Goal: Transaction & Acquisition: Book appointment/travel/reservation

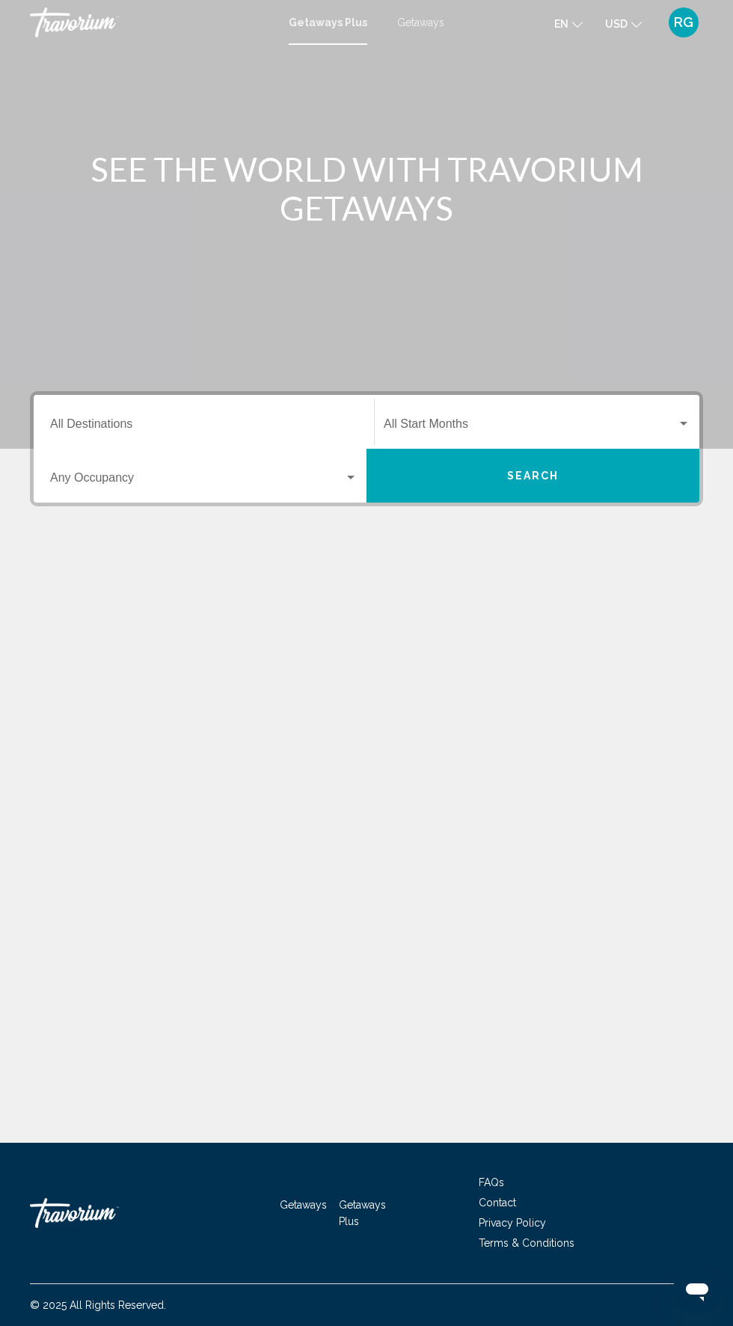
click at [440, 37] on div "Getaways Plus Getaways en English Español Français Italiano Português русский U…" at bounding box center [366, 22] width 733 height 31
click at [715, 28] on div "Getaways Plus Getaways en English Español Français Italiano Português русский U…" at bounding box center [366, 22] width 733 height 31
click at [683, 42] on mat-toolbar "Getaways Plus Getaways en English Español Français Italiano Português русский U…" at bounding box center [366, 22] width 733 height 45
click at [688, 19] on span "RG" at bounding box center [683, 22] width 19 height 15
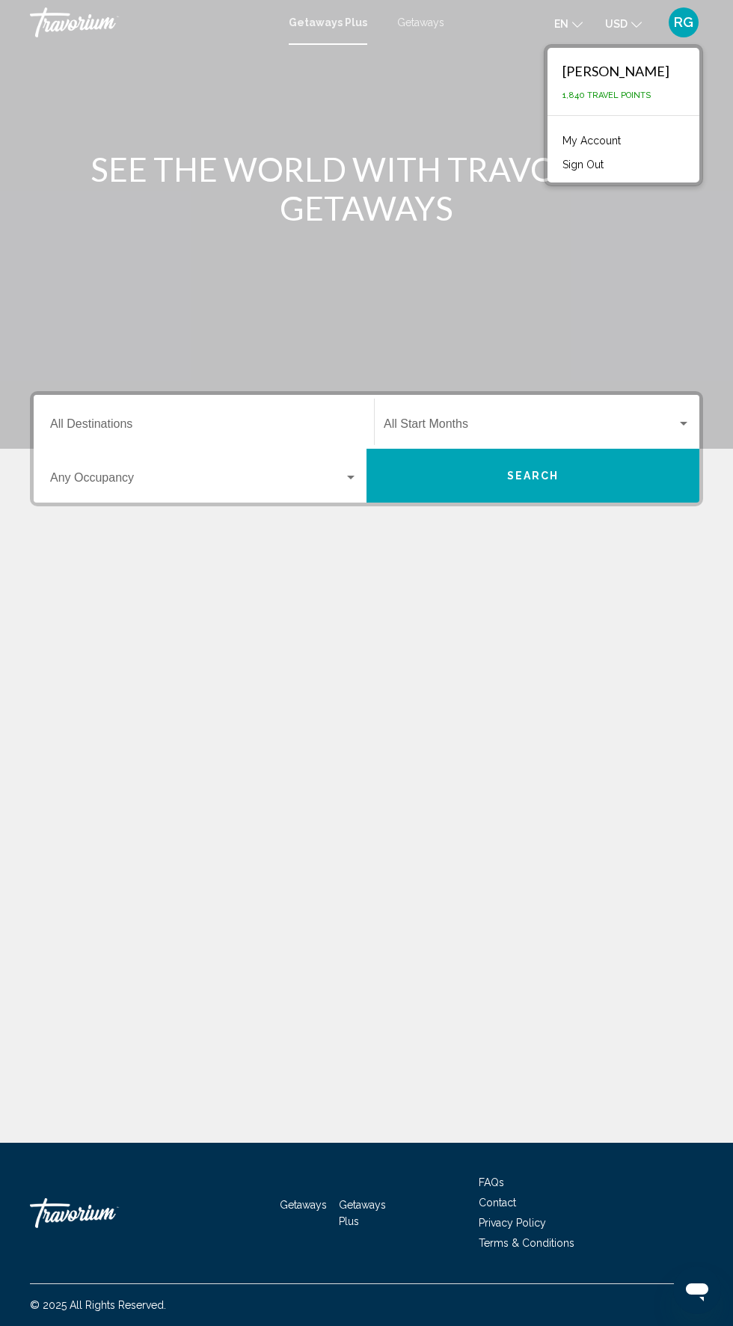
click at [225, 420] on input "Destination All Destinations" at bounding box center [203, 426] width 307 height 13
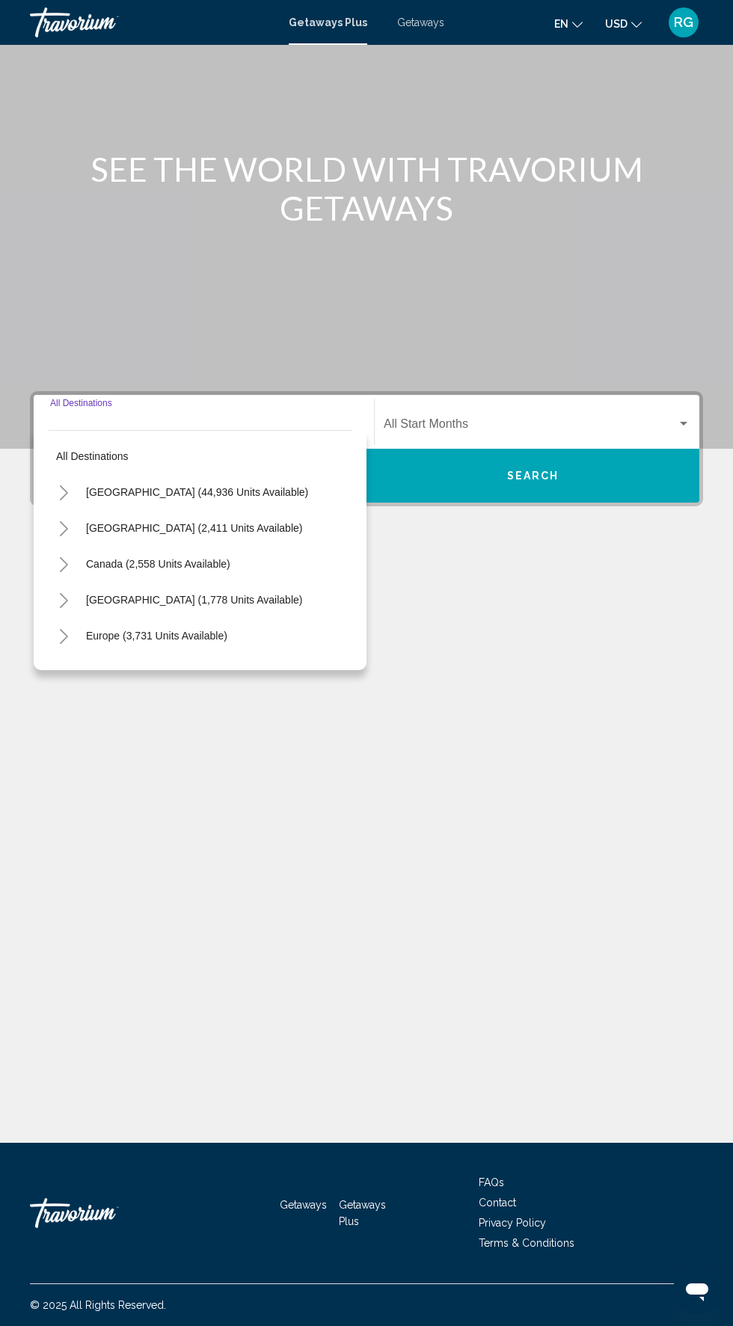
scroll to position [114, 0]
click at [198, 486] on span "United States (44,936 units available)" at bounding box center [197, 492] width 222 height 12
type input "**********"
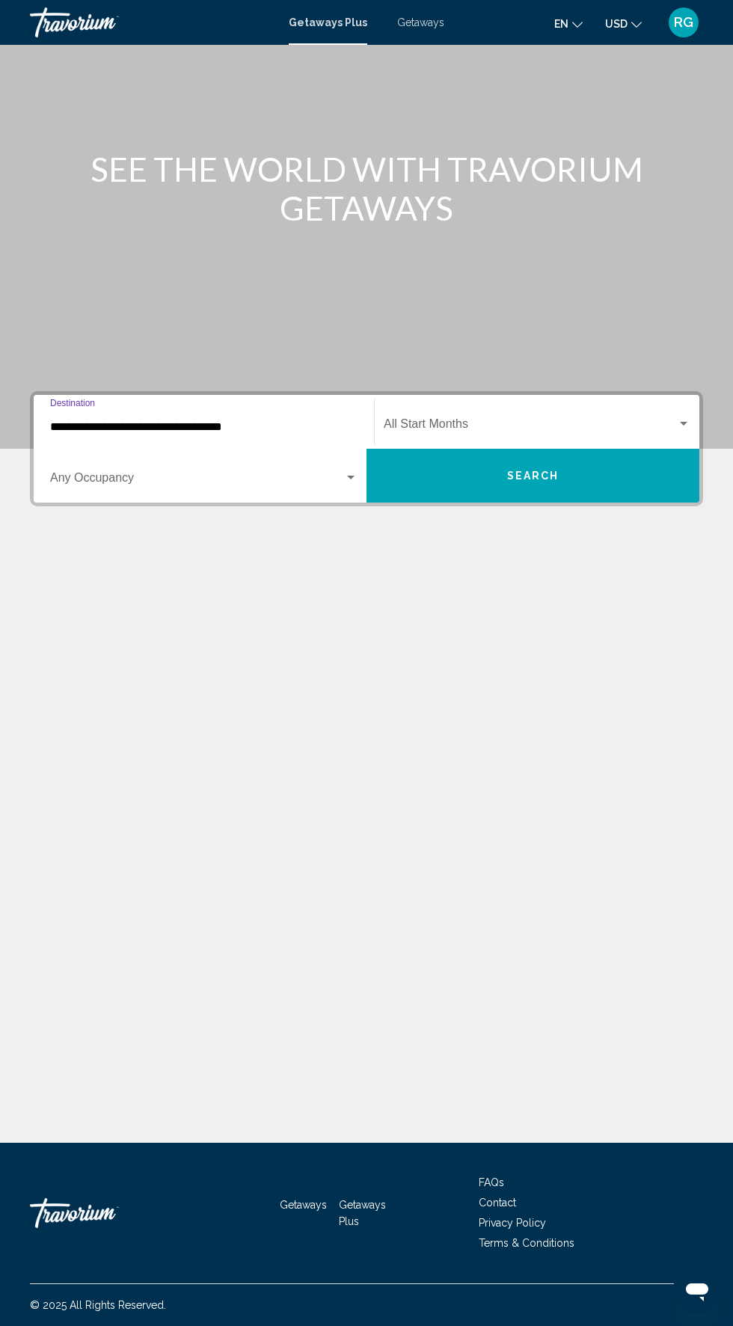
click at [601, 420] on span "Search widget" at bounding box center [530, 426] width 293 height 13
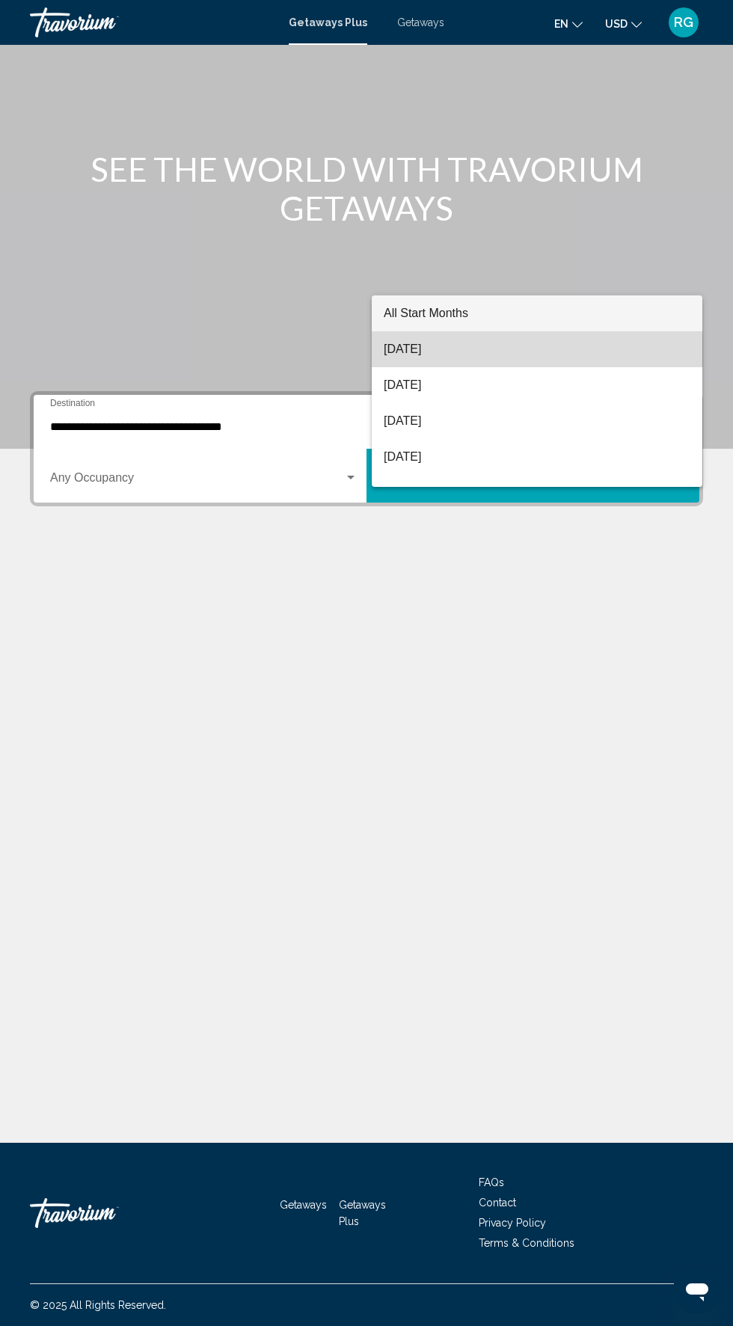
click at [513, 352] on span "[DATE]" at bounding box center [537, 349] width 307 height 36
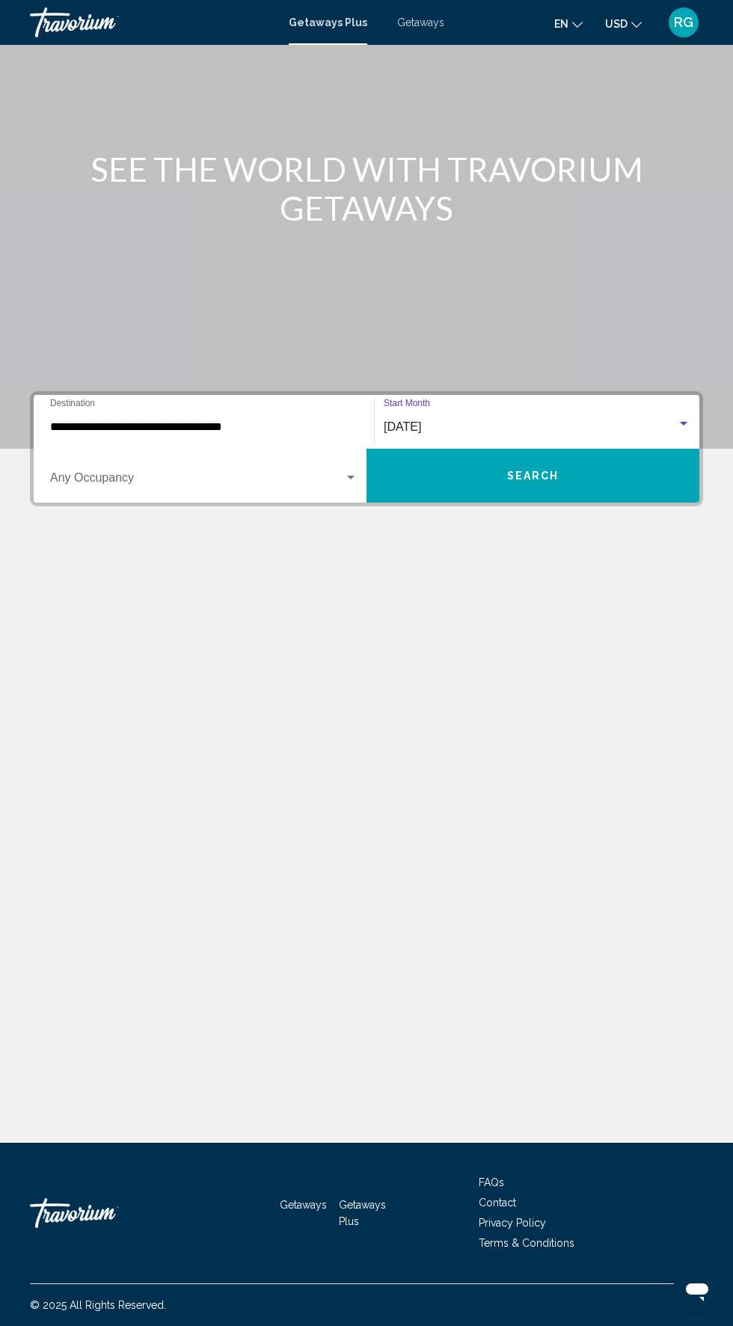
click at [280, 474] on span "Search widget" at bounding box center [197, 480] width 294 height 13
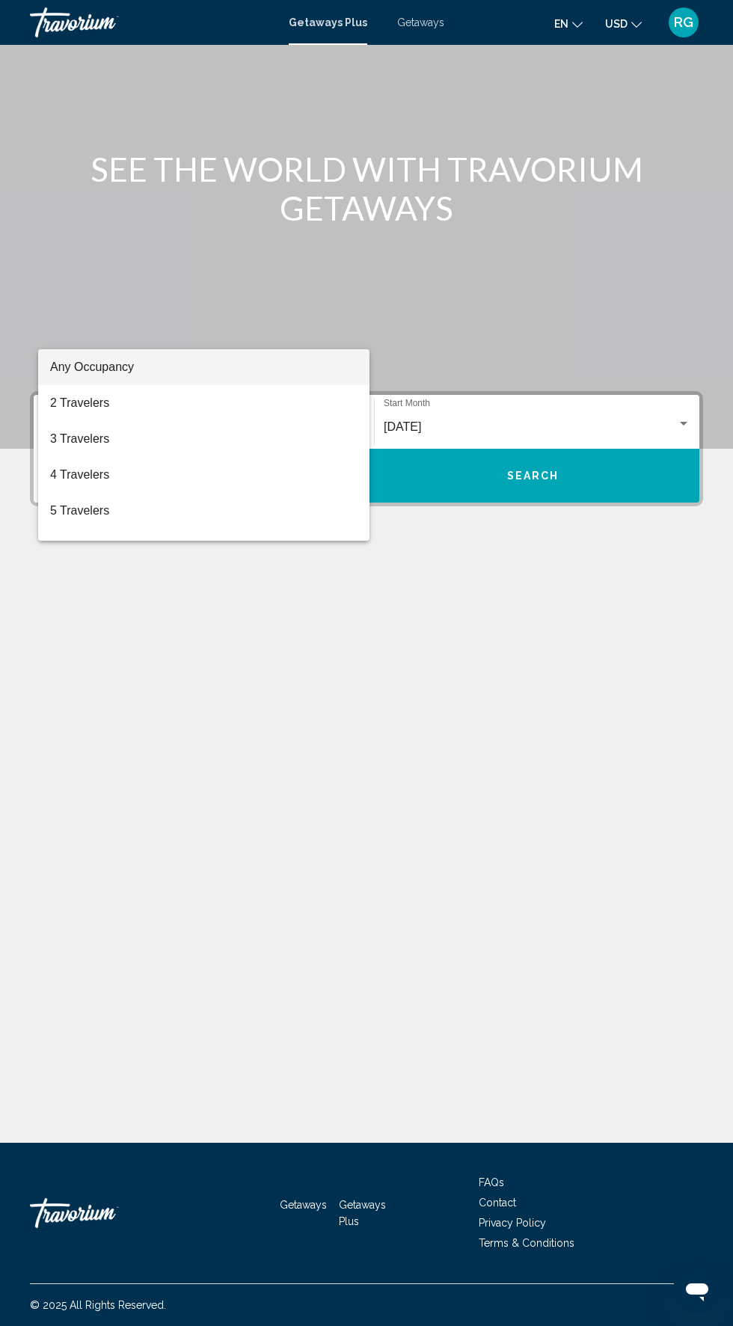
click at [447, 25] on div at bounding box center [366, 663] width 733 height 1326
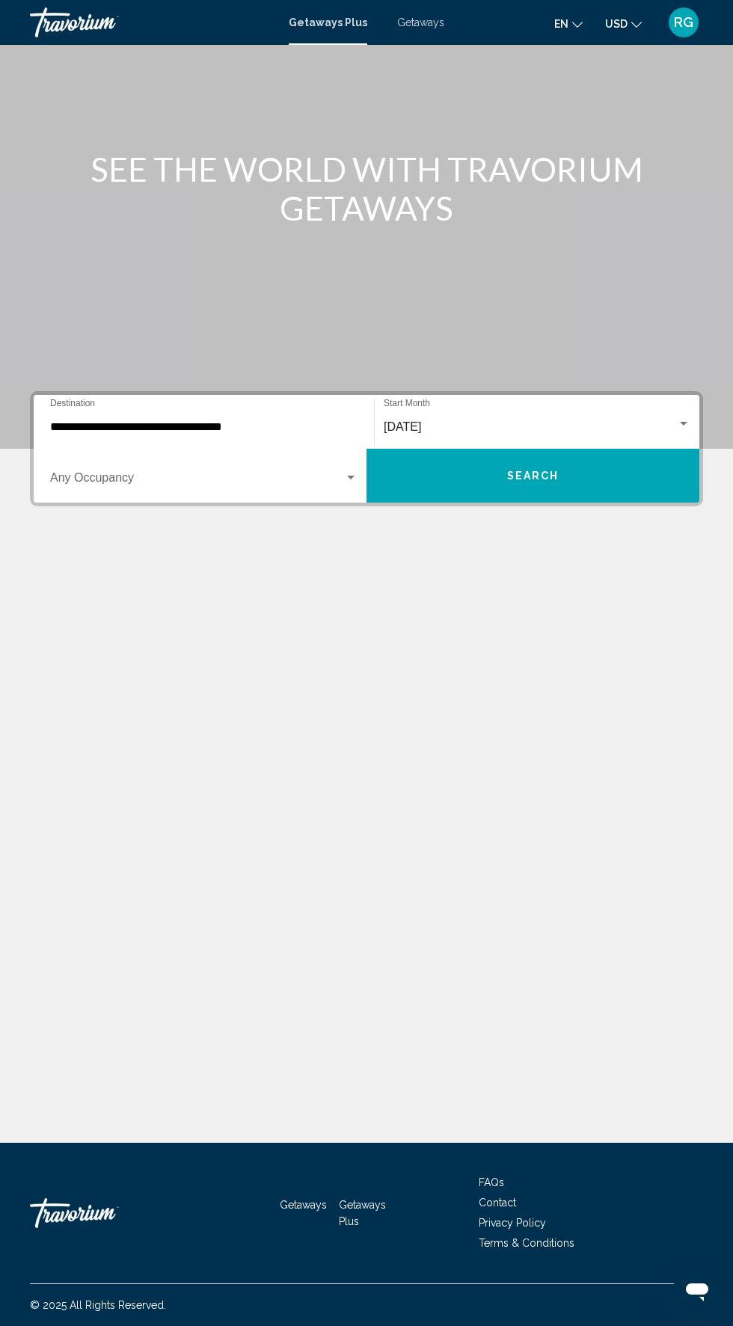
click at [447, 39] on mat-toolbar "Getaways Plus Getaways en English Español Français Italiano Português русский U…" at bounding box center [366, 22] width 733 height 45
click at [431, 22] on span "Getaways" at bounding box center [420, 22] width 47 height 12
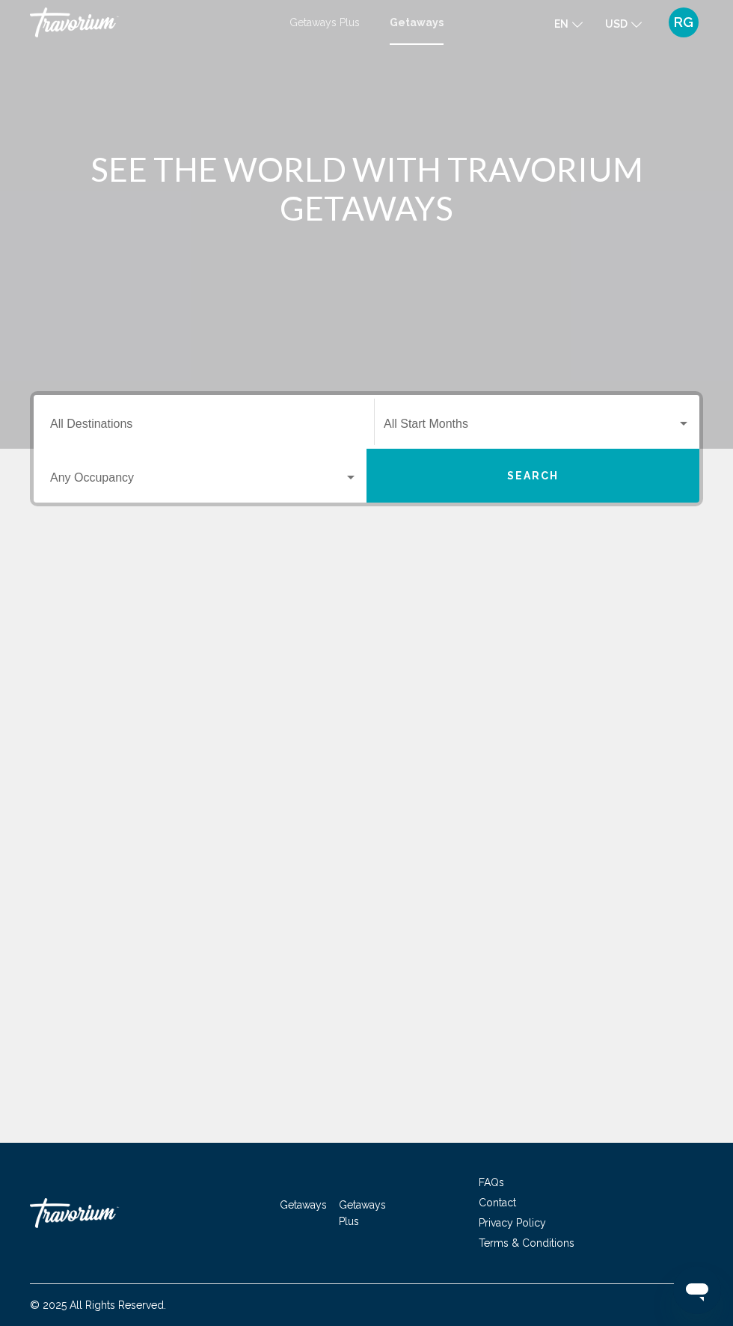
click at [265, 426] on input "Destination All Destinations" at bounding box center [203, 426] width 307 height 13
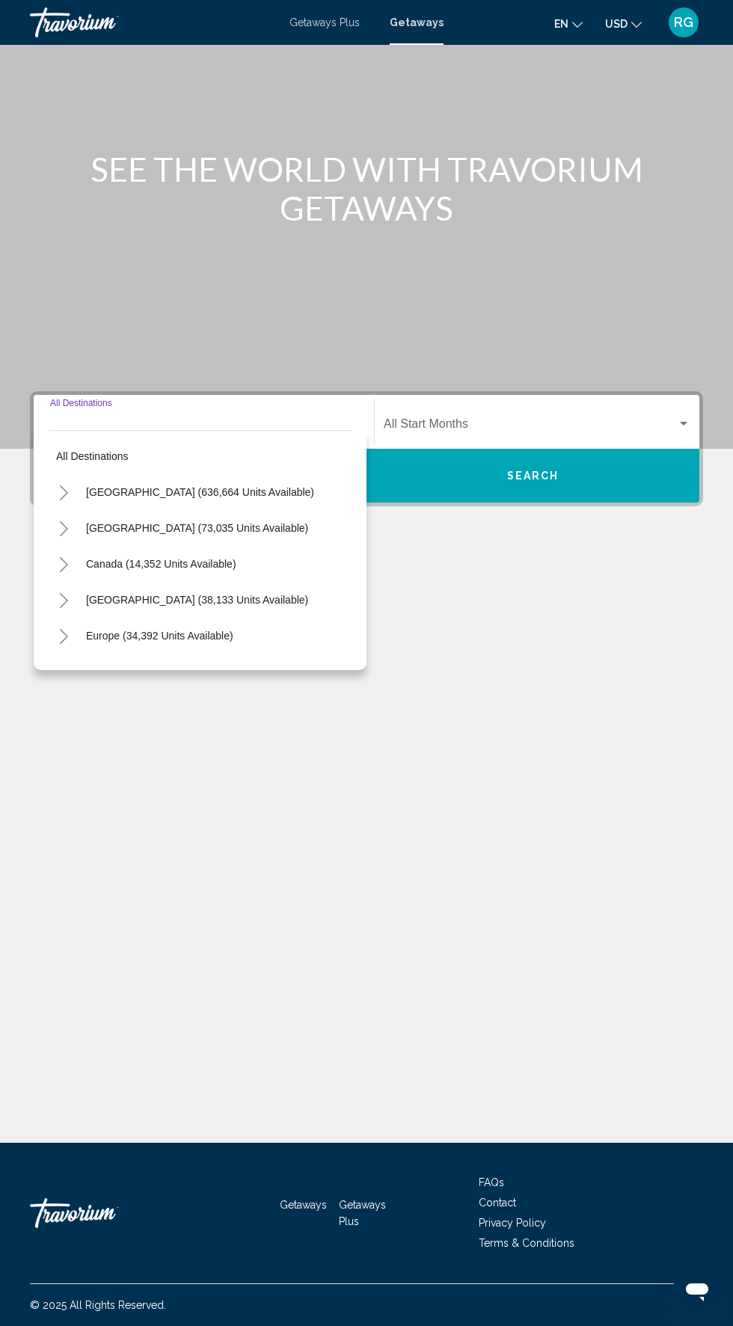
scroll to position [114, 0]
click at [261, 486] on span "[GEOGRAPHIC_DATA] (636,664 units available)" at bounding box center [200, 492] width 228 height 12
type input "**********"
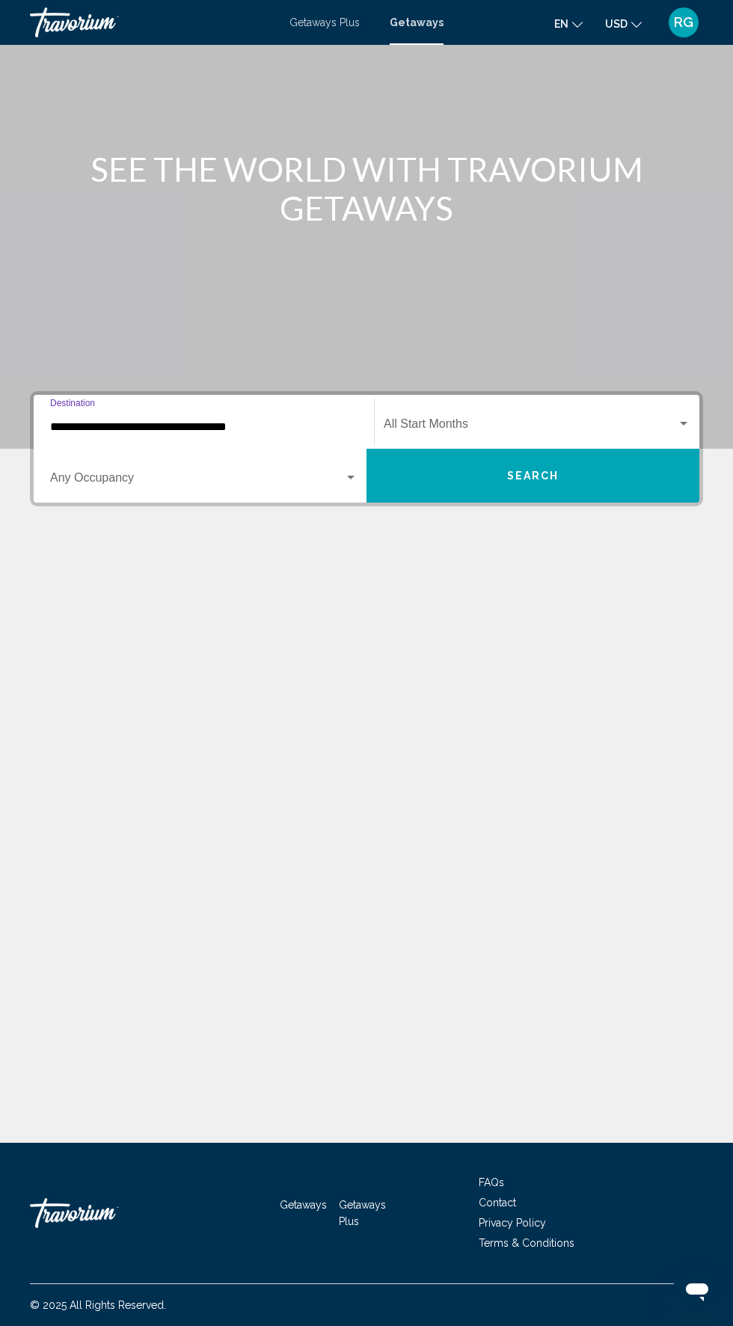
click at [573, 420] on span "Search widget" at bounding box center [530, 426] width 293 height 13
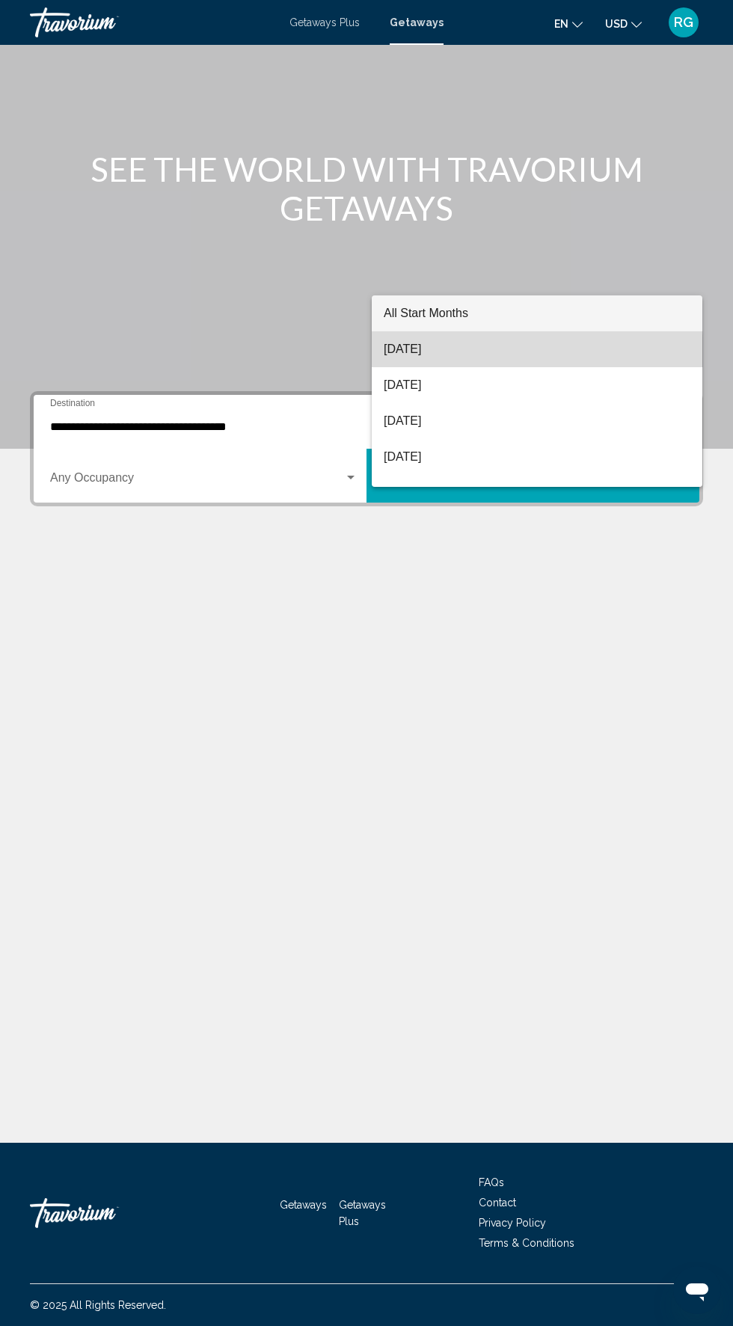
click at [479, 354] on span "[DATE]" at bounding box center [537, 349] width 307 height 36
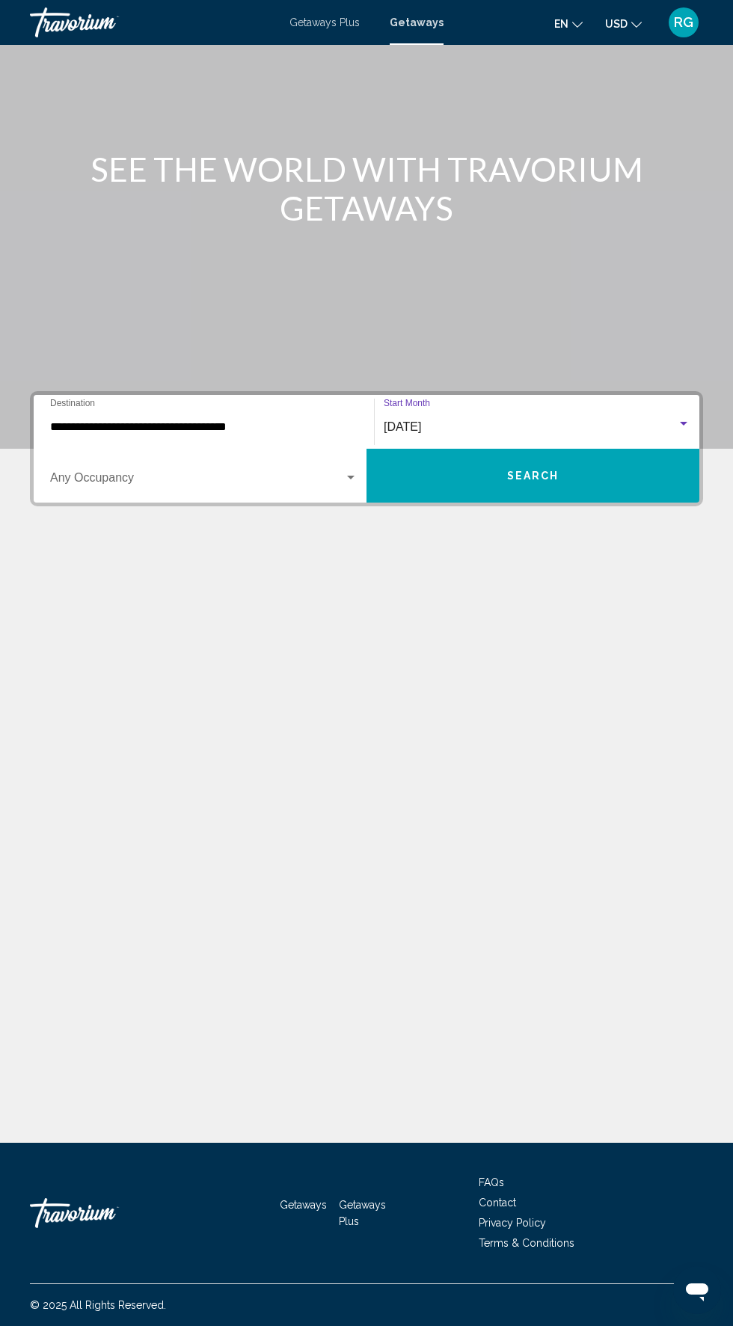
click at [277, 474] on span "Search widget" at bounding box center [197, 480] width 294 height 13
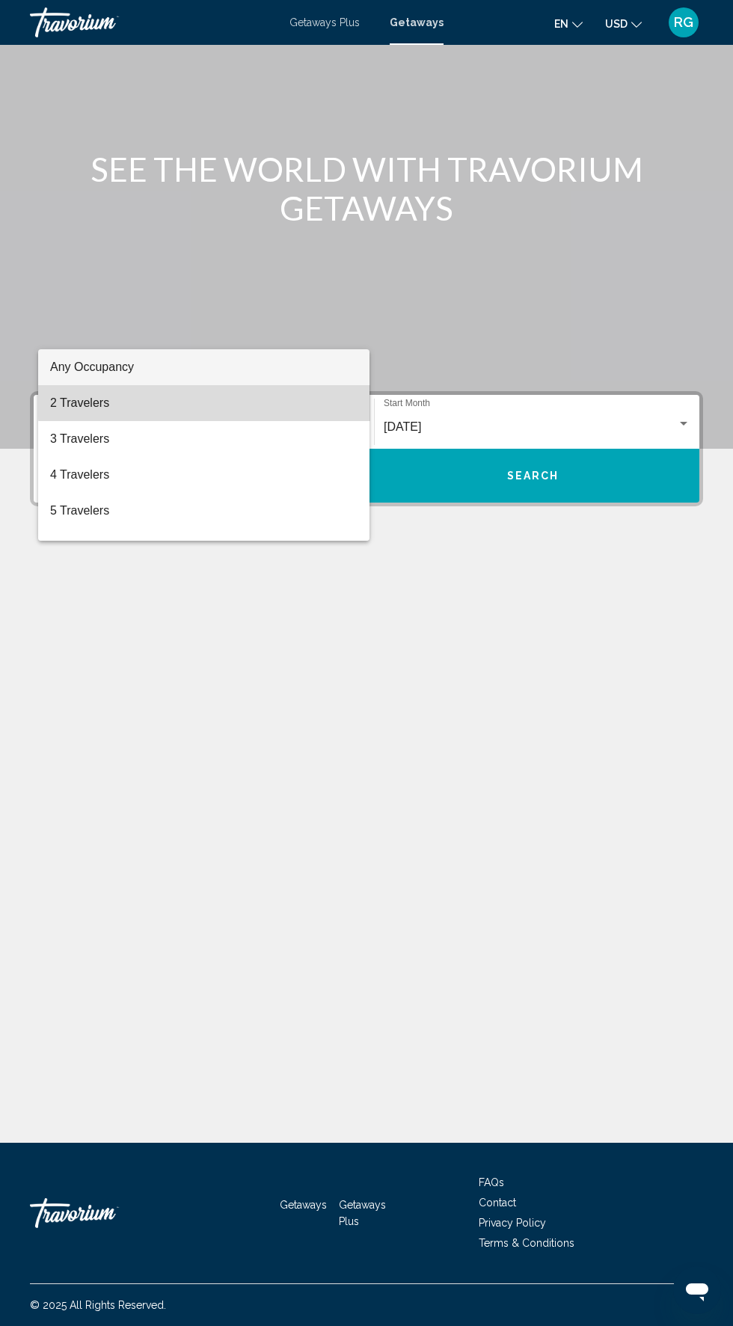
click at [227, 401] on span "2 Travelers" at bounding box center [203, 403] width 307 height 36
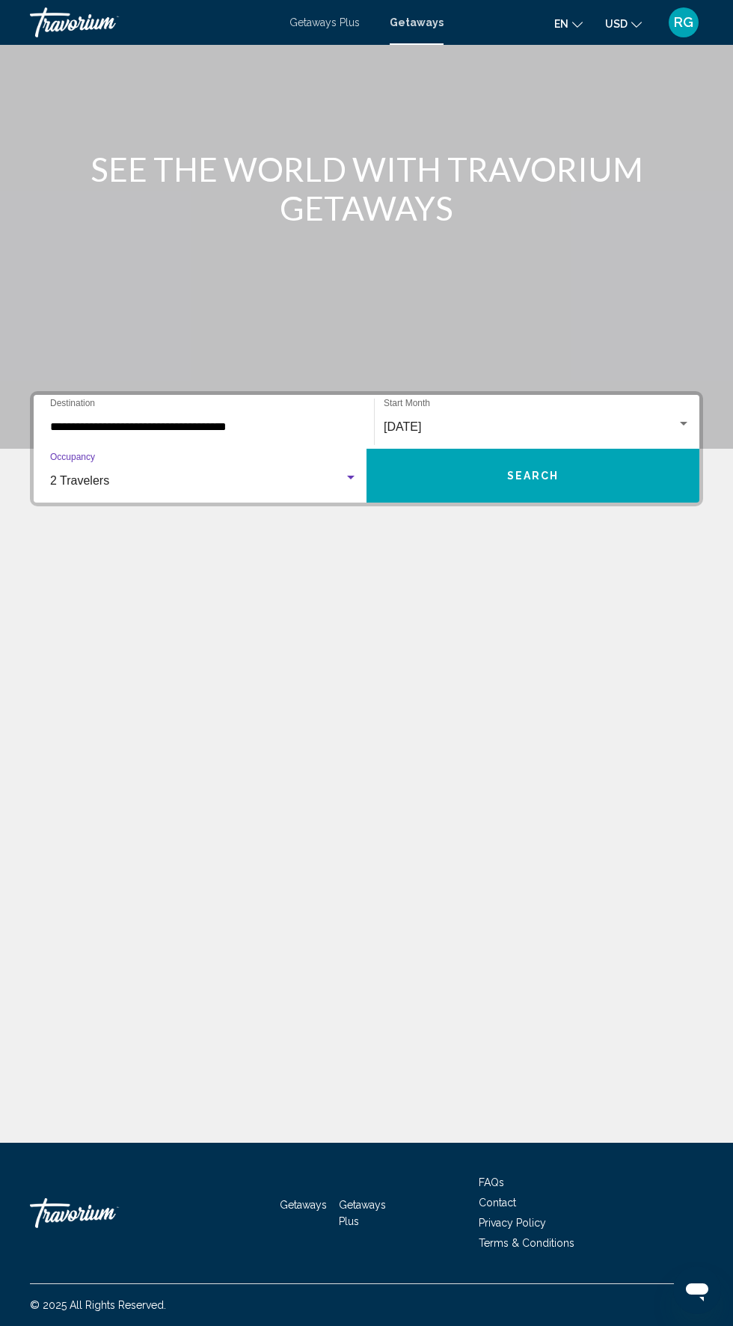
click at [548, 470] on span "Search" at bounding box center [533, 476] width 52 height 12
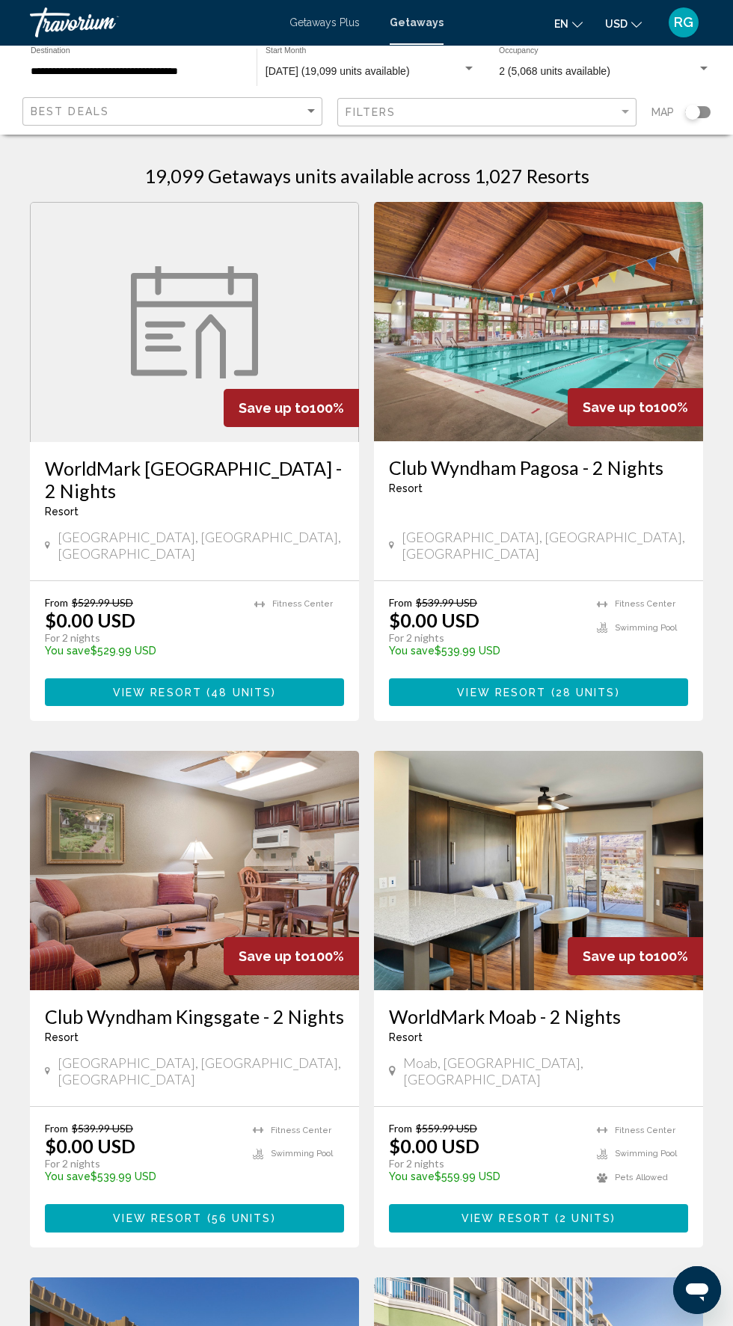
click at [158, 73] on input "**********" at bounding box center [136, 72] width 211 height 12
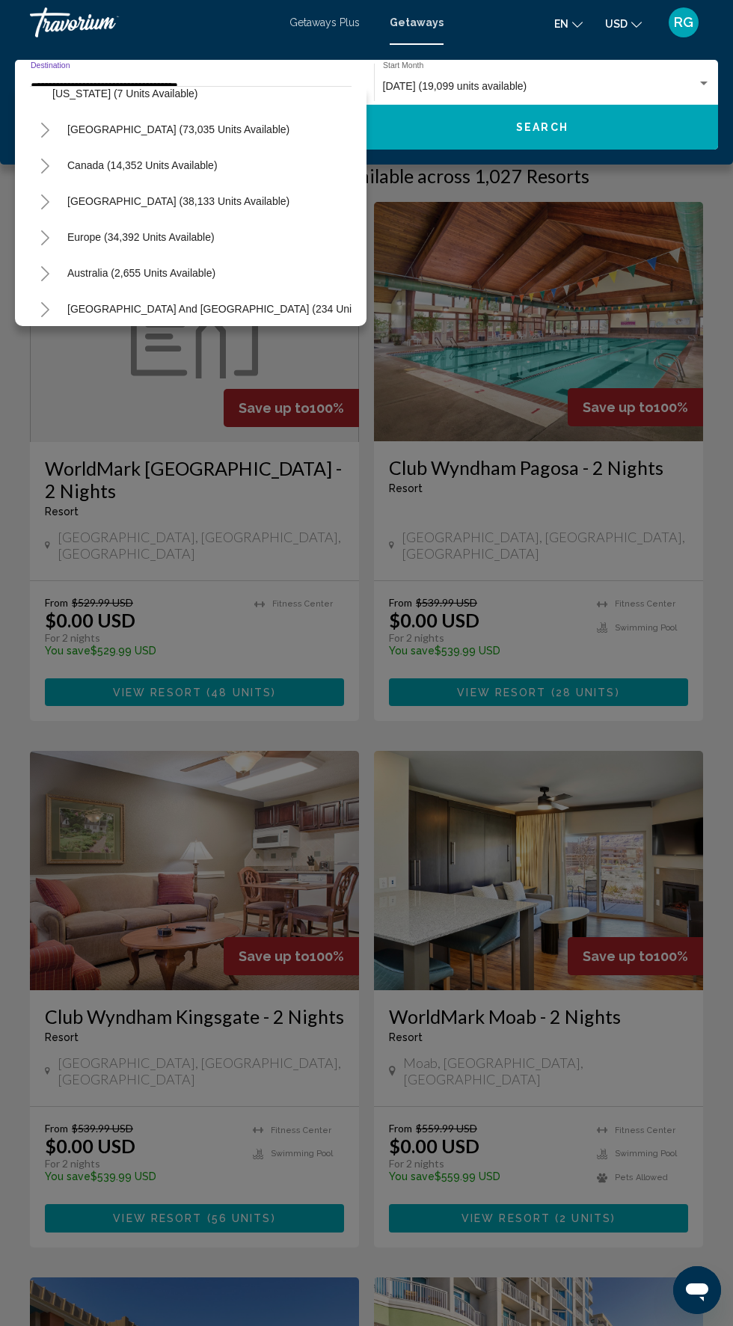
scroll to position [1711, 0]
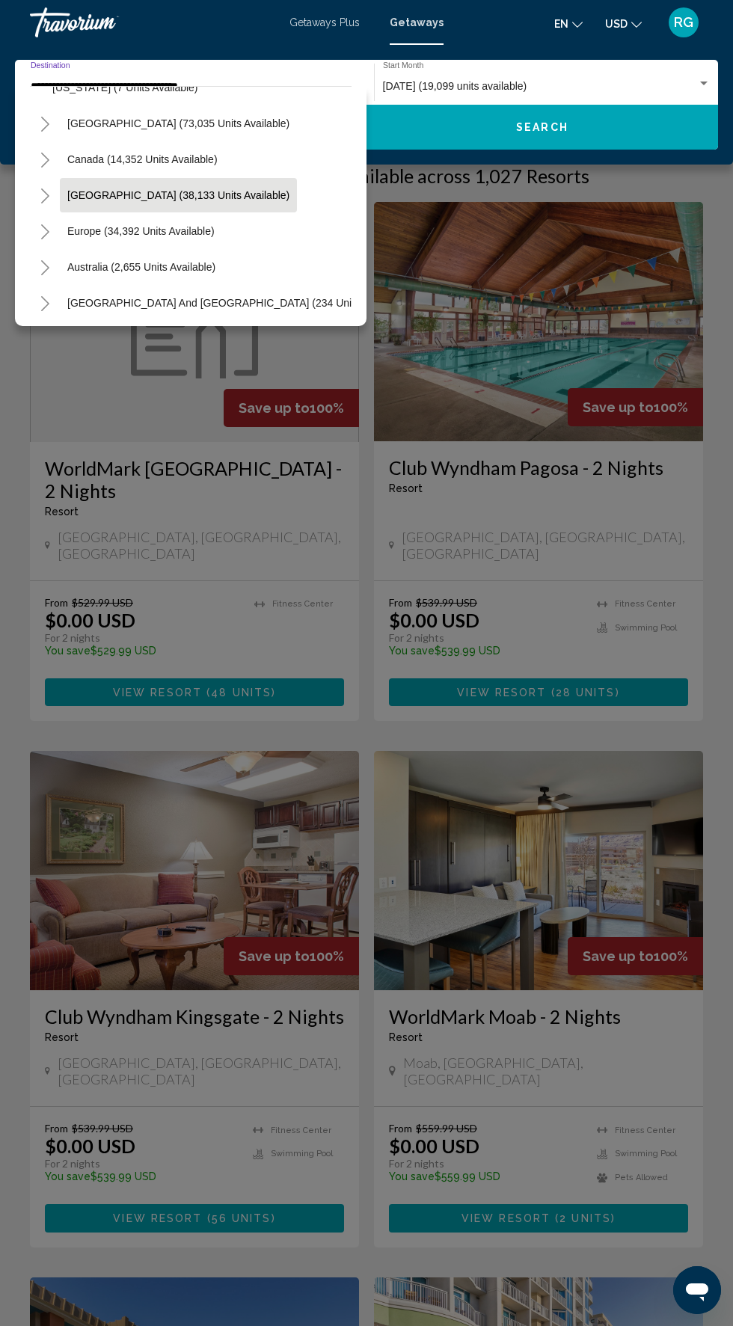
click at [255, 194] on span "[GEOGRAPHIC_DATA] (38,133 units available)" at bounding box center [178, 195] width 222 height 12
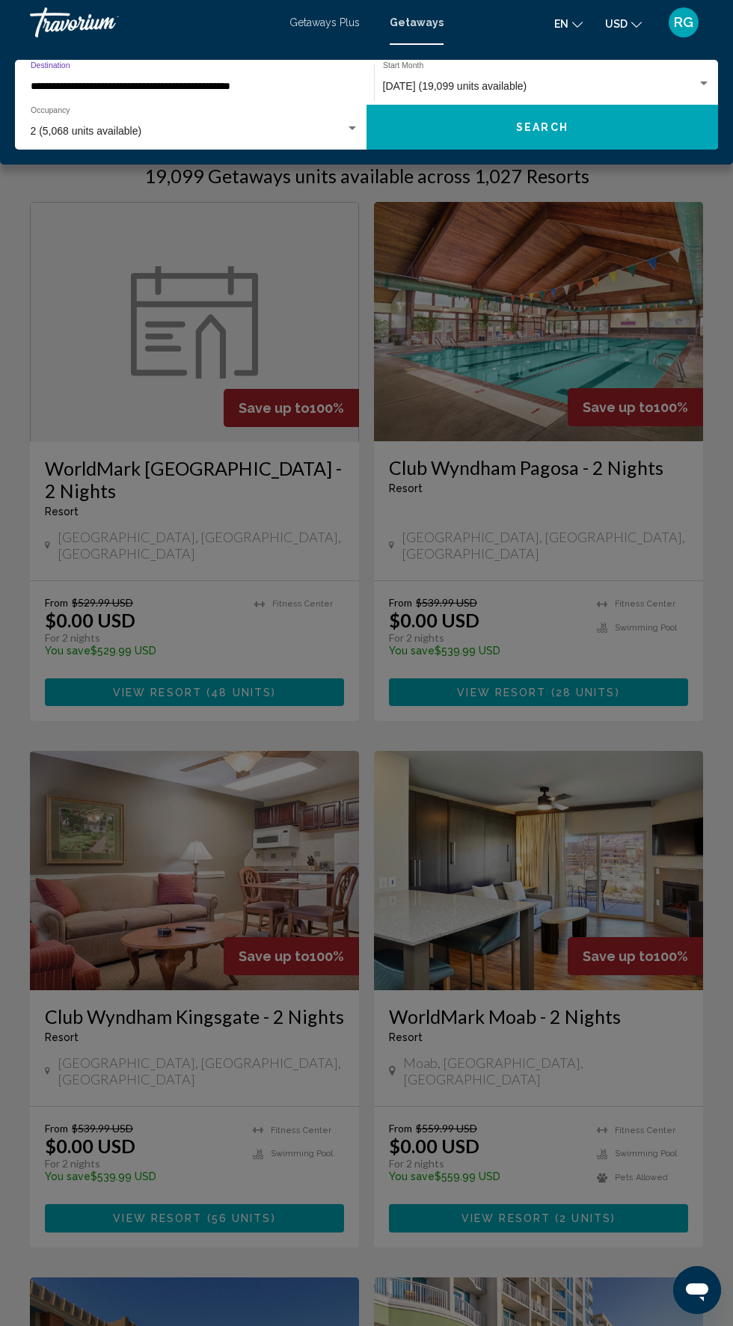
click at [235, 86] on input "**********" at bounding box center [187, 87] width 313 height 12
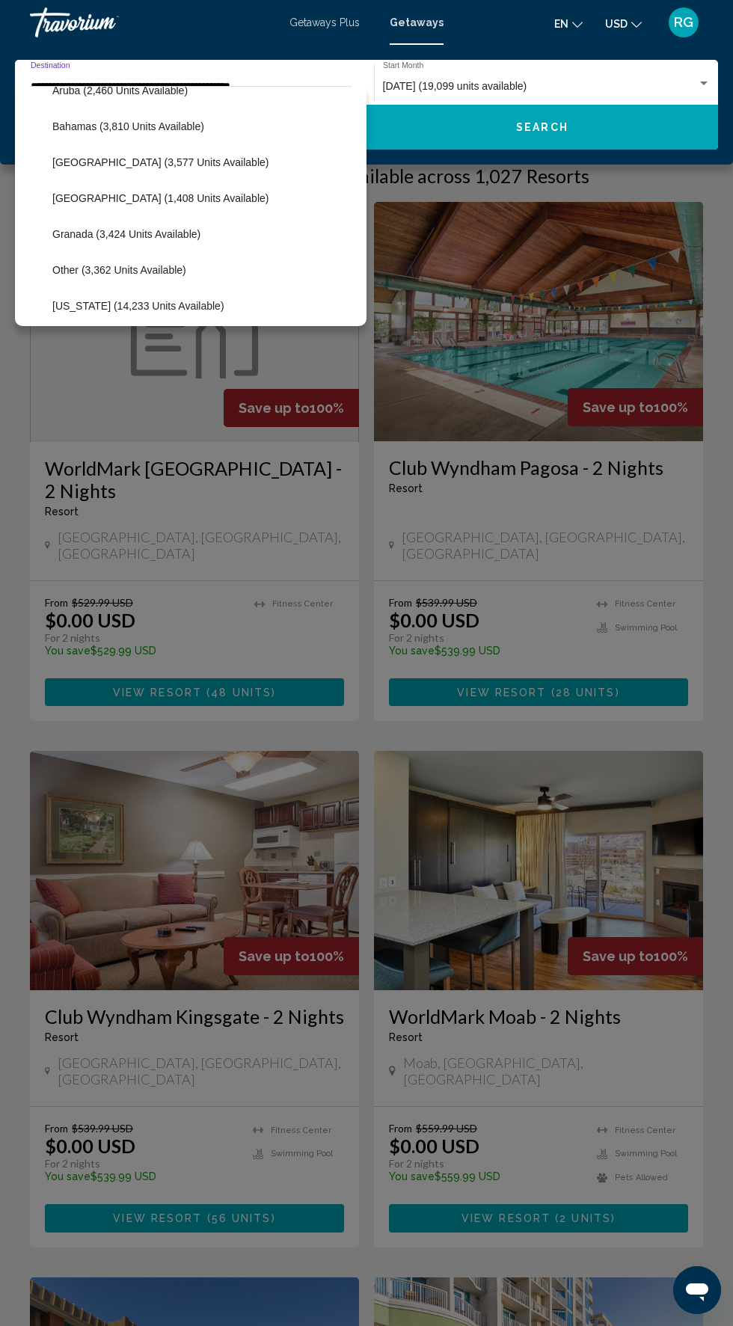
scroll to position [1853, 0]
click at [212, 304] on span "Puerto Rico (14,233 units available)" at bounding box center [138, 305] width 172 height 12
type input "**********"
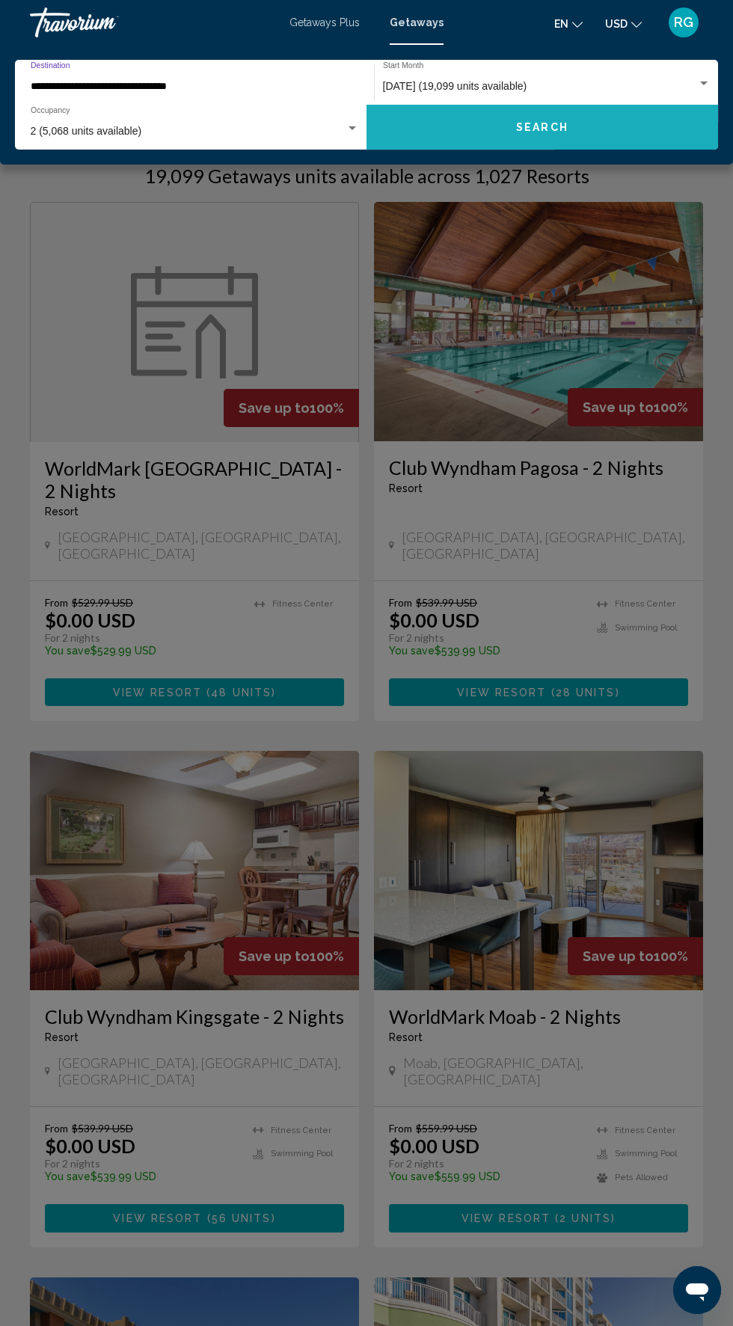
click at [565, 133] on span "Search" at bounding box center [542, 128] width 52 height 12
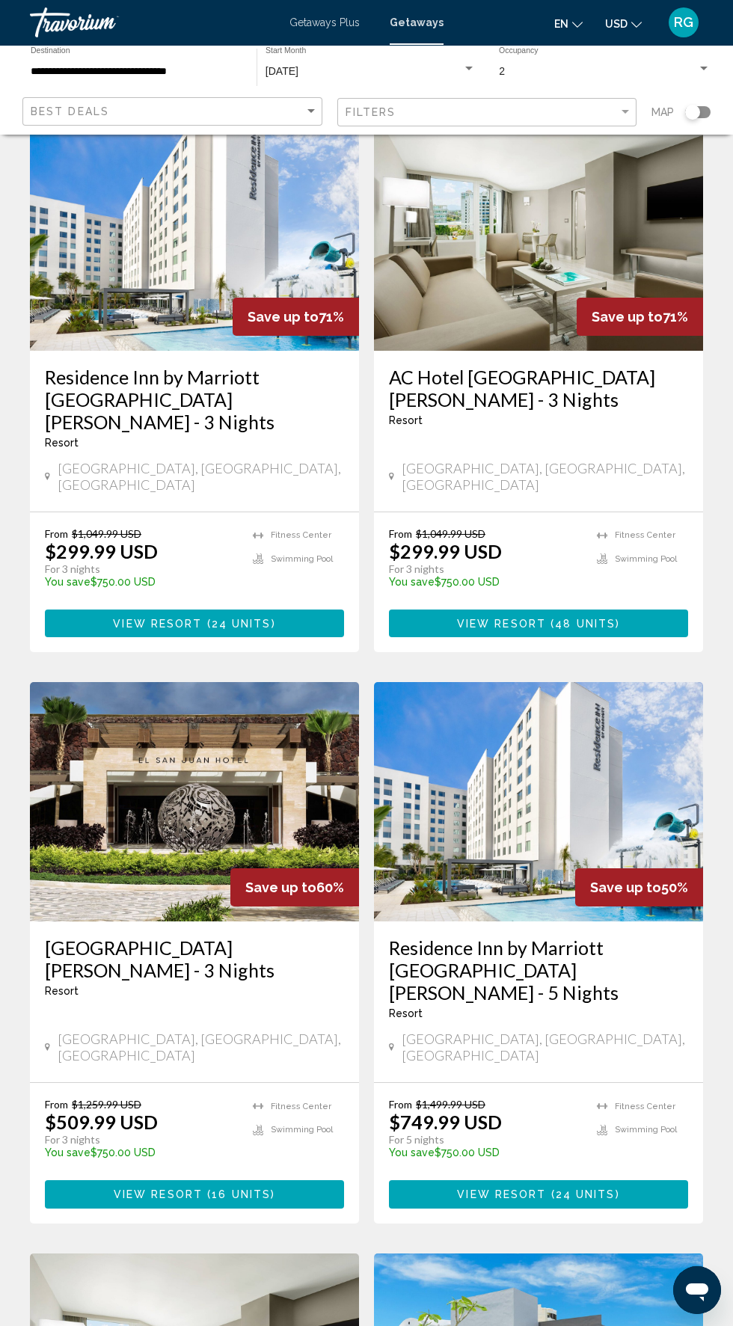
scroll to position [84, 0]
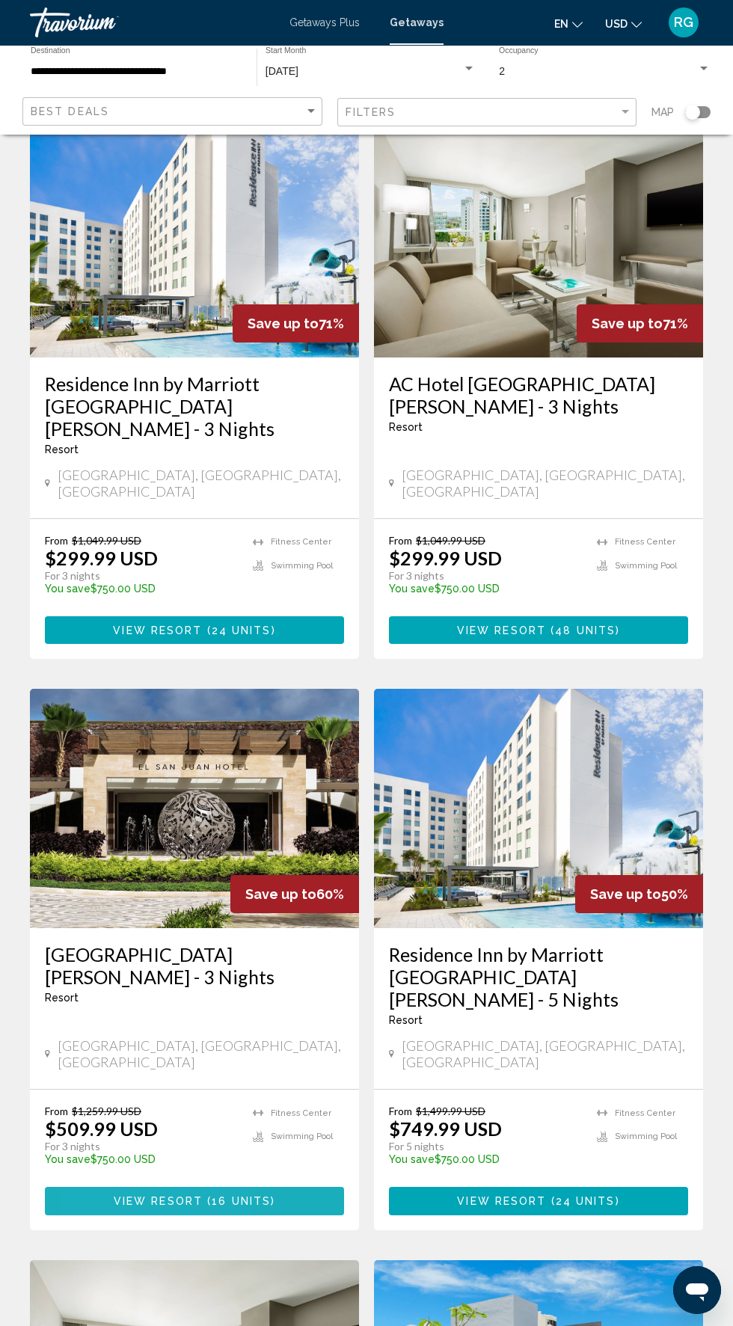
click at [107, 1186] on button "View Resort ( 16 units )" at bounding box center [194, 1200] width 299 height 28
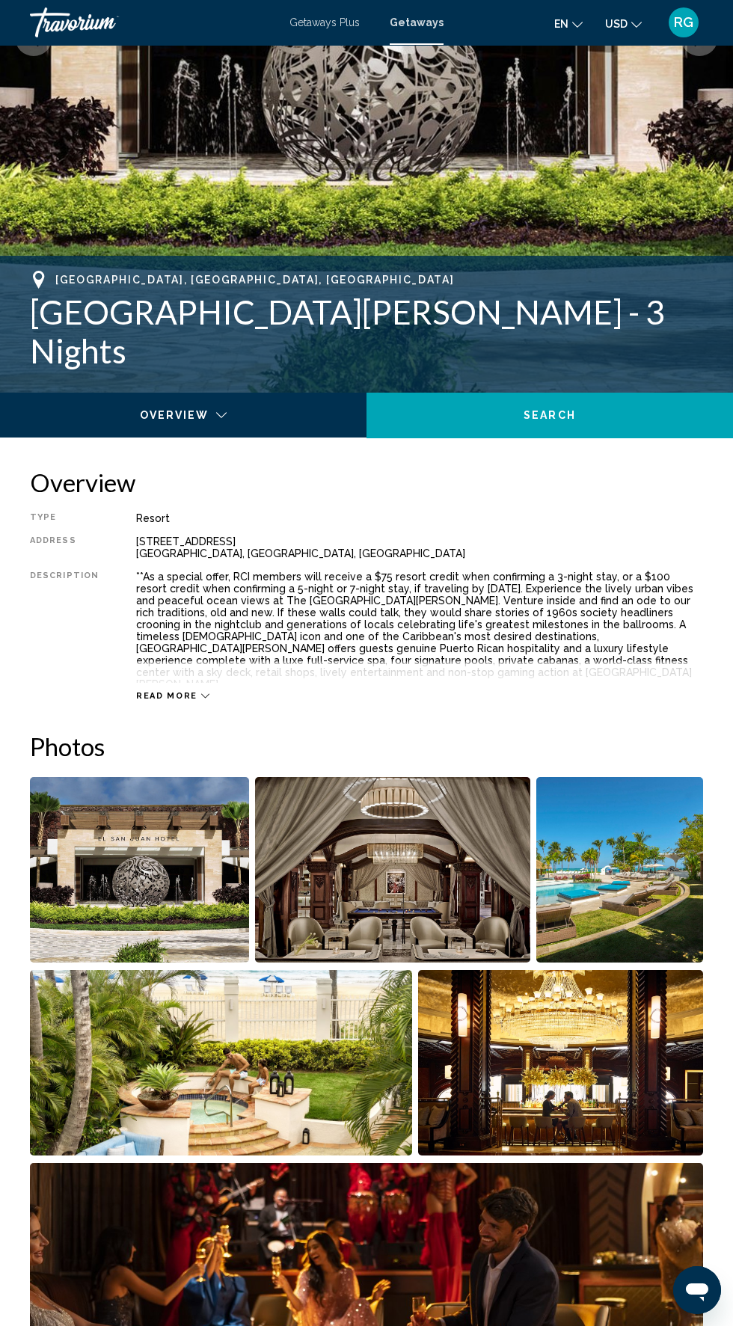
scroll to position [476, 0]
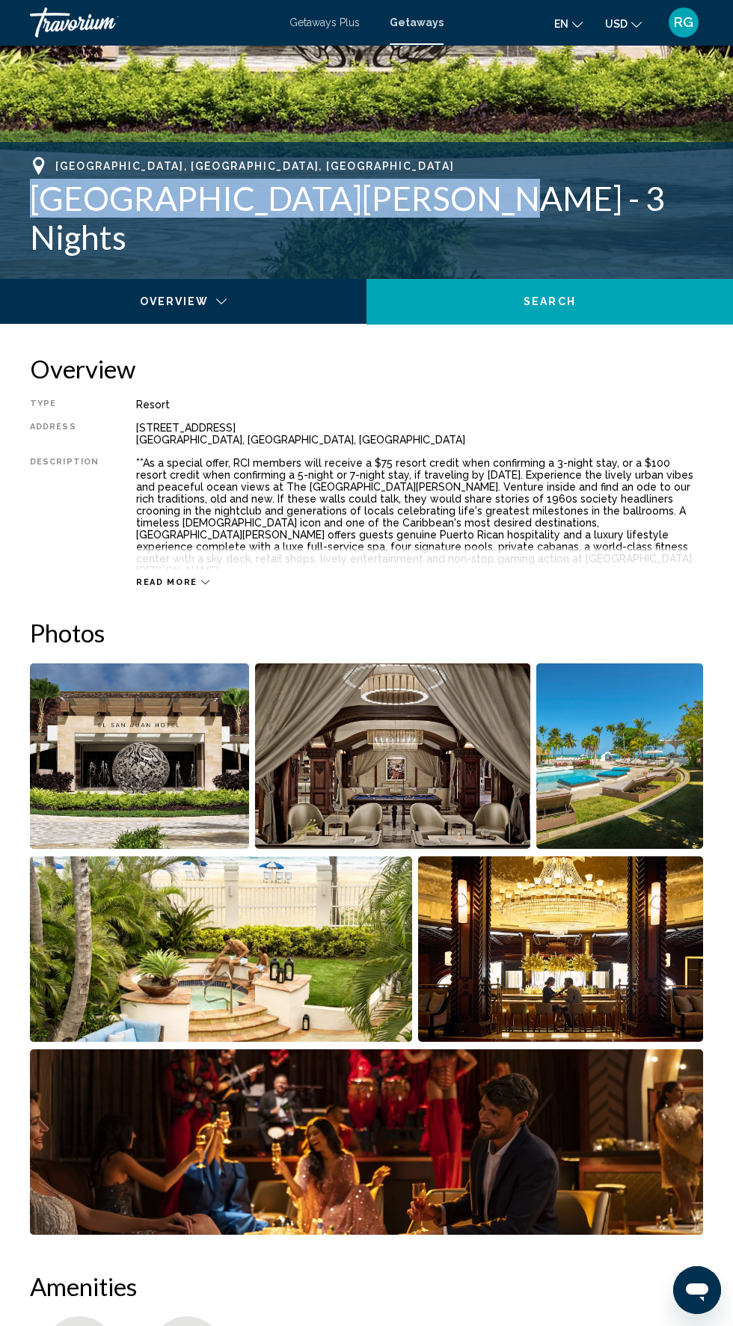
copy h1 "Fairmont El San Juan Hotel"
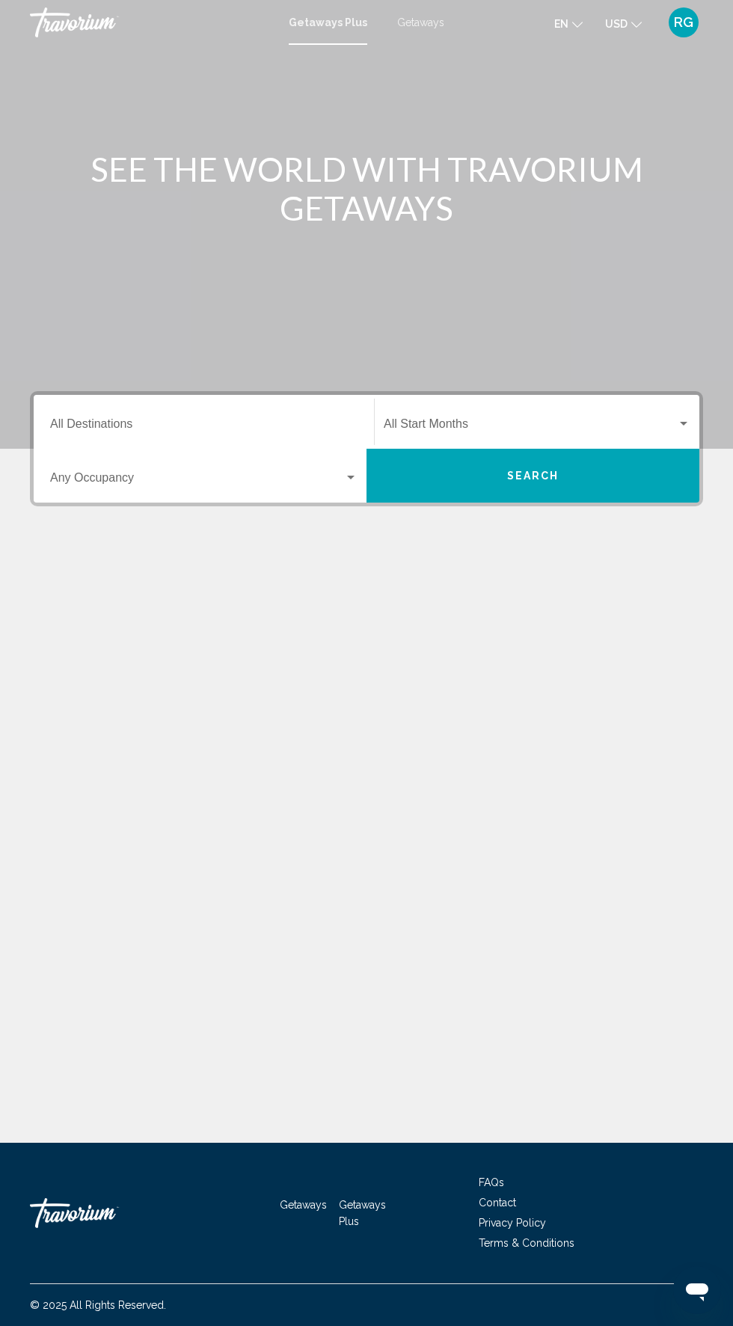
click at [431, 35] on div "Getaways Plus Getaways en English Español Français Italiano Português русский U…" at bounding box center [366, 22] width 733 height 31
click at [434, 22] on span "Getaways" at bounding box center [420, 22] width 47 height 12
click at [253, 420] on input "Destination All Destinations" at bounding box center [203, 426] width 307 height 13
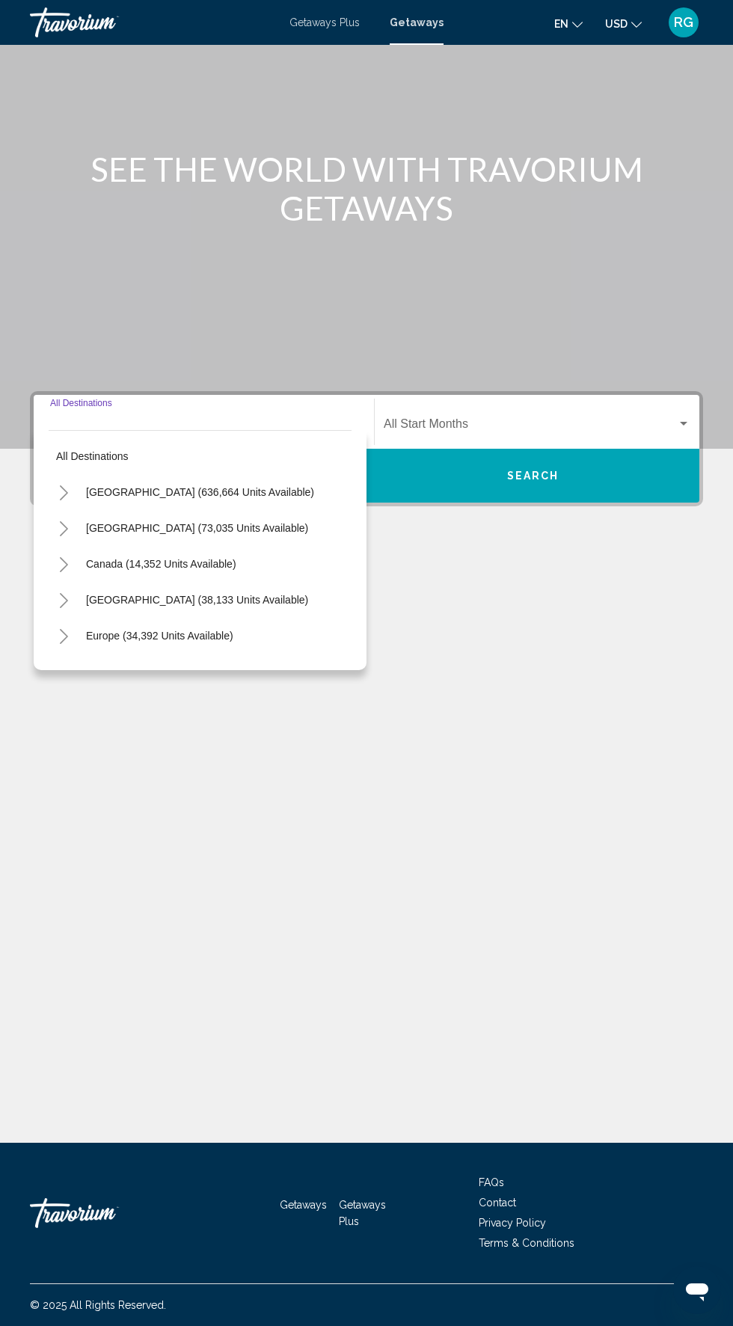
scroll to position [114, 0]
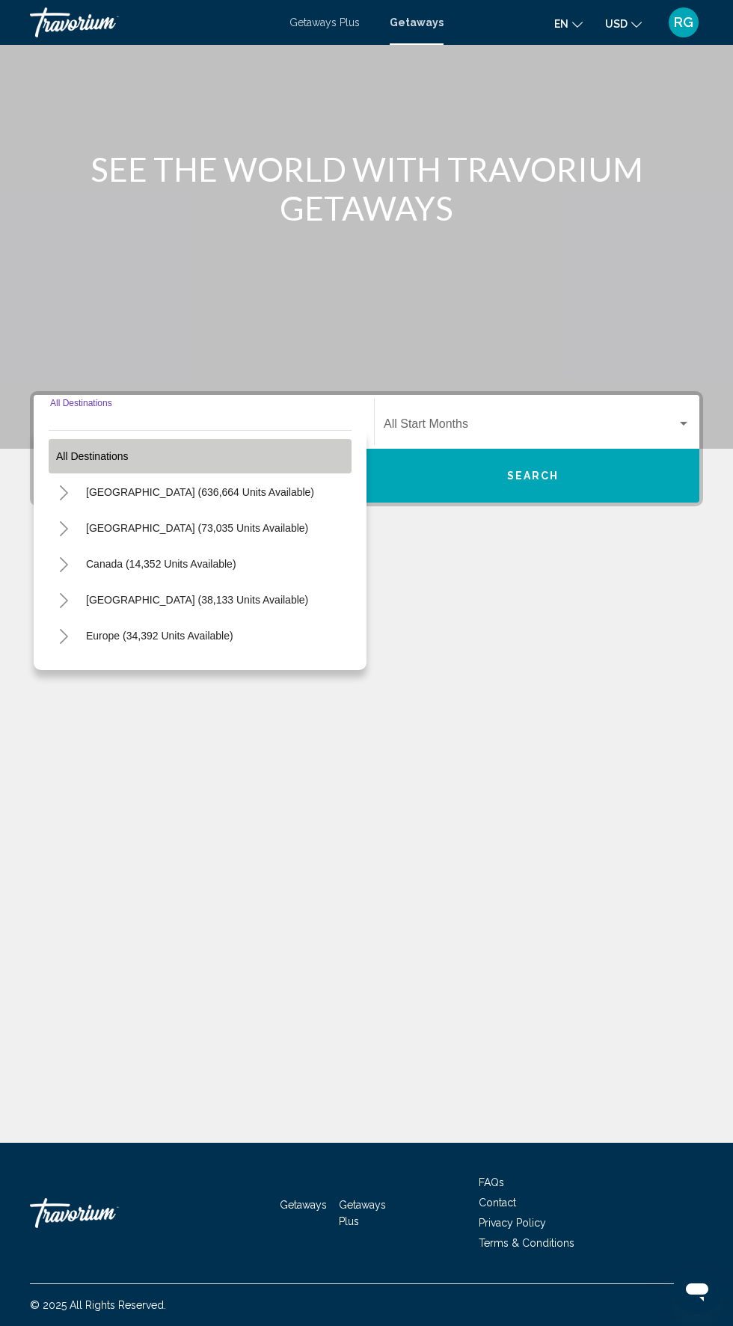
click at [280, 439] on button "All destinations" at bounding box center [200, 456] width 303 height 34
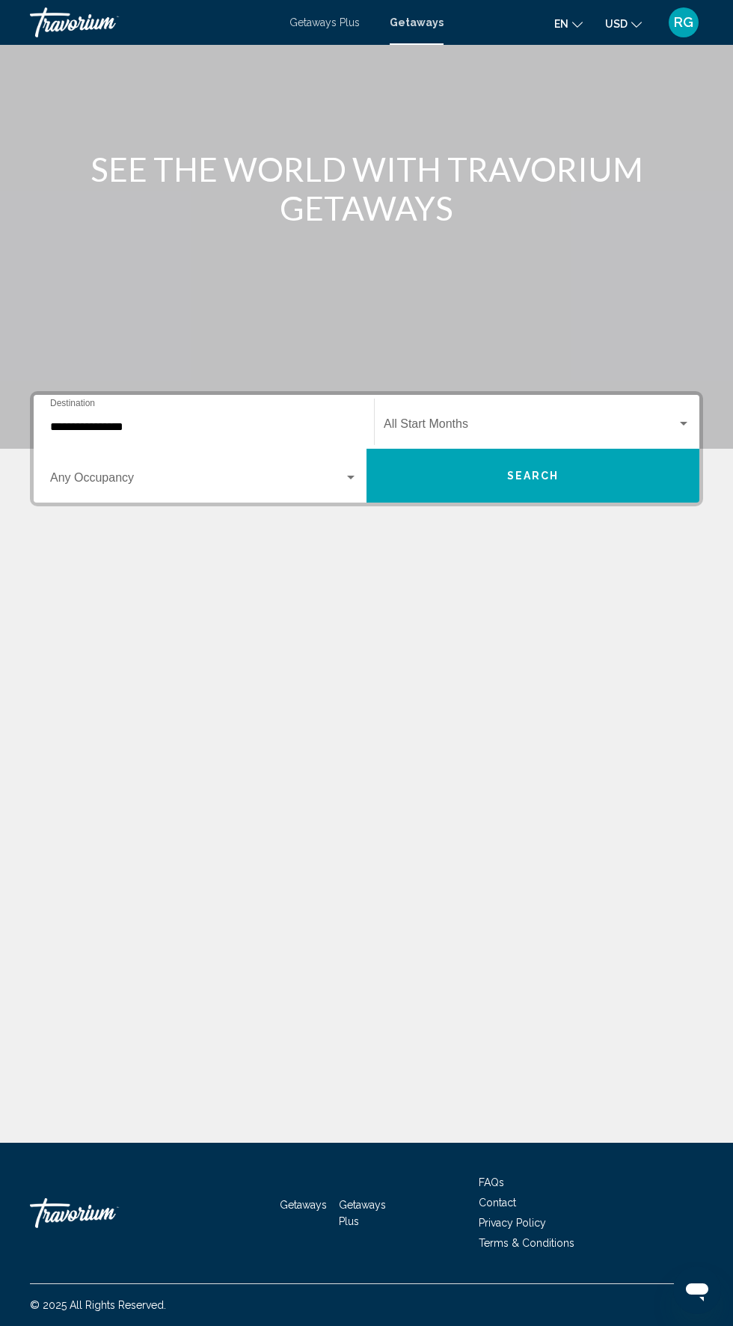
click at [267, 420] on input "**********" at bounding box center [203, 426] width 307 height 13
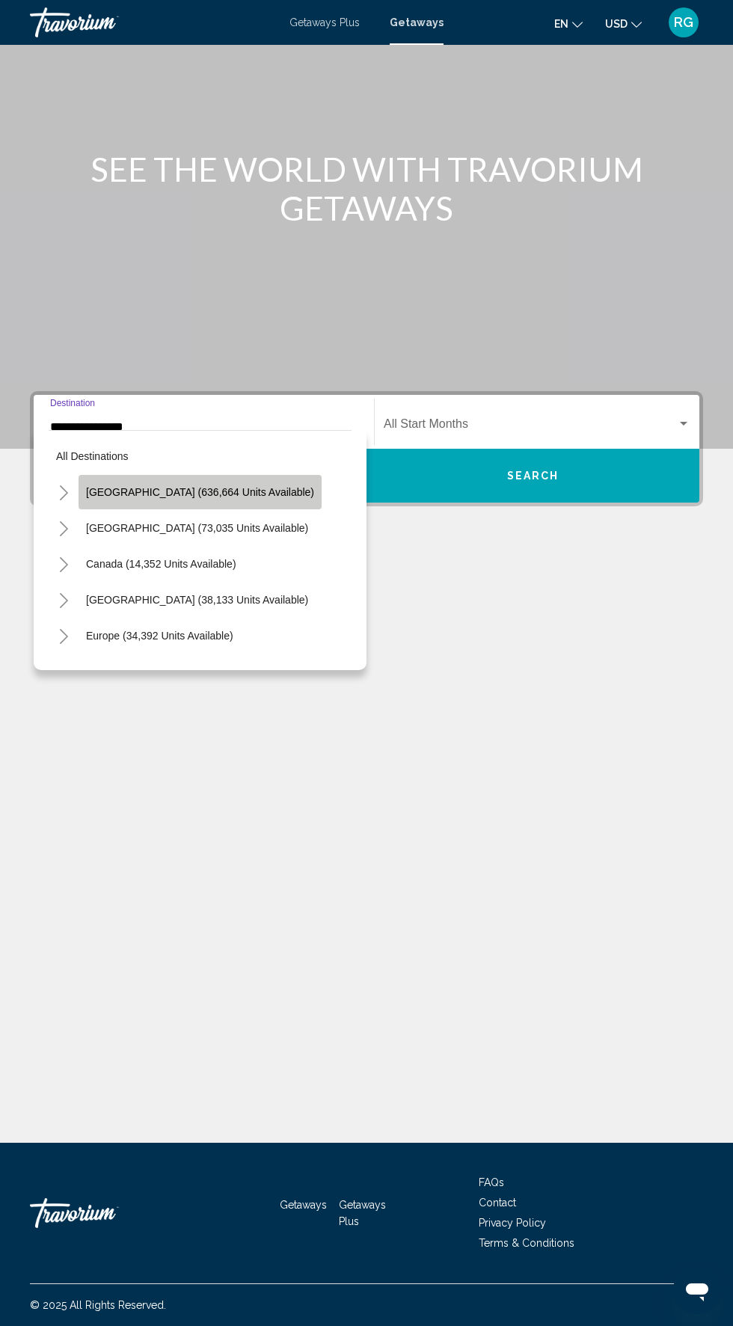
click at [249, 486] on span "[GEOGRAPHIC_DATA] (636,664 units available)" at bounding box center [200, 492] width 228 height 12
type input "**********"
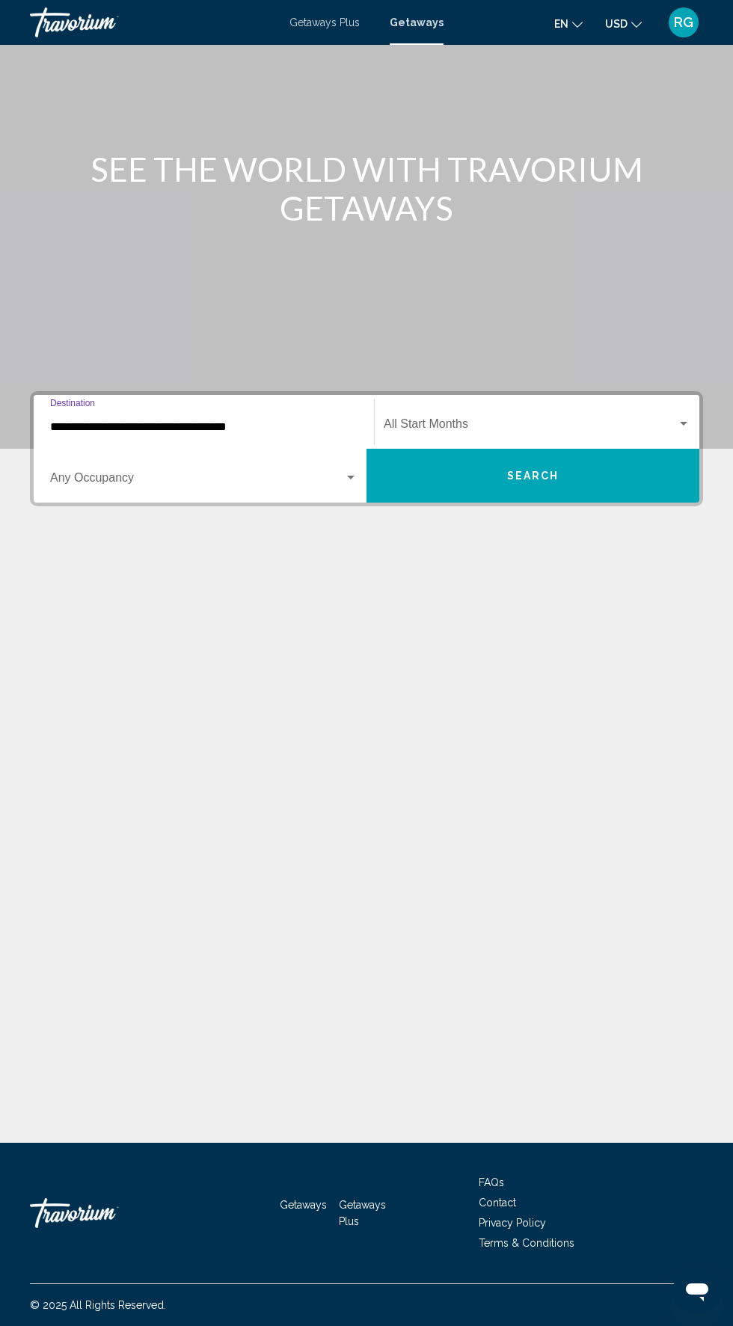
click at [529, 420] on span "Search widget" at bounding box center [530, 426] width 293 height 13
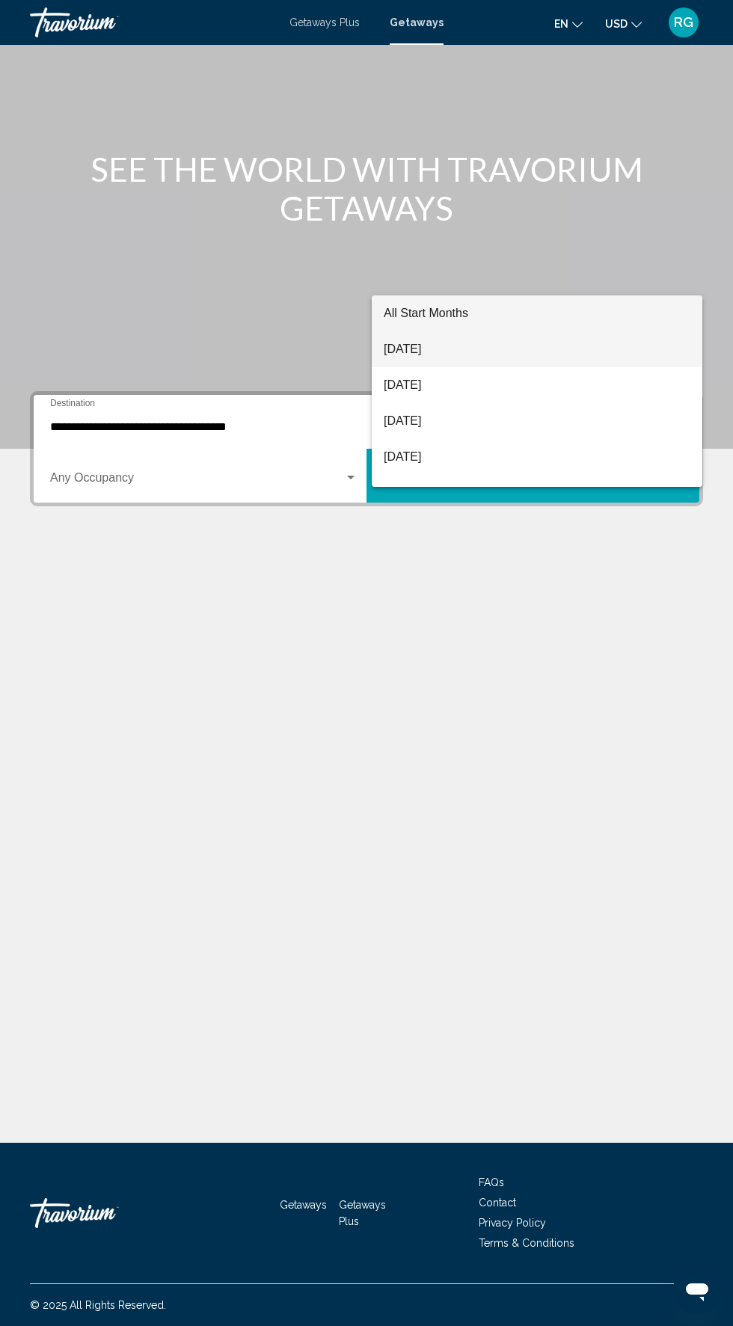
click at [473, 358] on span "[DATE]" at bounding box center [537, 349] width 307 height 36
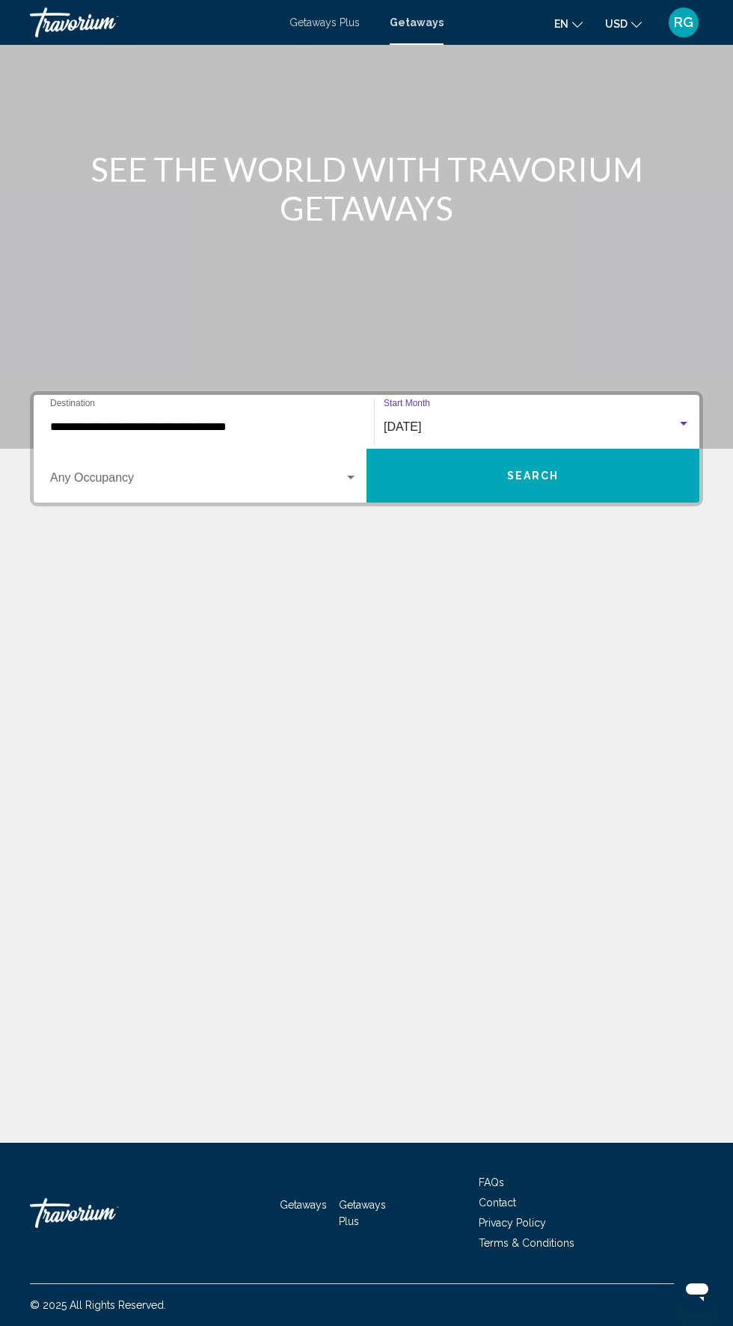
click at [276, 474] on span "Search widget" at bounding box center [197, 480] width 294 height 13
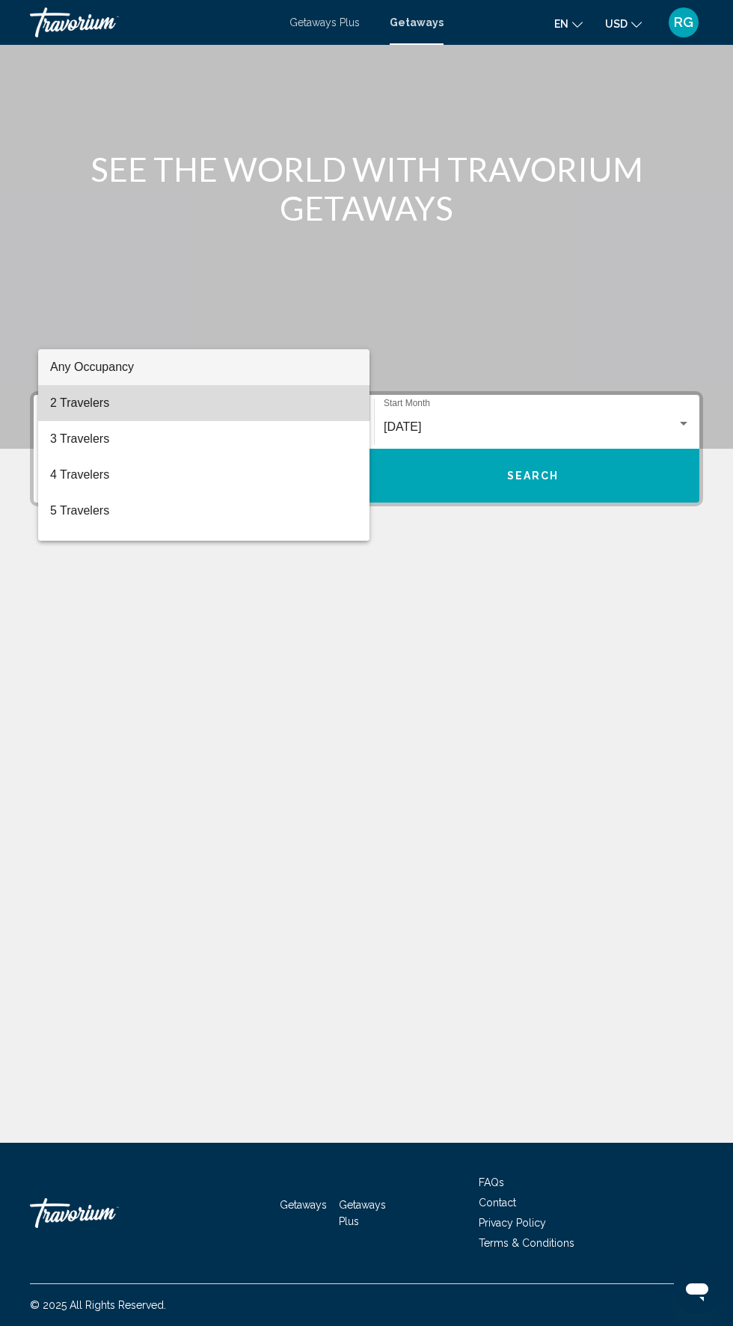
click at [263, 412] on span "2 Travelers" at bounding box center [203, 403] width 307 height 36
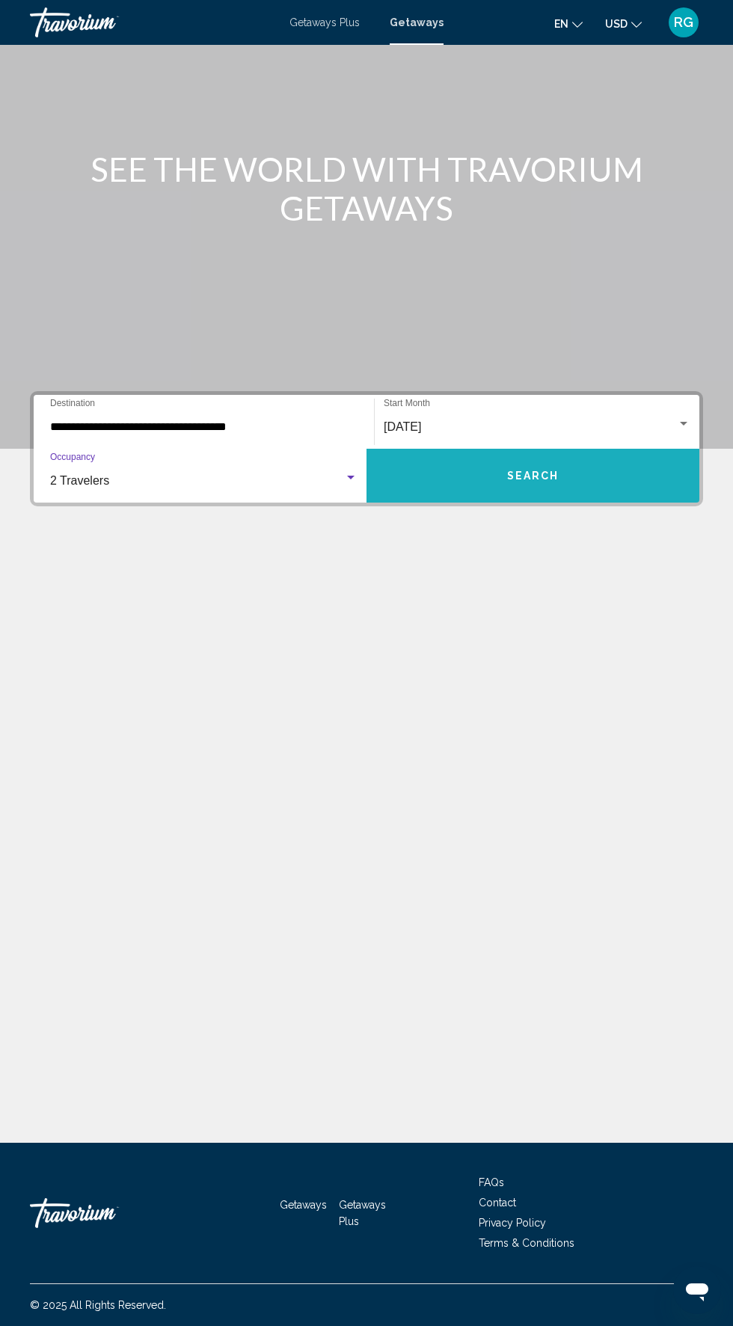
click at [532, 470] on span "Search" at bounding box center [533, 476] width 52 height 12
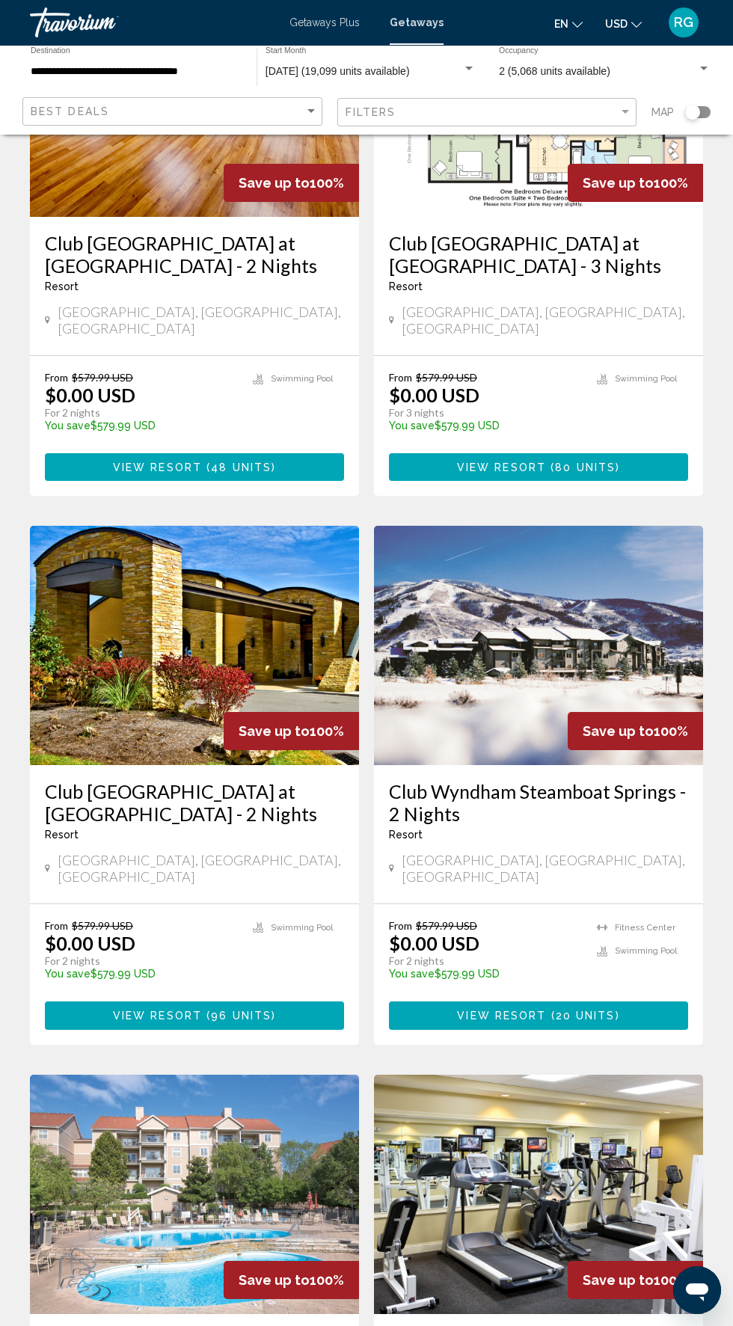
scroll to position [2173, 0]
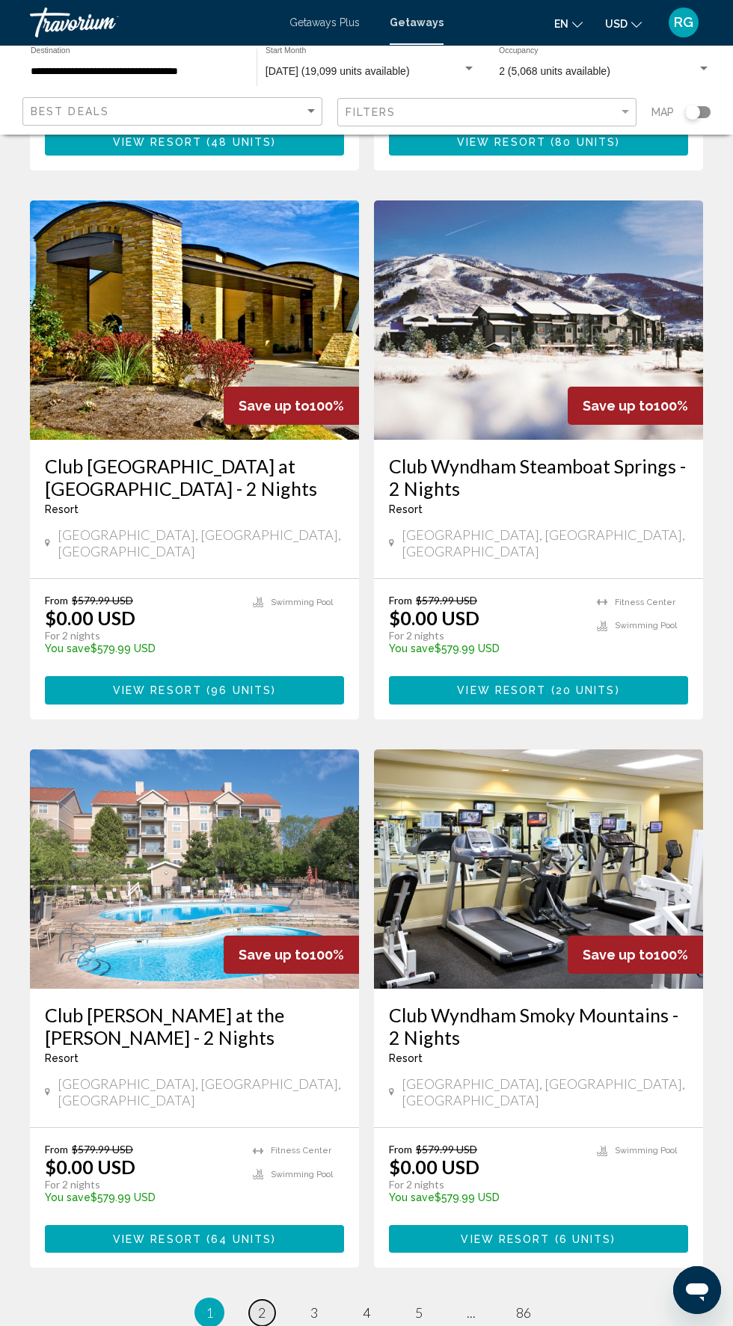
click at [263, 1304] on span "2" at bounding box center [261, 1312] width 7 height 16
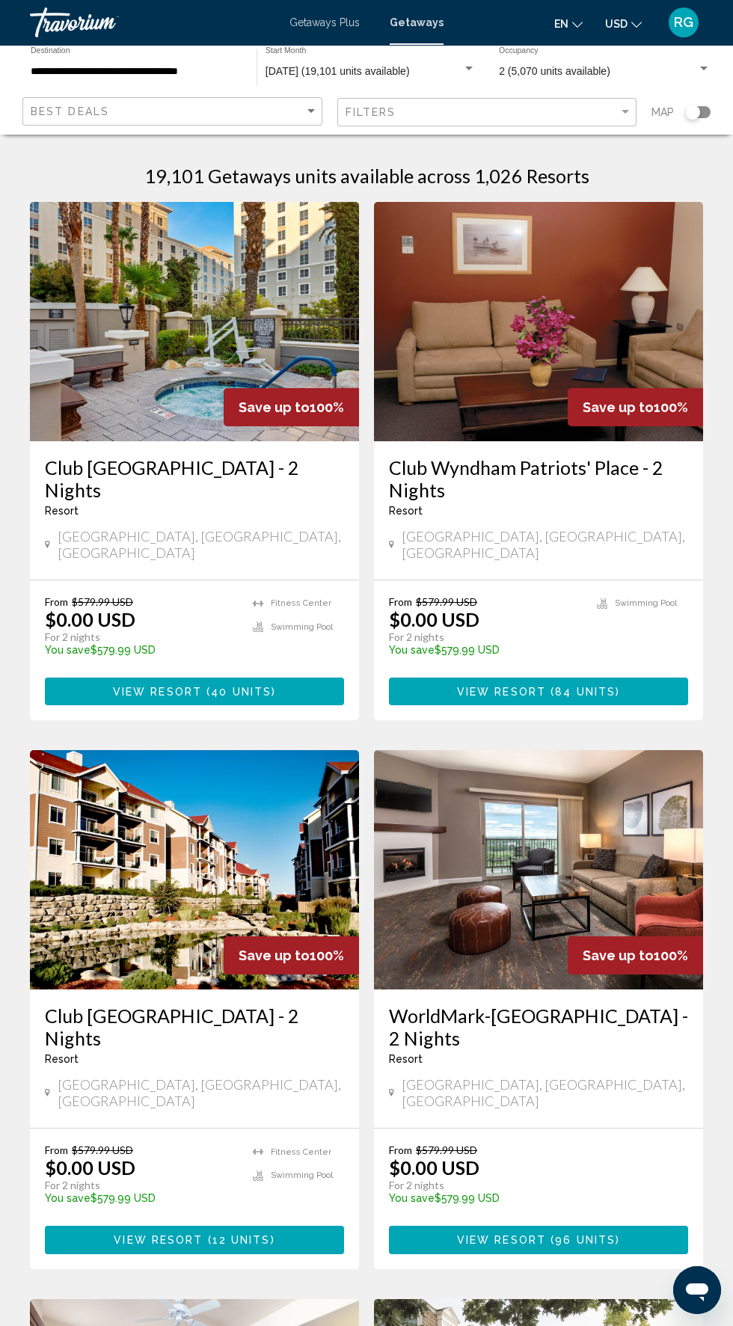
click at [164, 71] on input "**********" at bounding box center [136, 72] width 211 height 12
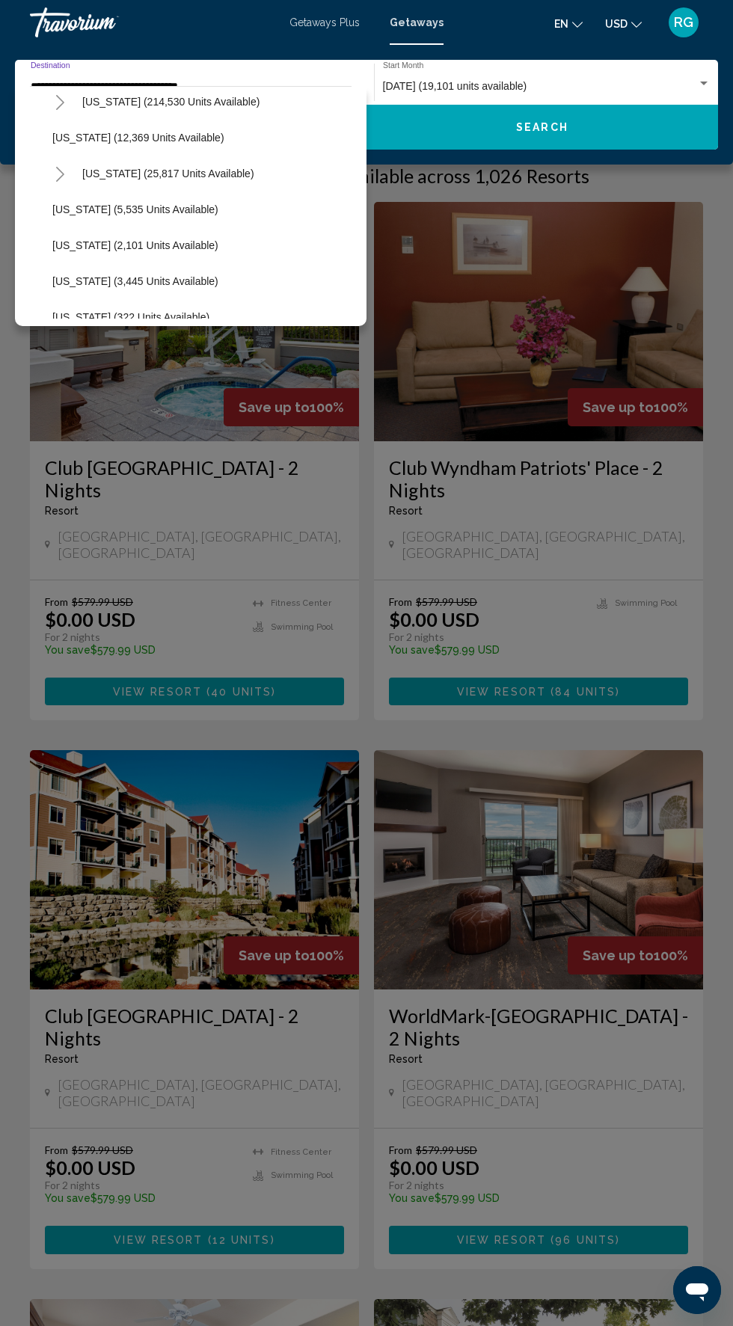
scroll to position [336, 0]
click at [194, 170] on span "[US_STATE] (25,817 units available)" at bounding box center [168, 170] width 172 height 12
type input "**********"
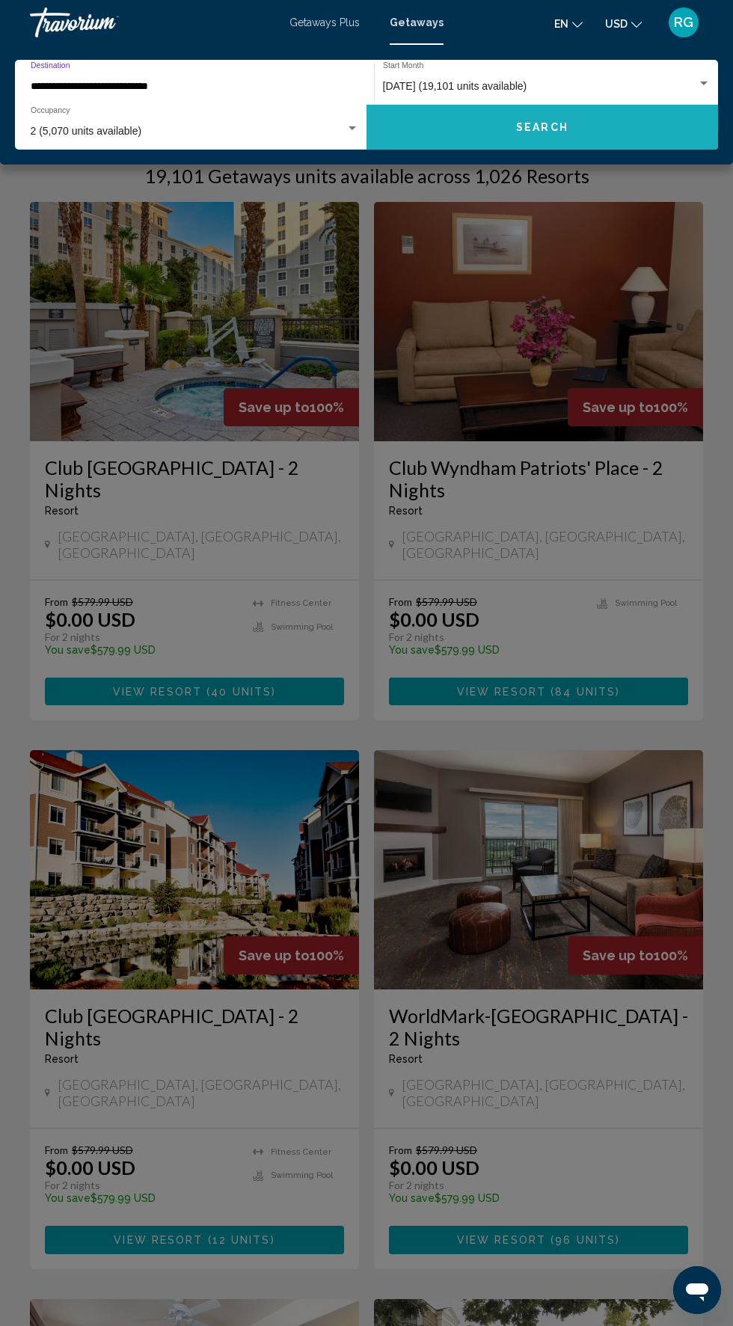
click at [526, 135] on button "Search" at bounding box center [541, 127] width 351 height 45
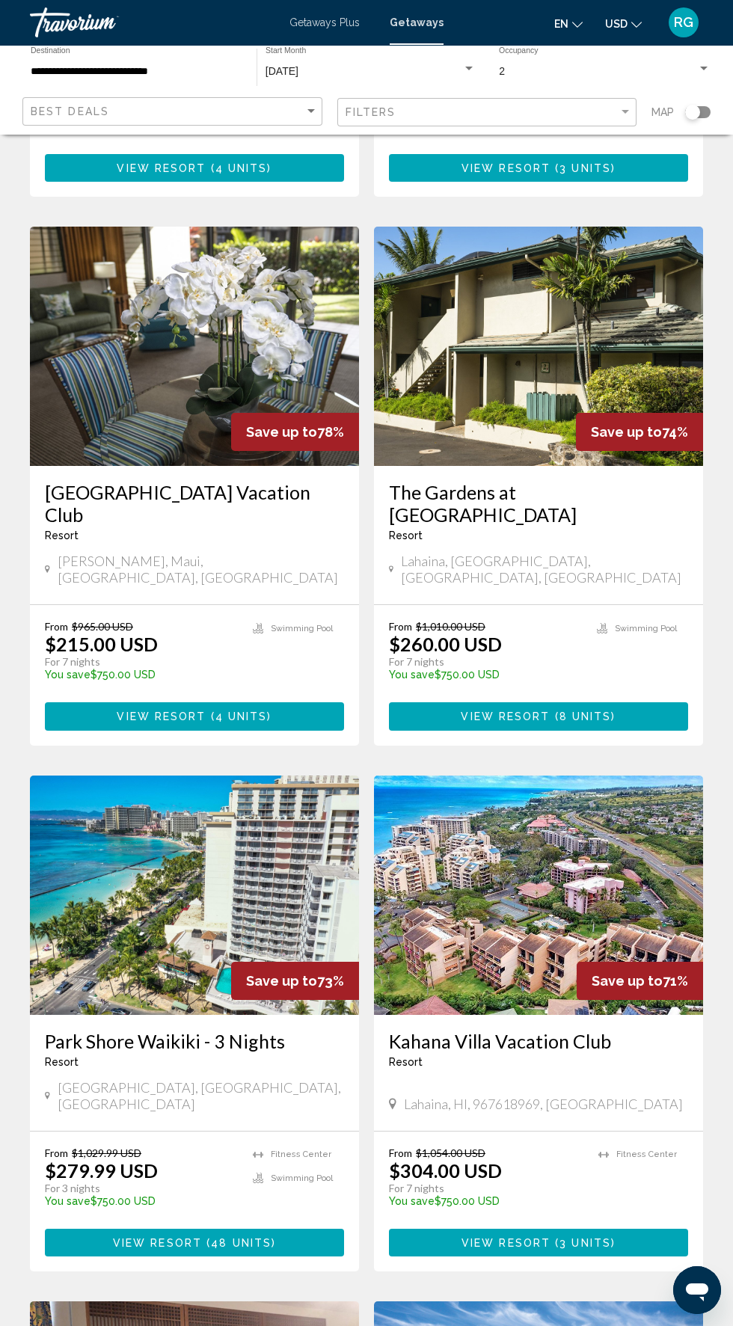
scroll to position [512, 0]
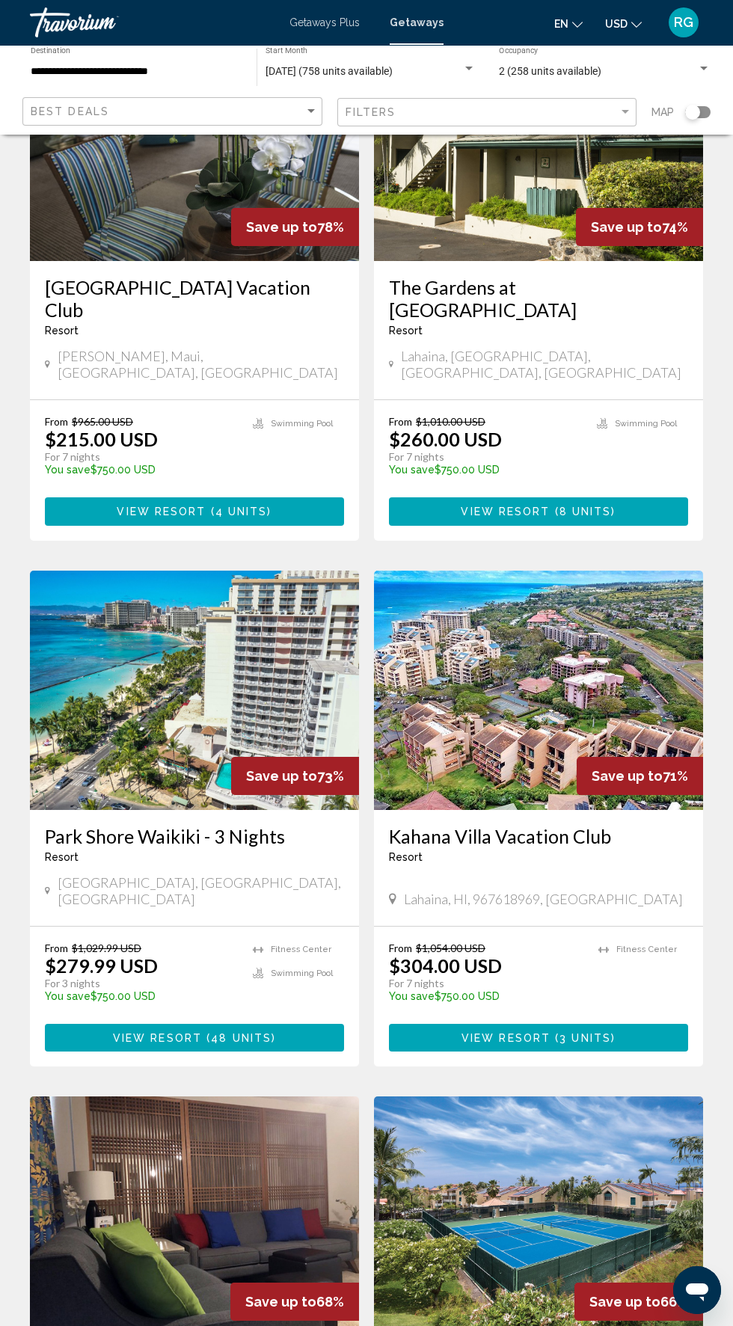
scroll to position [706, 0]
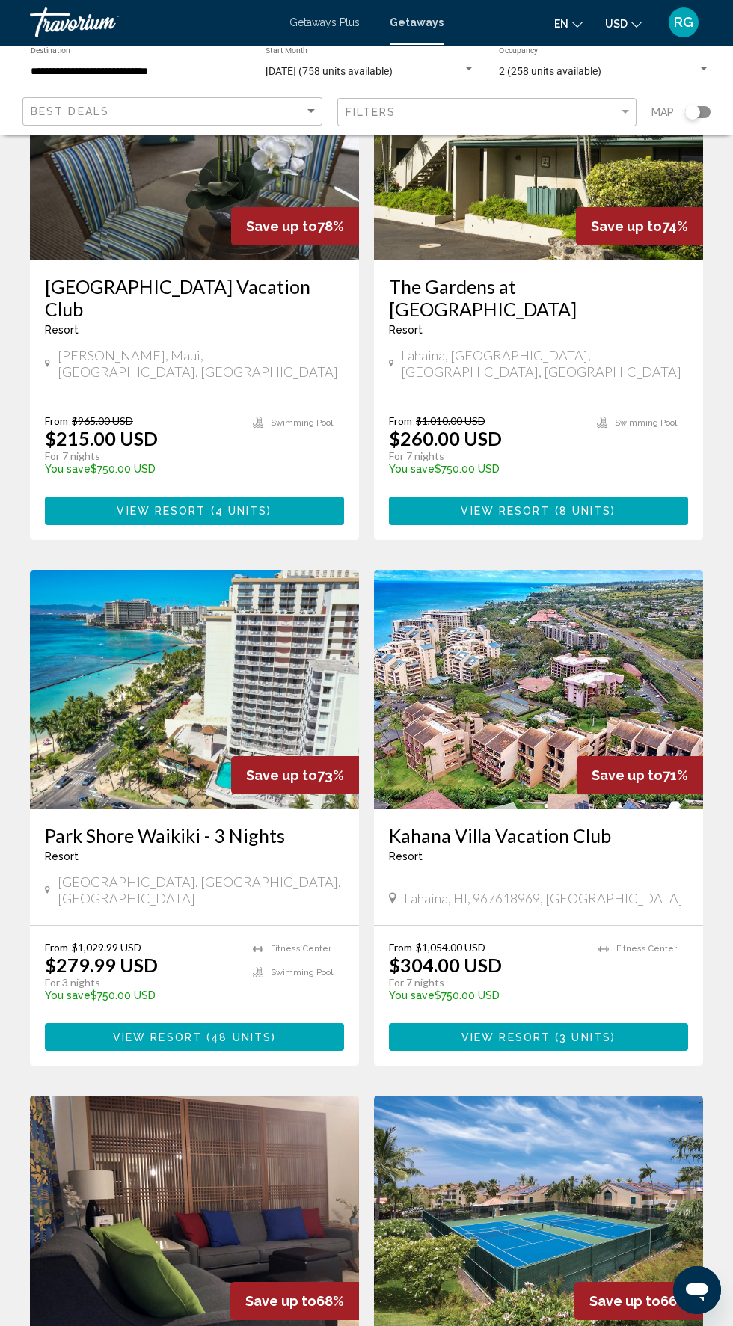
click at [227, 657] on img "Main content" at bounding box center [194, 689] width 329 height 239
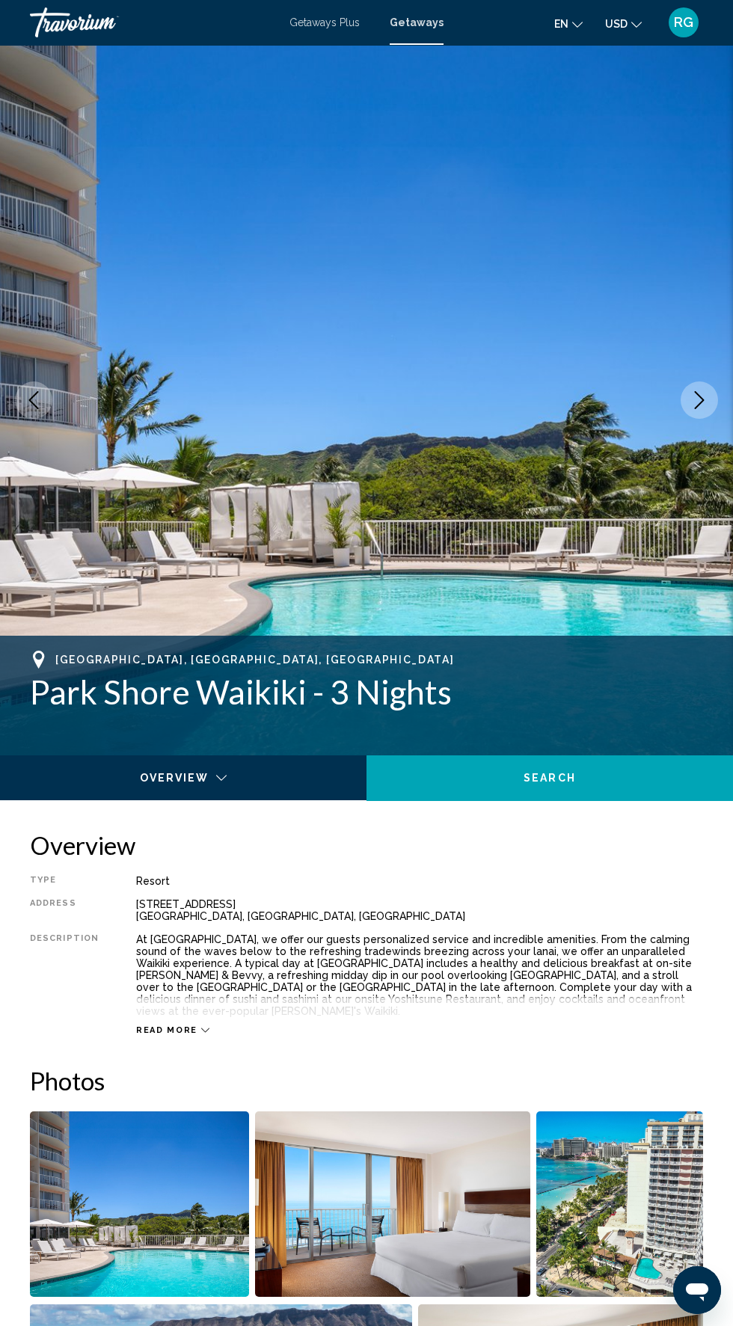
click at [706, 404] on icon "Next image" at bounding box center [699, 400] width 18 height 18
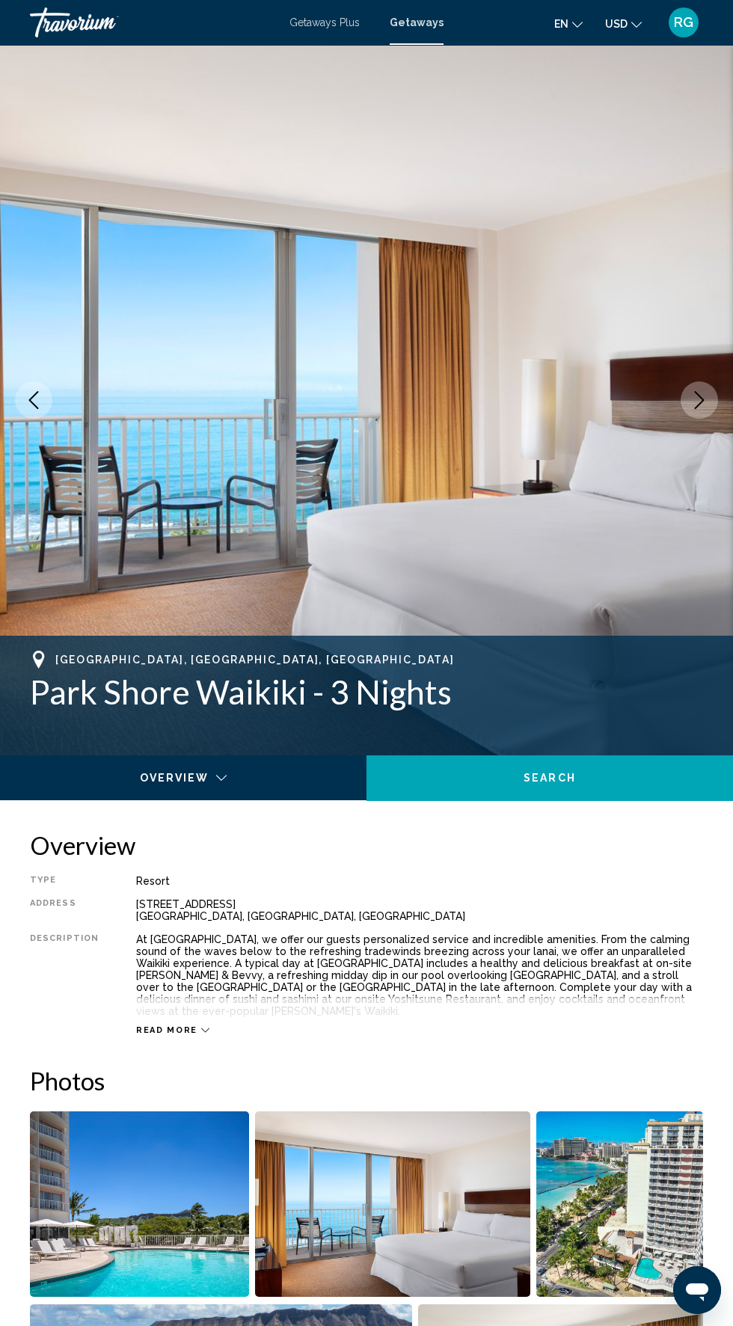
click at [690, 404] on icon "Next image" at bounding box center [699, 400] width 18 height 18
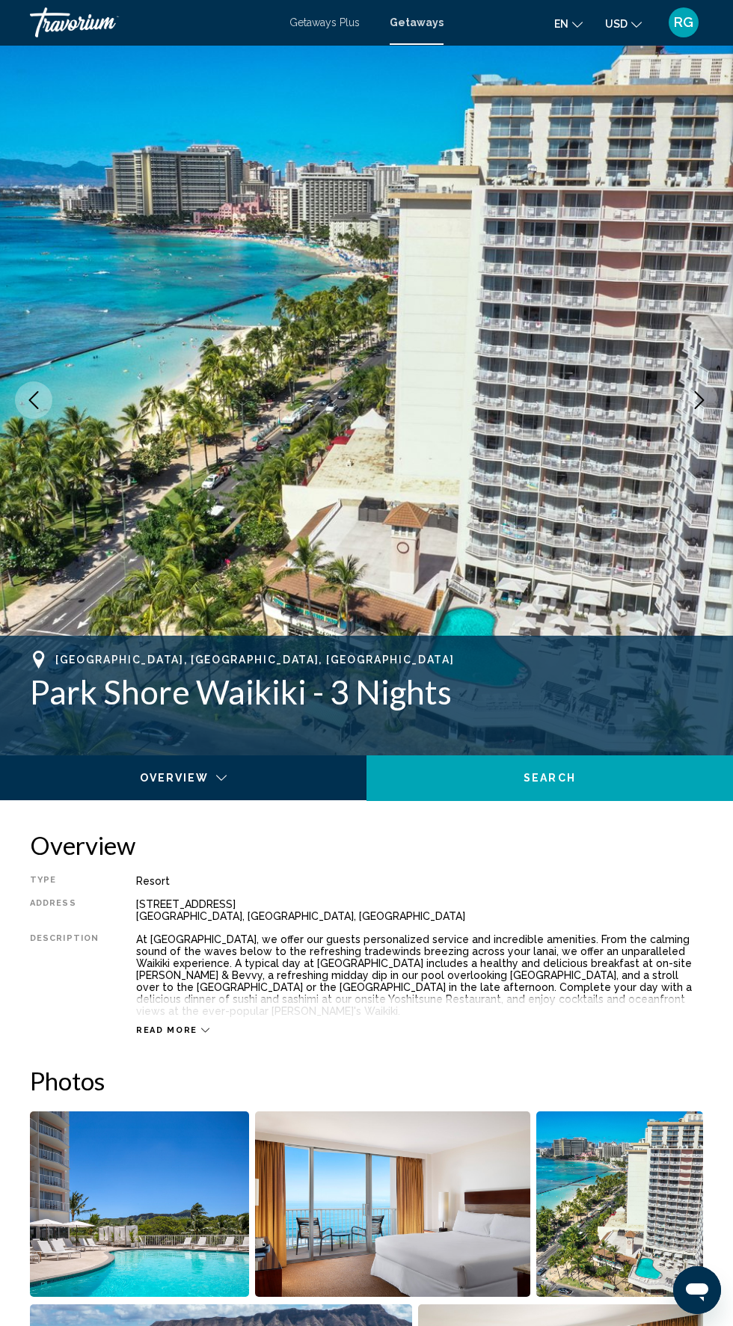
click at [690, 404] on icon "Next image" at bounding box center [699, 400] width 18 height 18
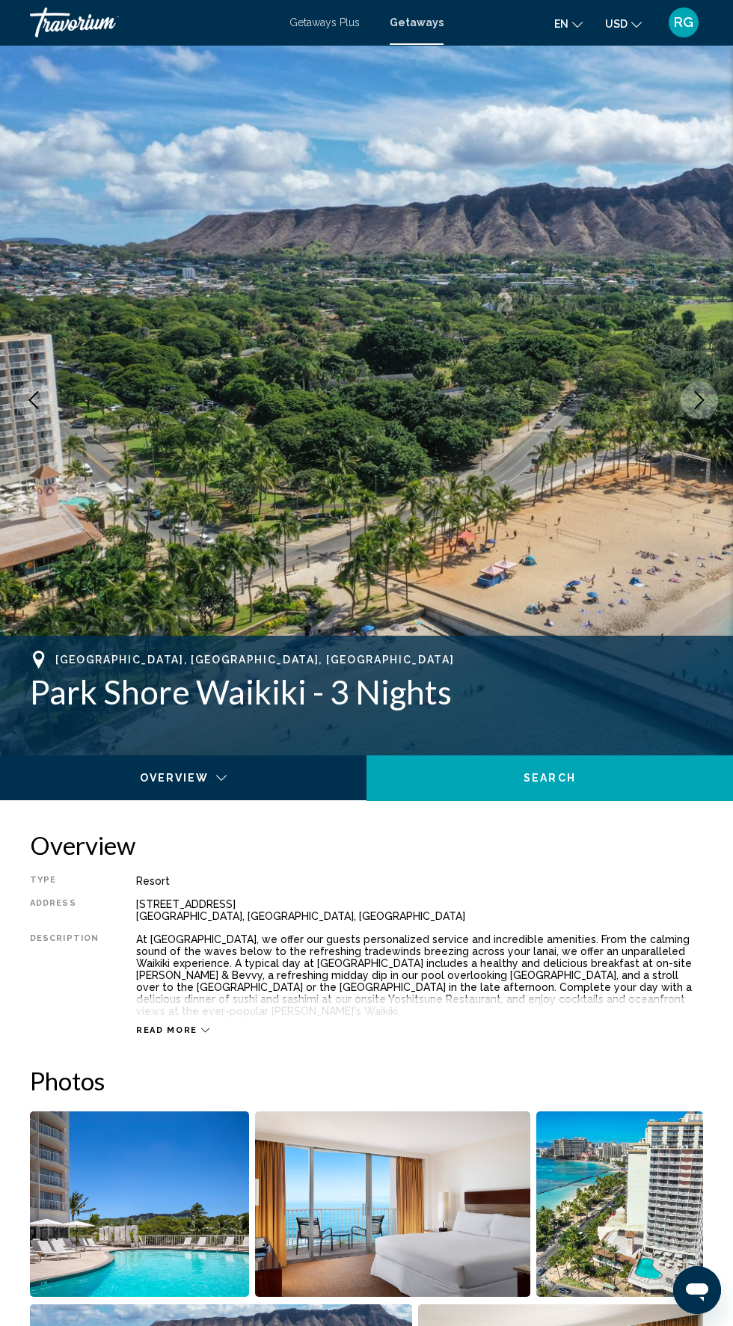
click at [698, 411] on button "Next image" at bounding box center [698, 399] width 37 height 37
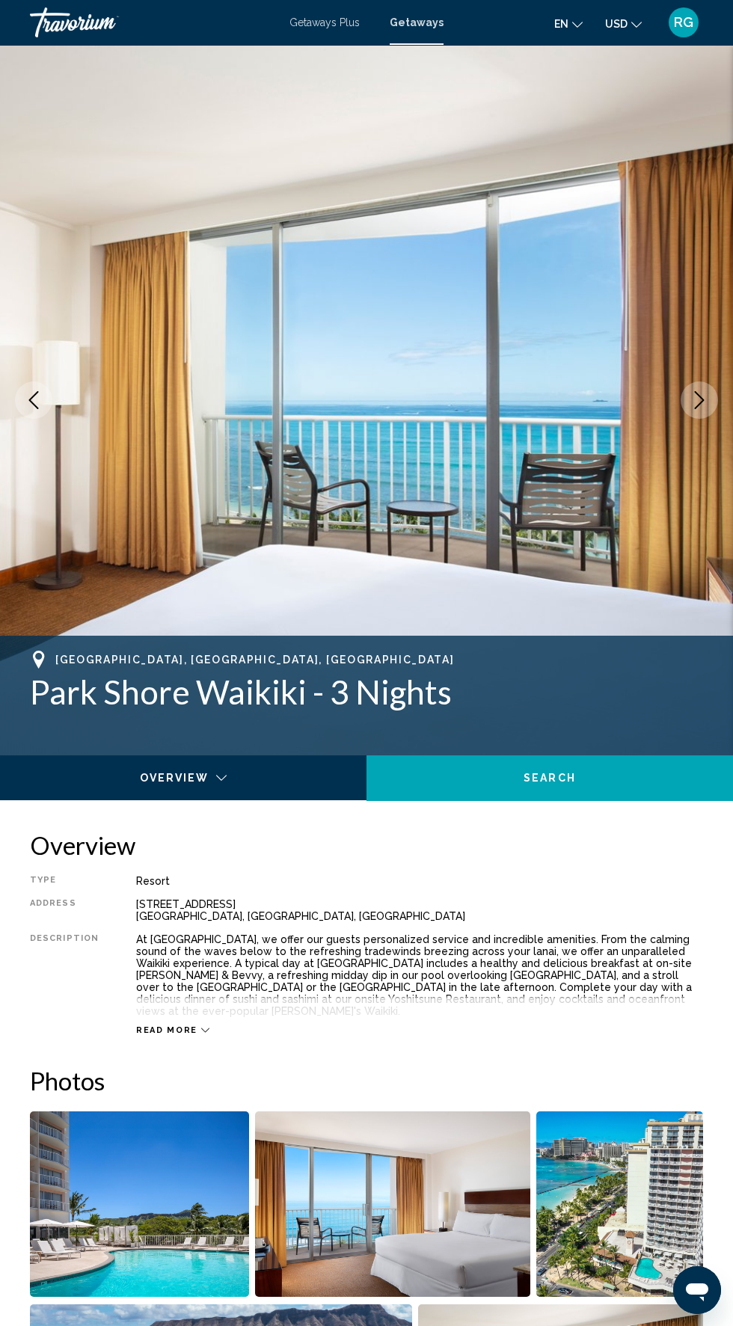
click at [699, 402] on icon "Next image" at bounding box center [699, 400] width 18 height 18
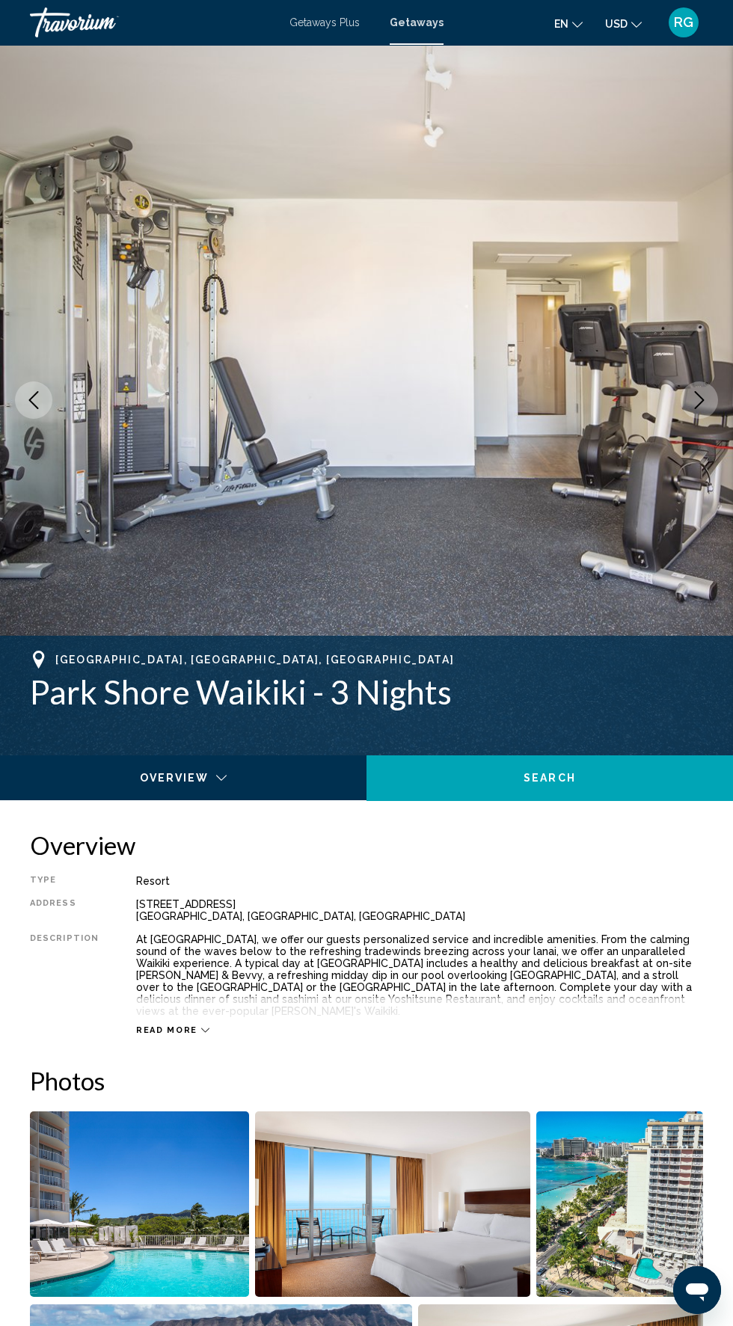
click at [702, 400] on icon "Next image" at bounding box center [700, 400] width 10 height 18
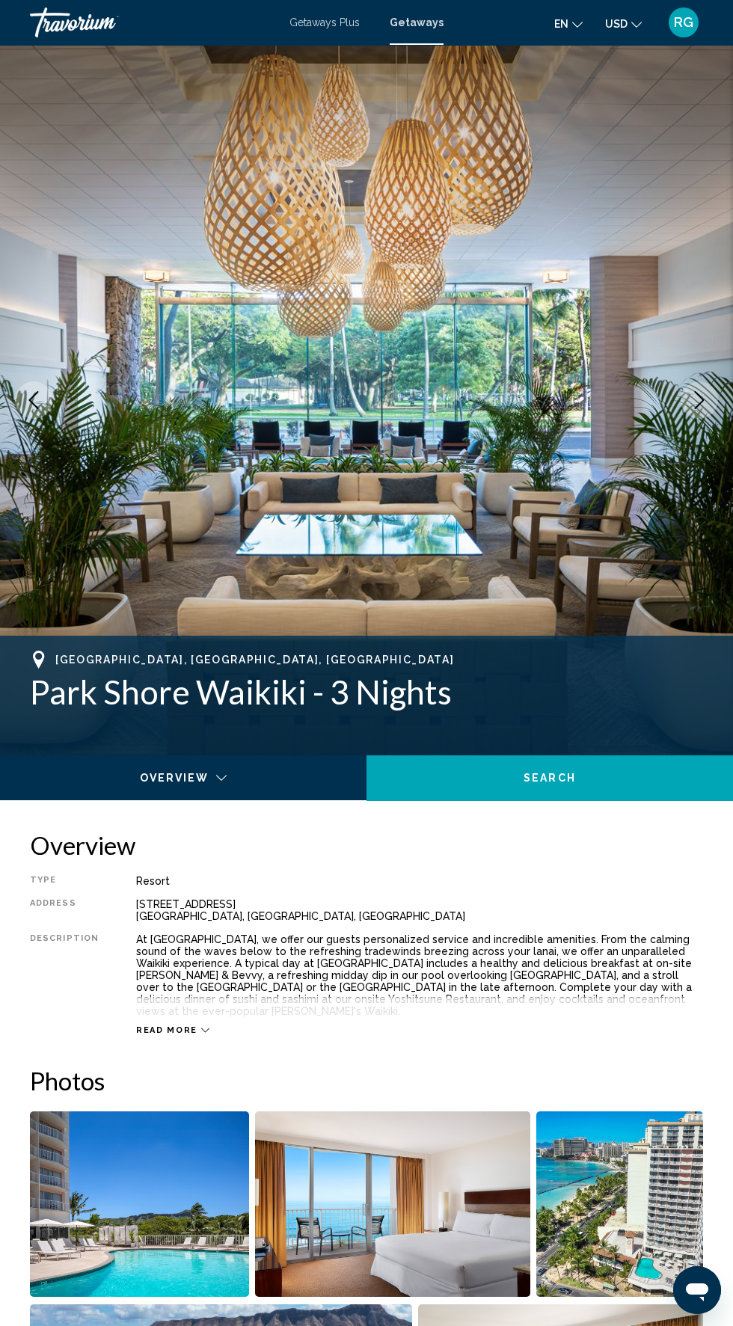
click at [693, 410] on button "Next image" at bounding box center [698, 399] width 37 height 37
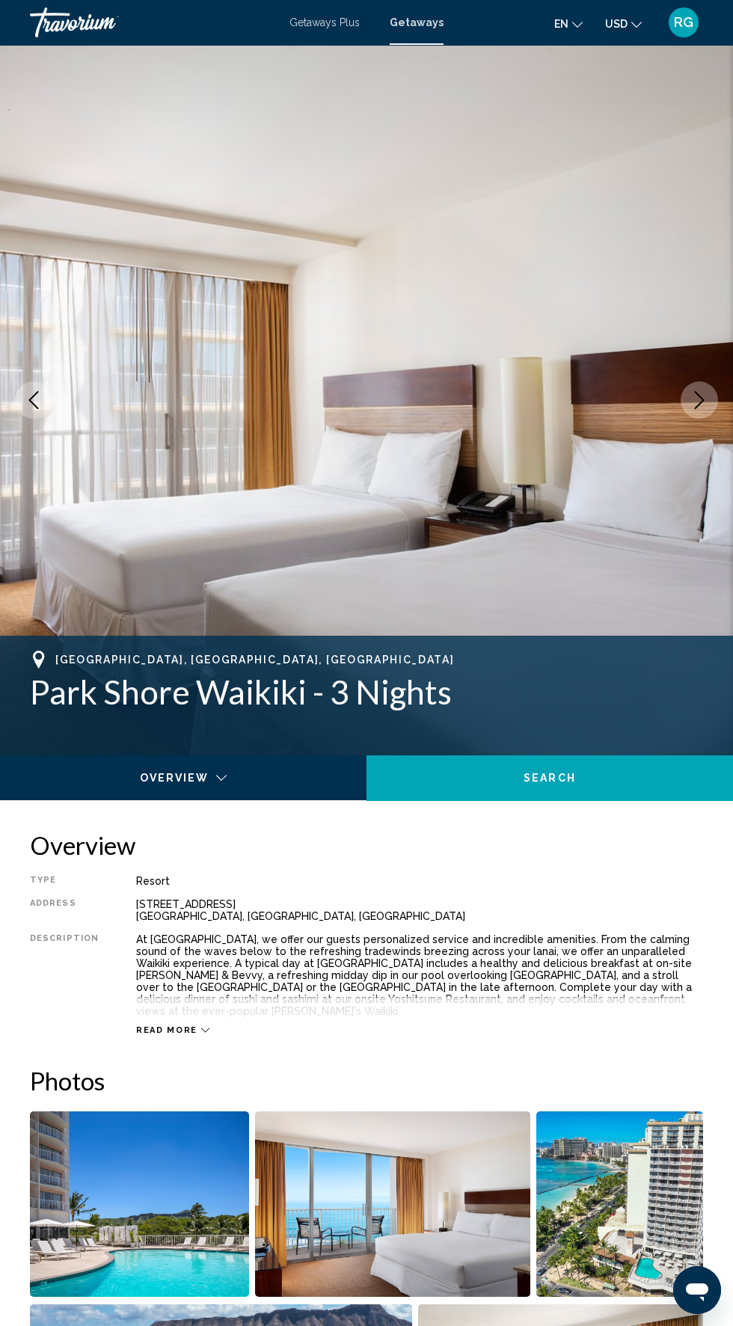
click at [699, 401] on icon "Next image" at bounding box center [699, 400] width 18 height 18
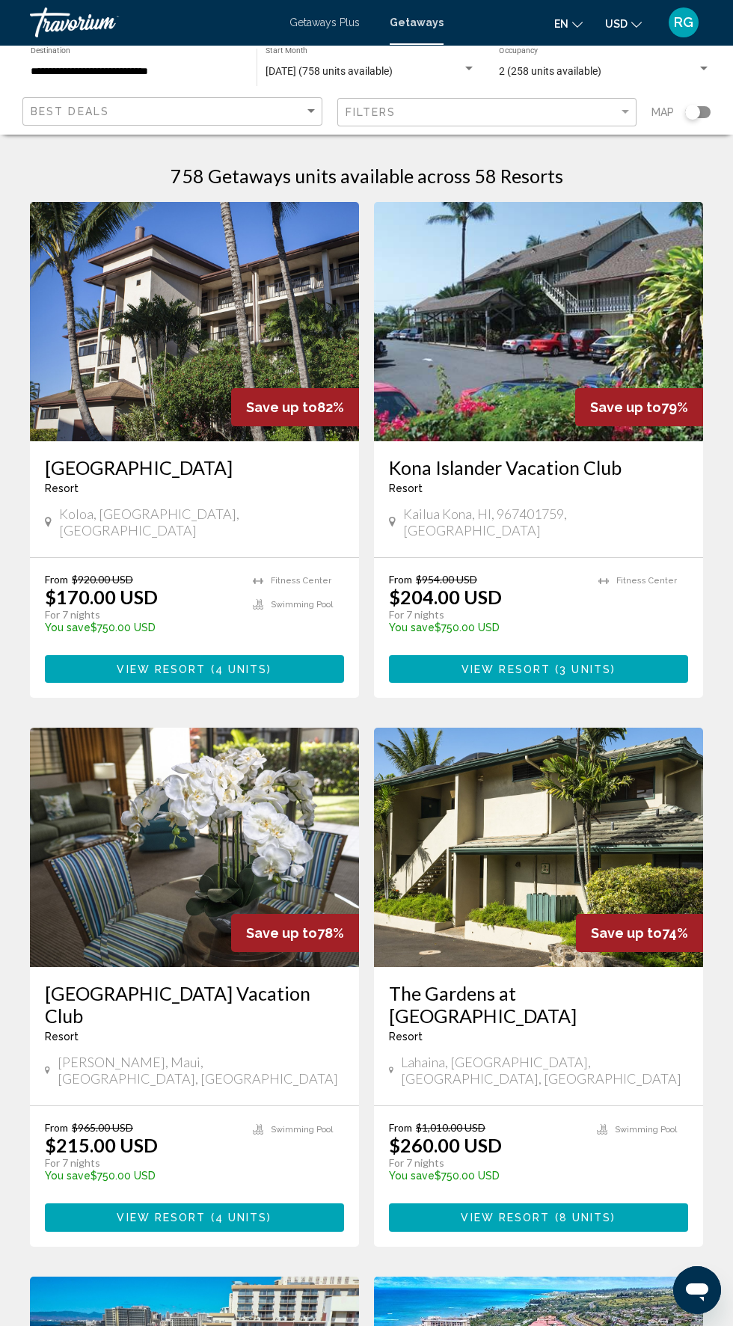
click at [164, 71] on input "**********" at bounding box center [136, 72] width 211 height 12
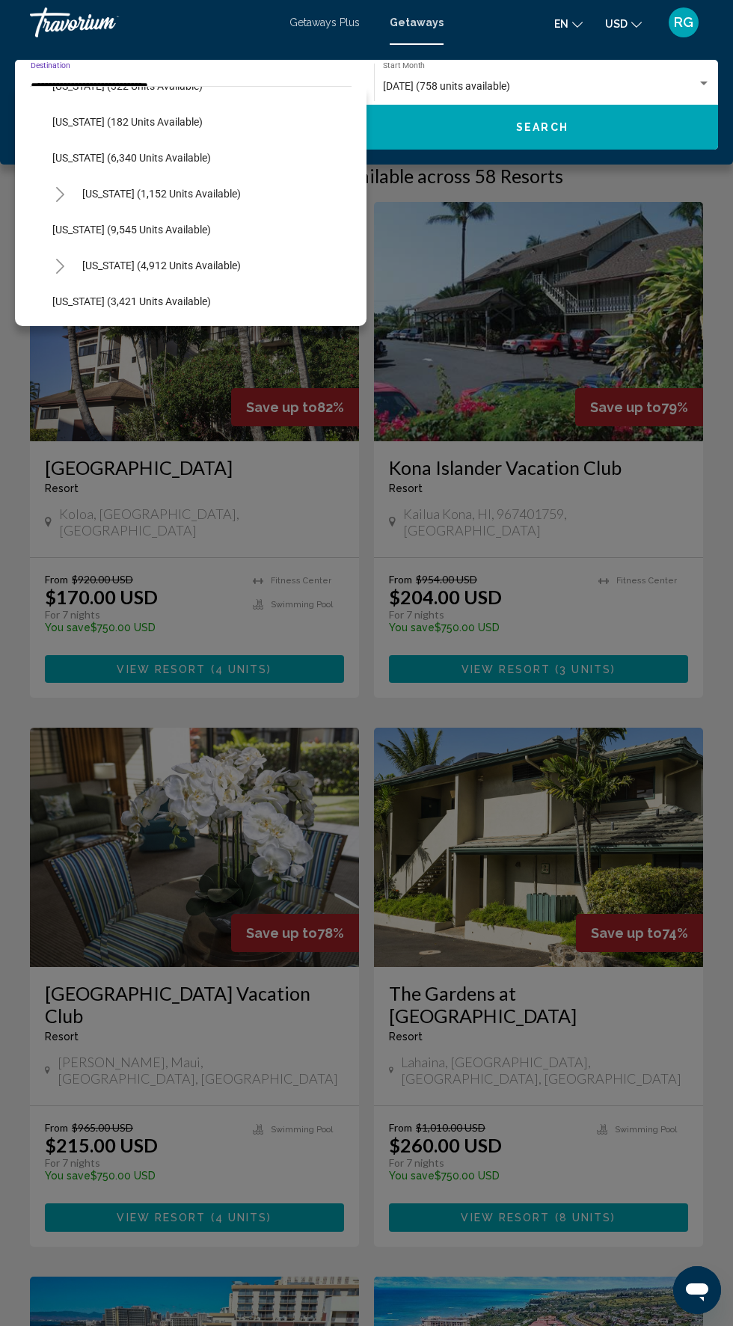
scroll to position [711, 0]
click at [158, 159] on span "[US_STATE] (6,340 units available)" at bounding box center [131, 155] width 158 height 12
type input "**********"
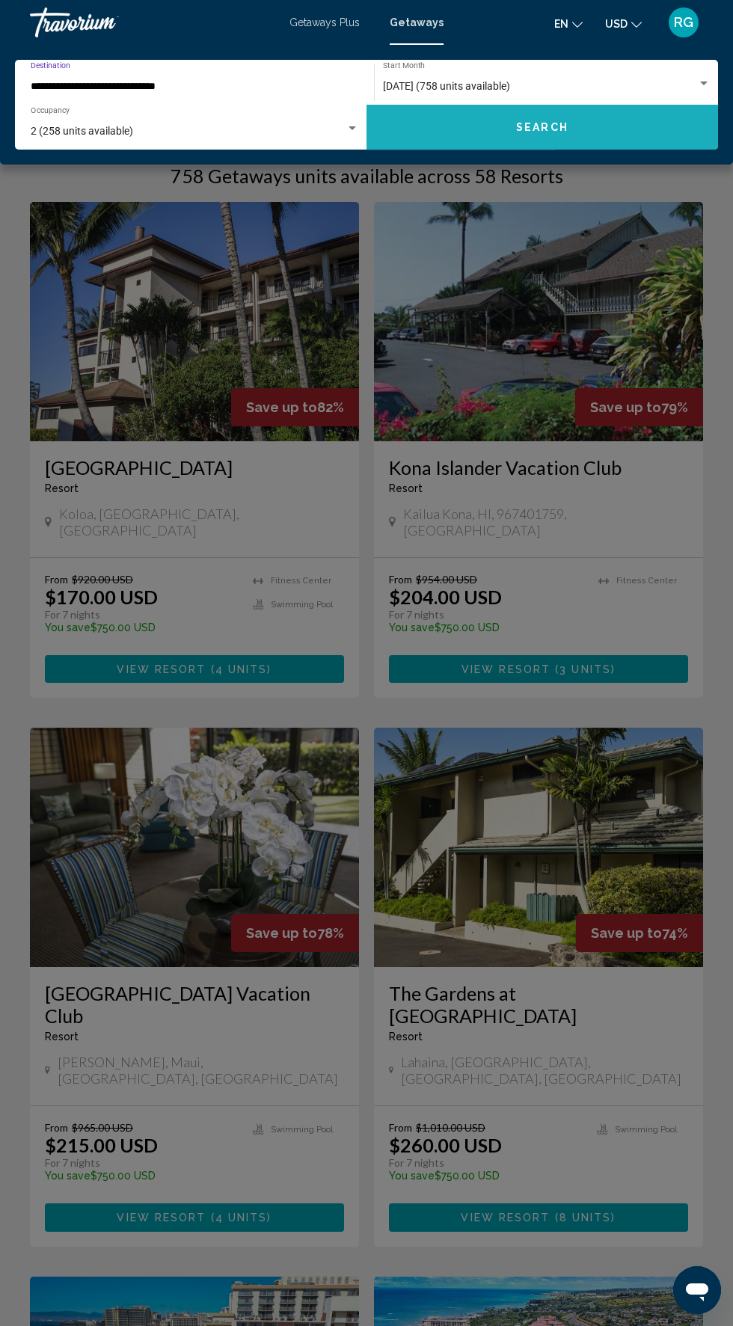
click at [583, 135] on button "Search" at bounding box center [541, 127] width 351 height 45
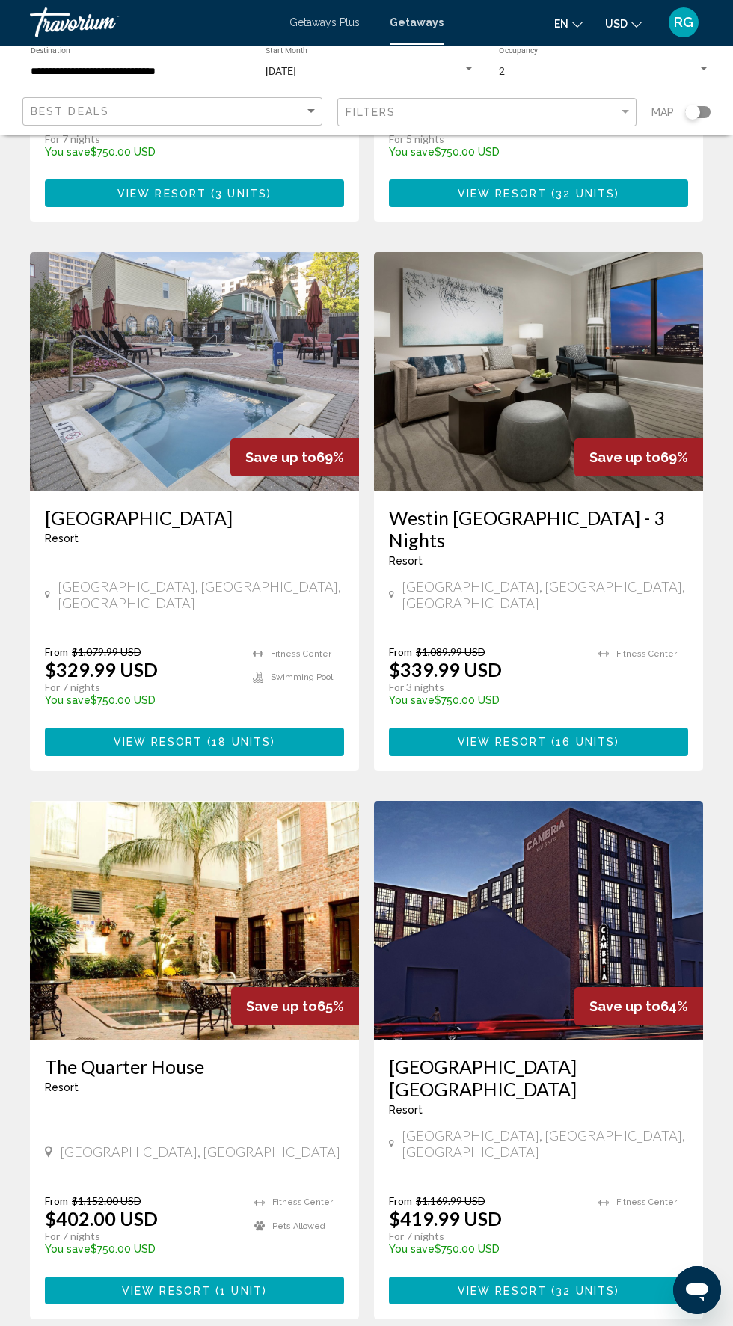
scroll to position [2217, 0]
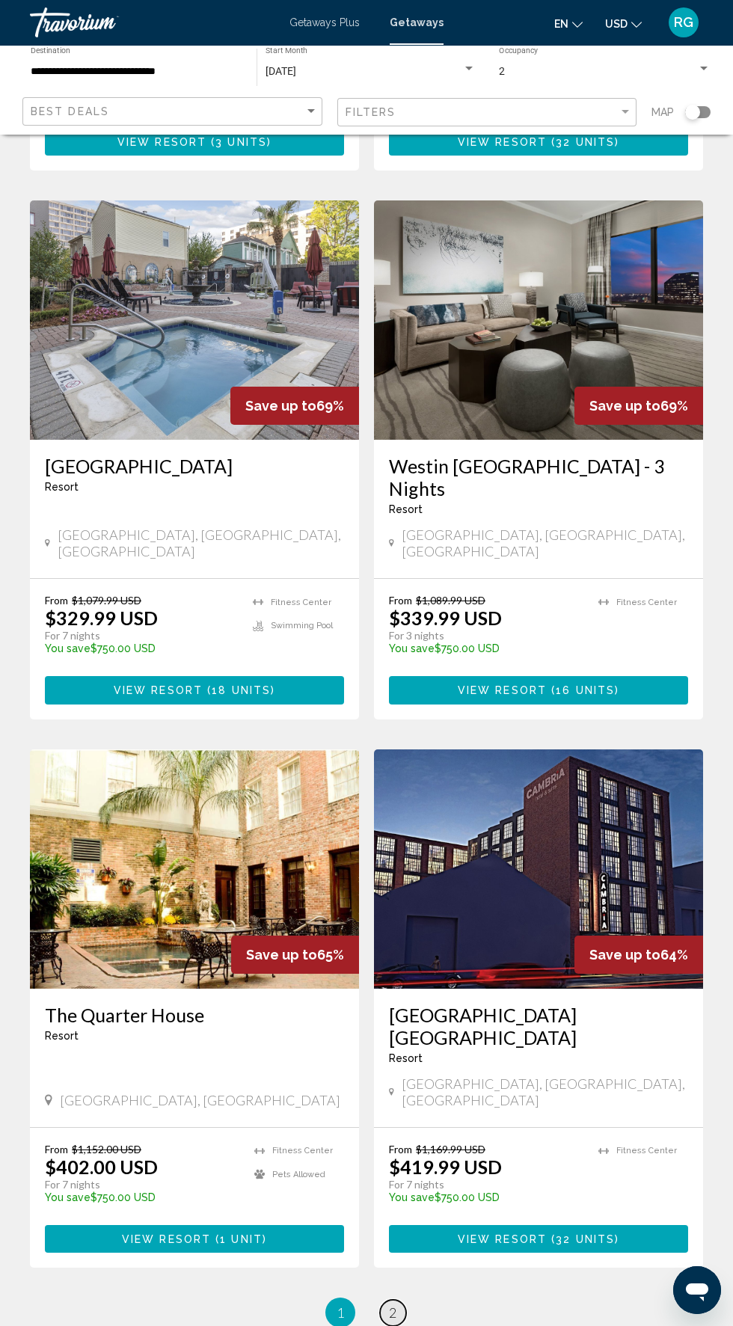
click at [392, 1304] on span "2" at bounding box center [392, 1312] width 7 height 16
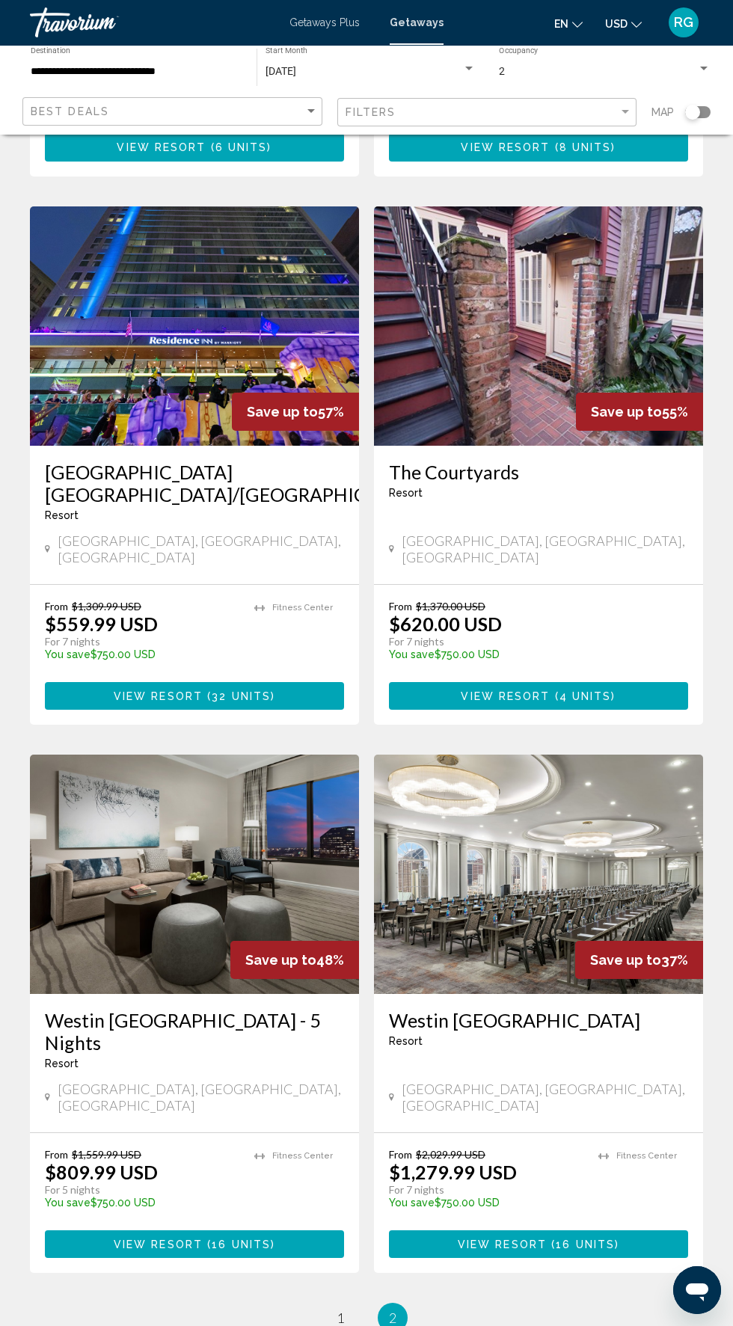
scroll to position [1064, 0]
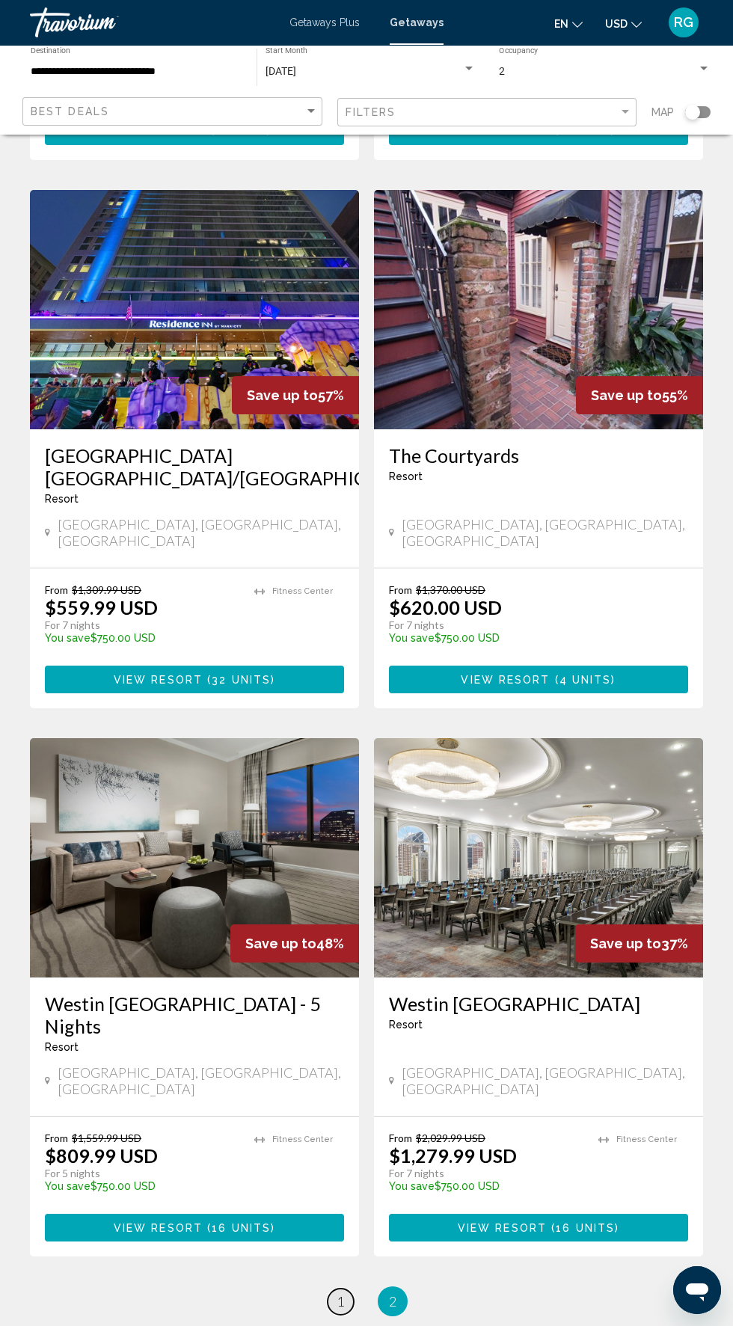
click at [339, 1293] on span "1" at bounding box center [339, 1301] width 7 height 16
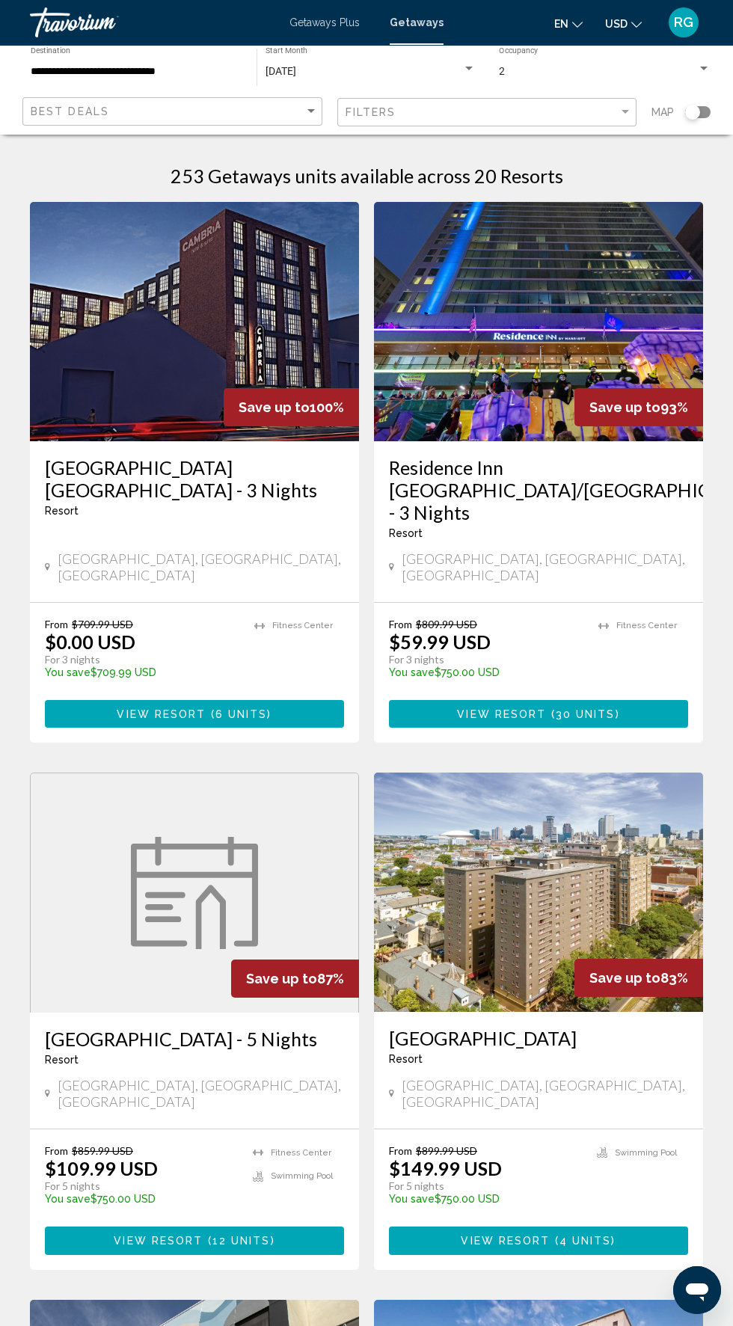
click at [283, 700] on button "View Resort ( 6 units )" at bounding box center [194, 714] width 299 height 28
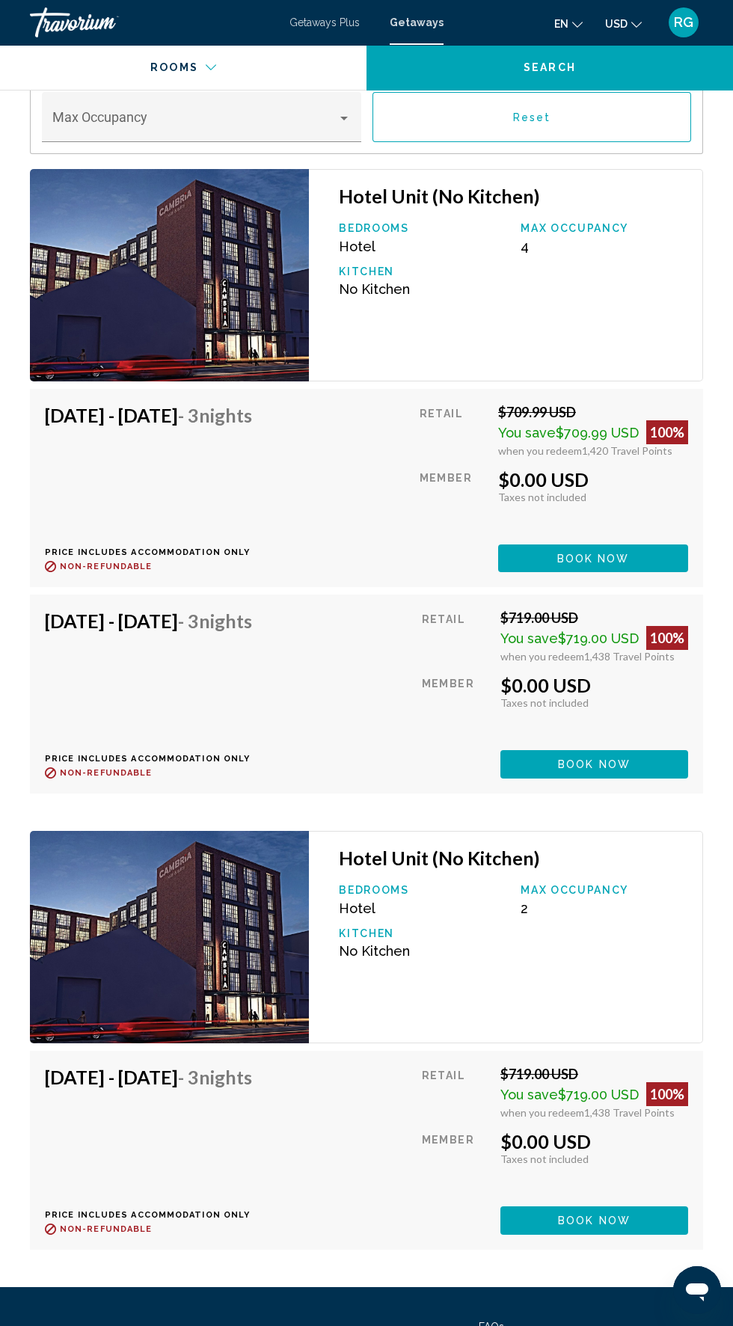
scroll to position [2501, 0]
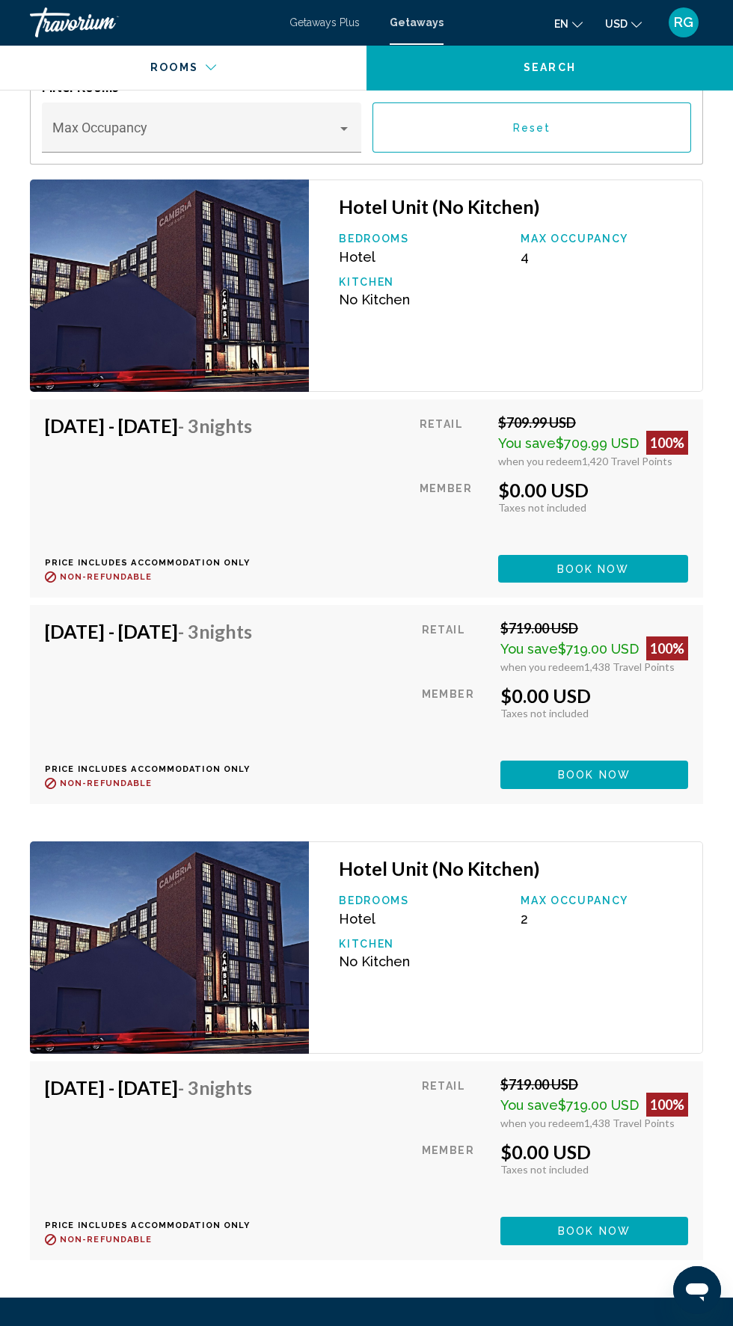
click at [238, 306] on img "Main content" at bounding box center [169, 285] width 279 height 212
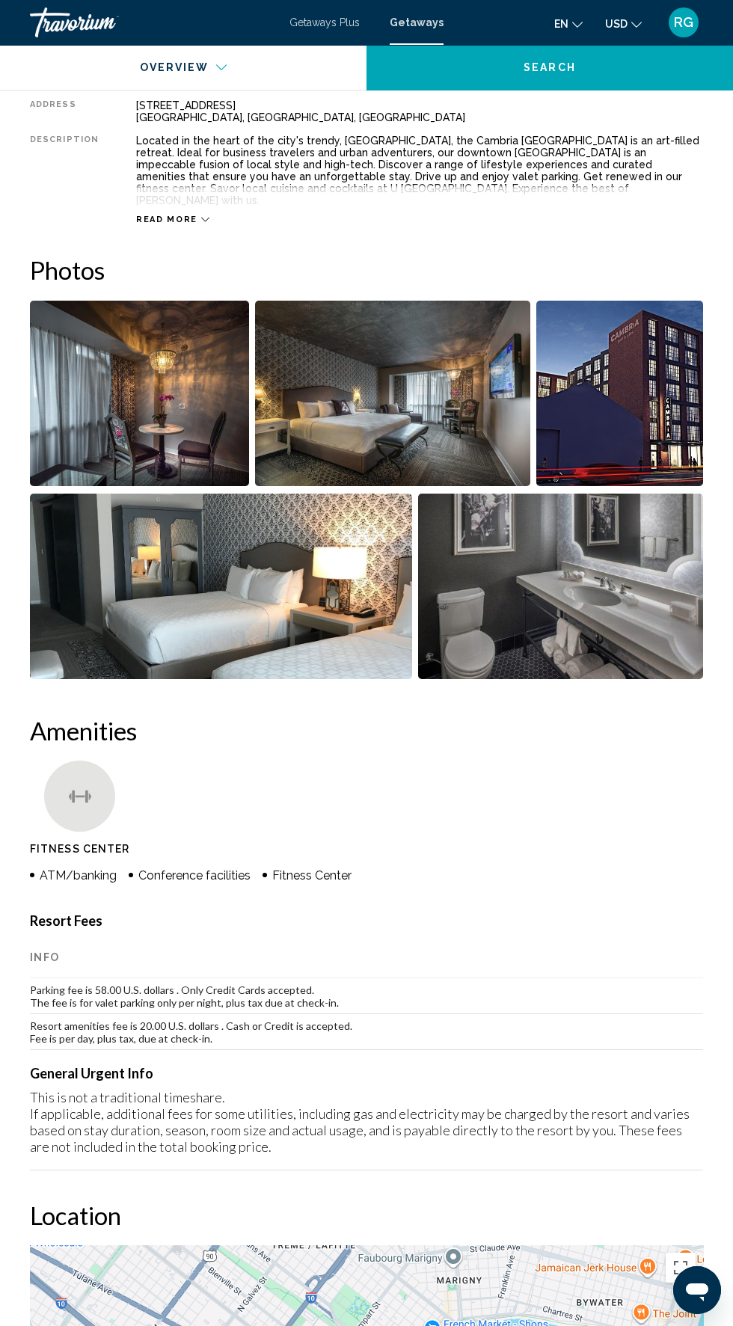
scroll to position [796, 0]
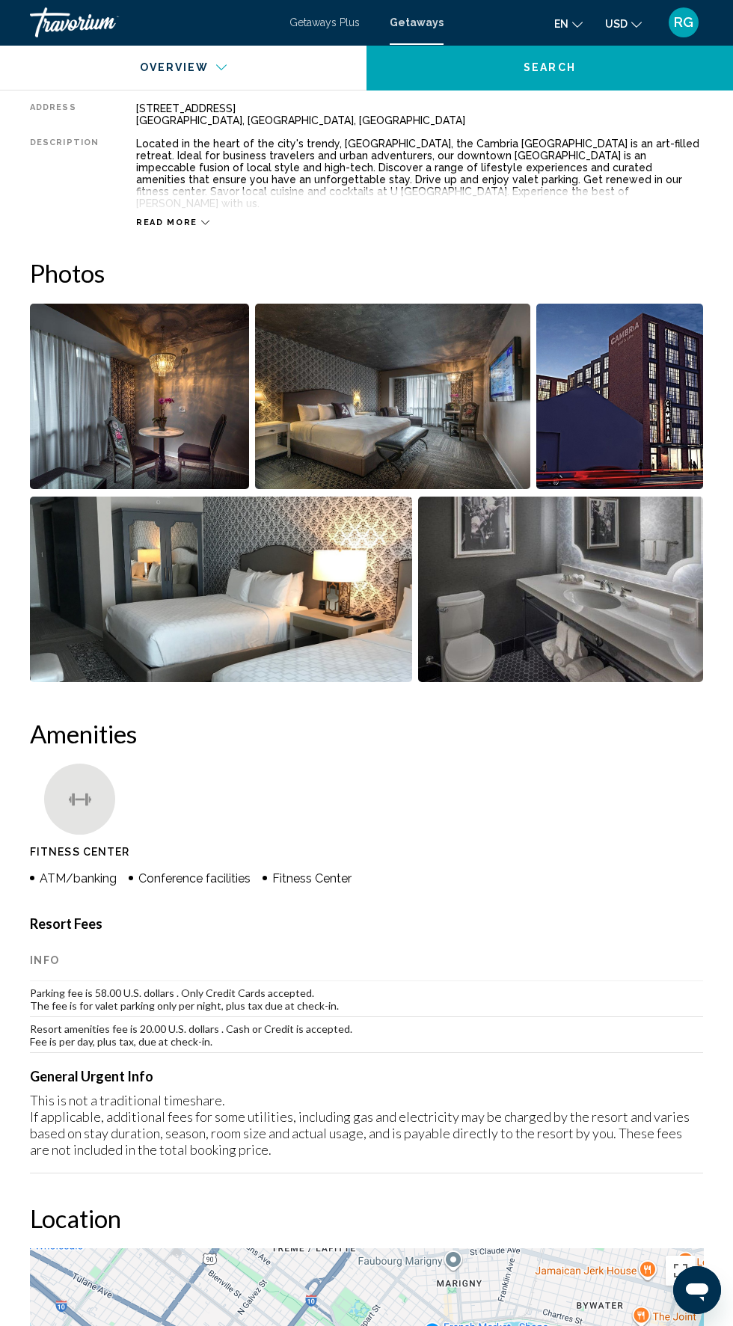
click at [195, 389] on img "Open full-screen image slider" at bounding box center [139, 396] width 219 height 185
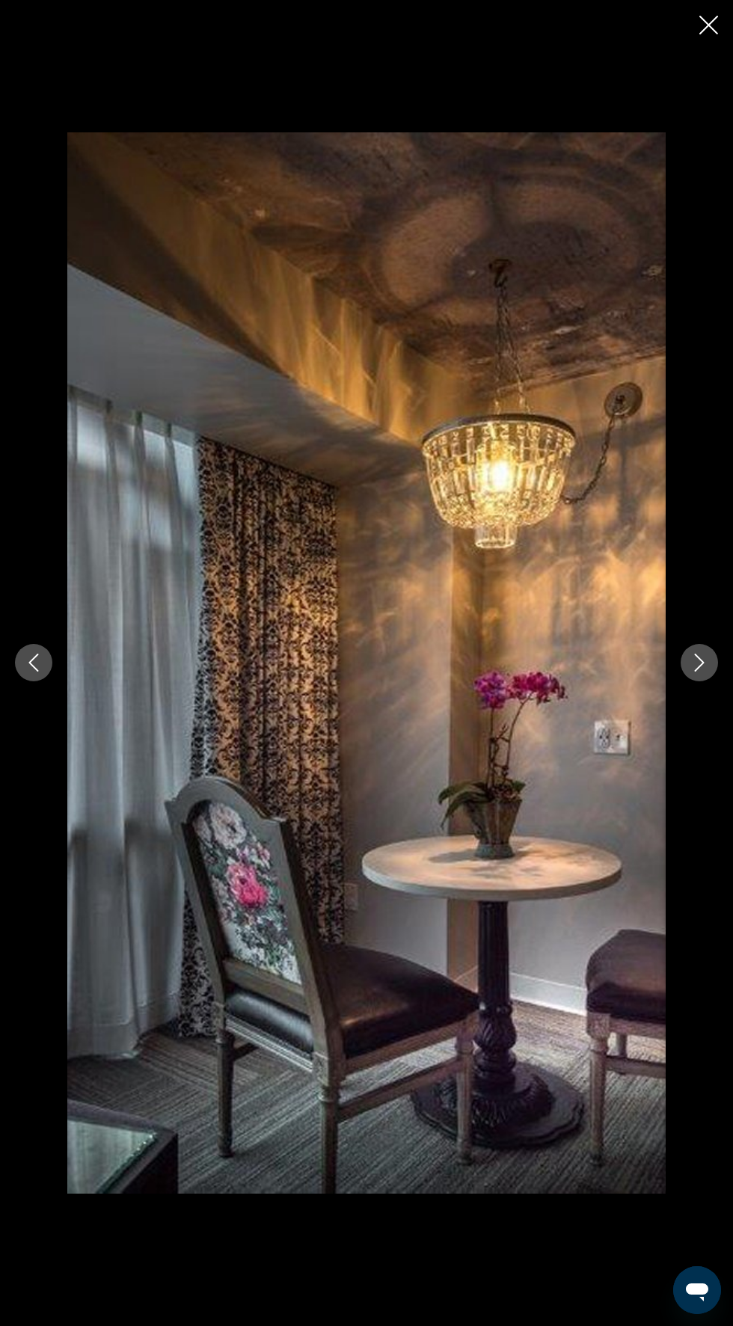
click at [691, 667] on icon "Next image" at bounding box center [699, 662] width 18 height 18
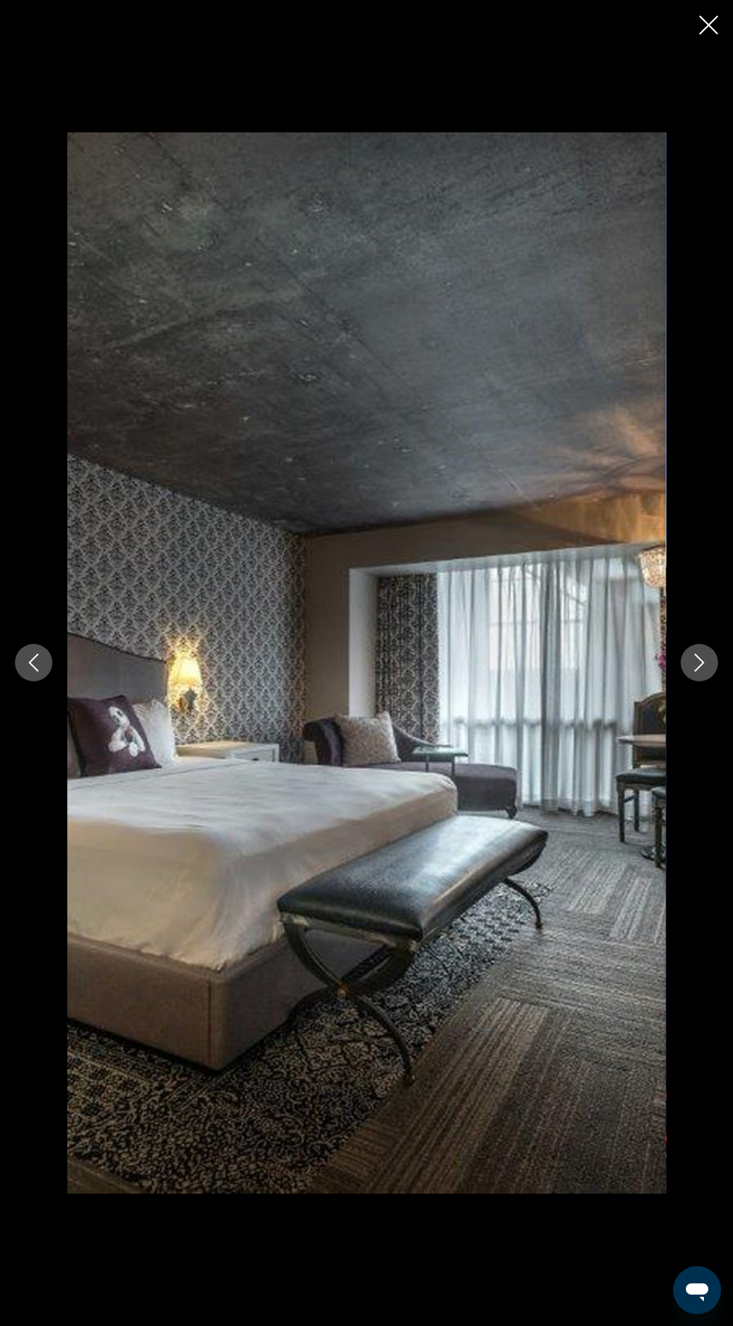
click at [699, 662] on icon "Next image" at bounding box center [699, 662] width 18 height 18
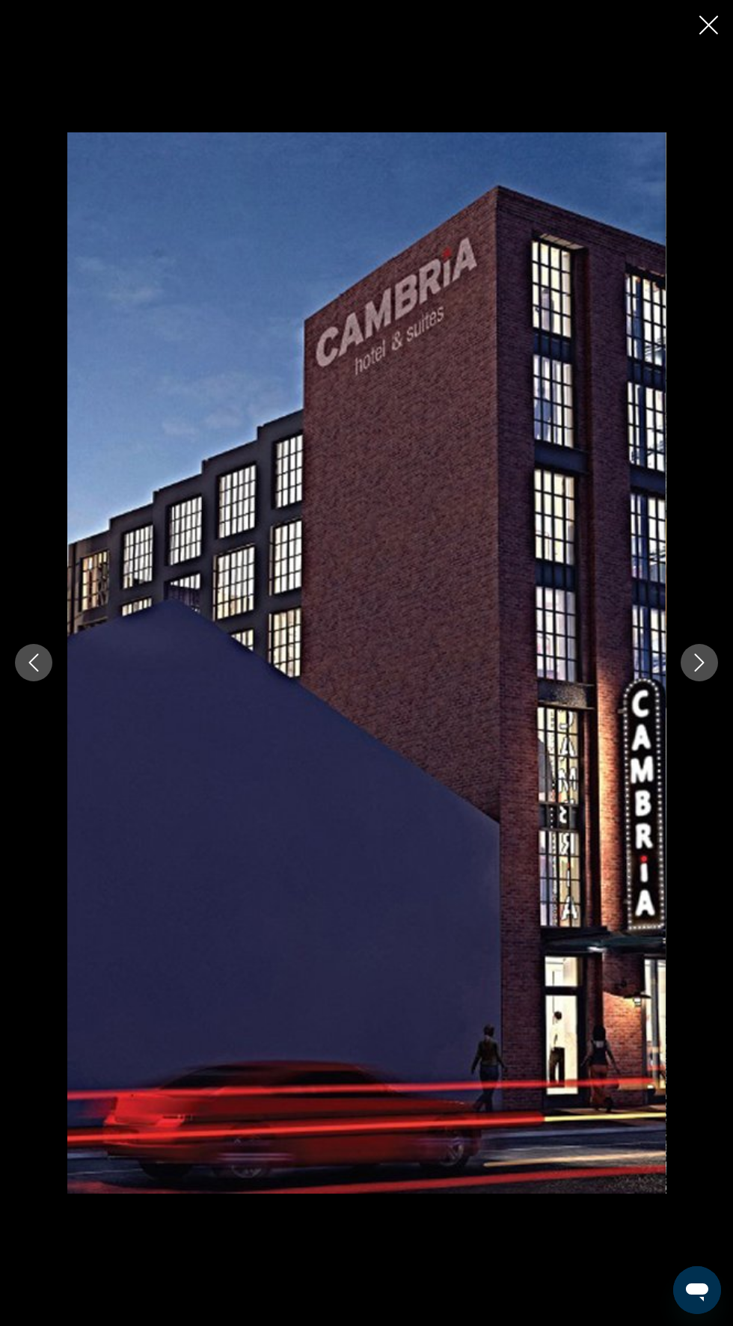
click at [693, 673] on button "Next image" at bounding box center [698, 662] width 37 height 37
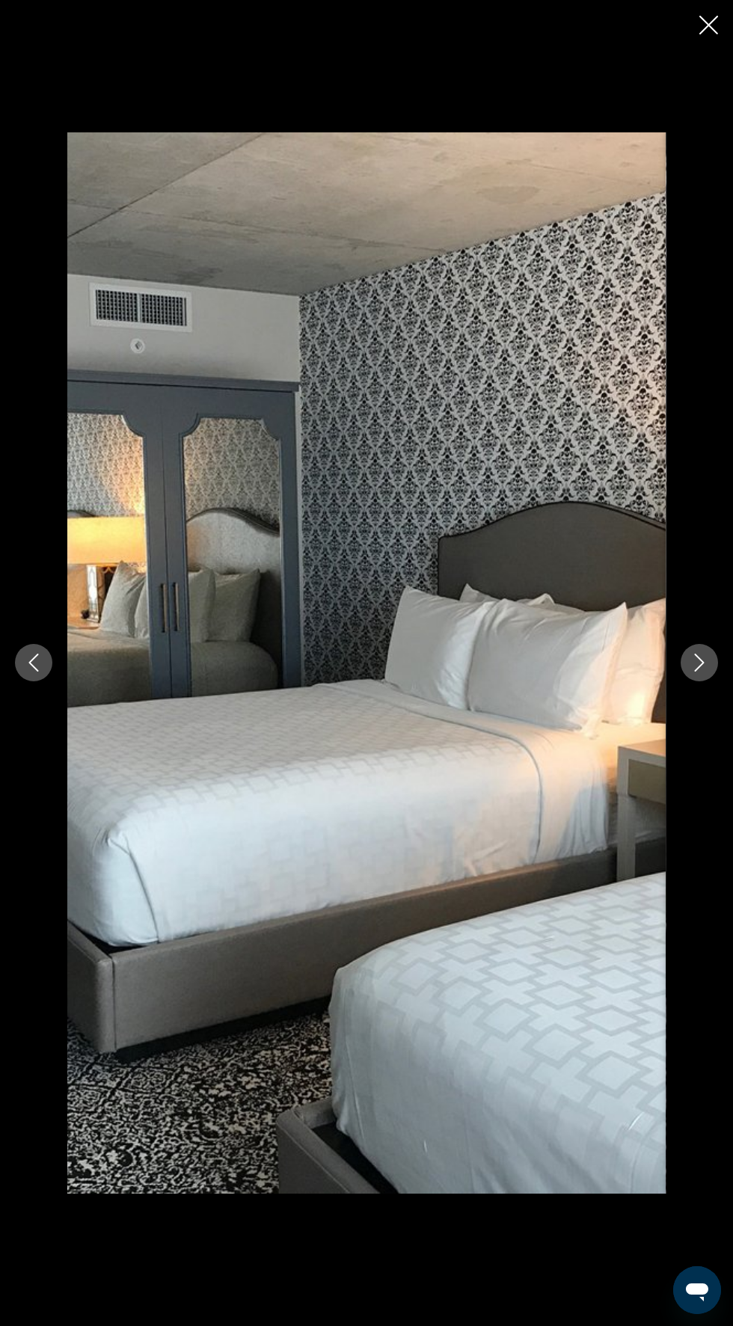
click at [699, 664] on icon "Next image" at bounding box center [699, 662] width 18 height 18
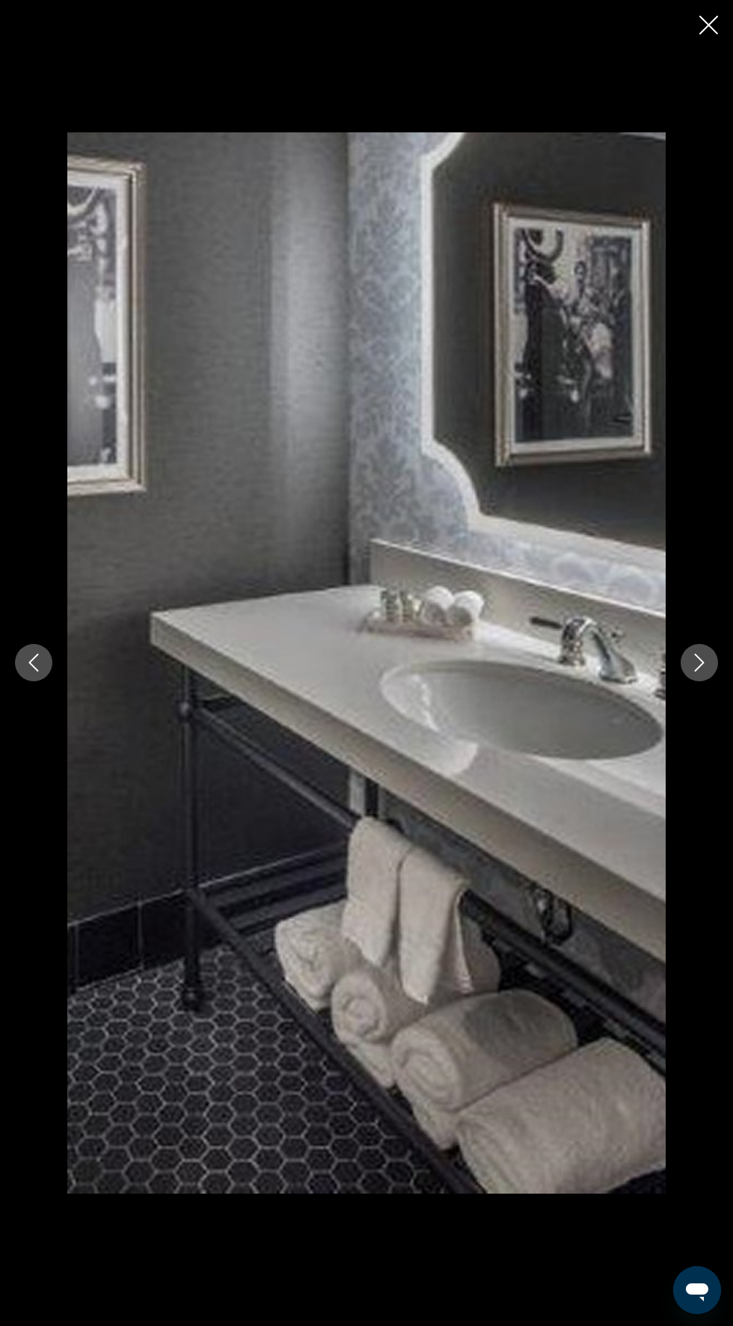
click at [697, 665] on icon "Next image" at bounding box center [699, 662] width 18 height 18
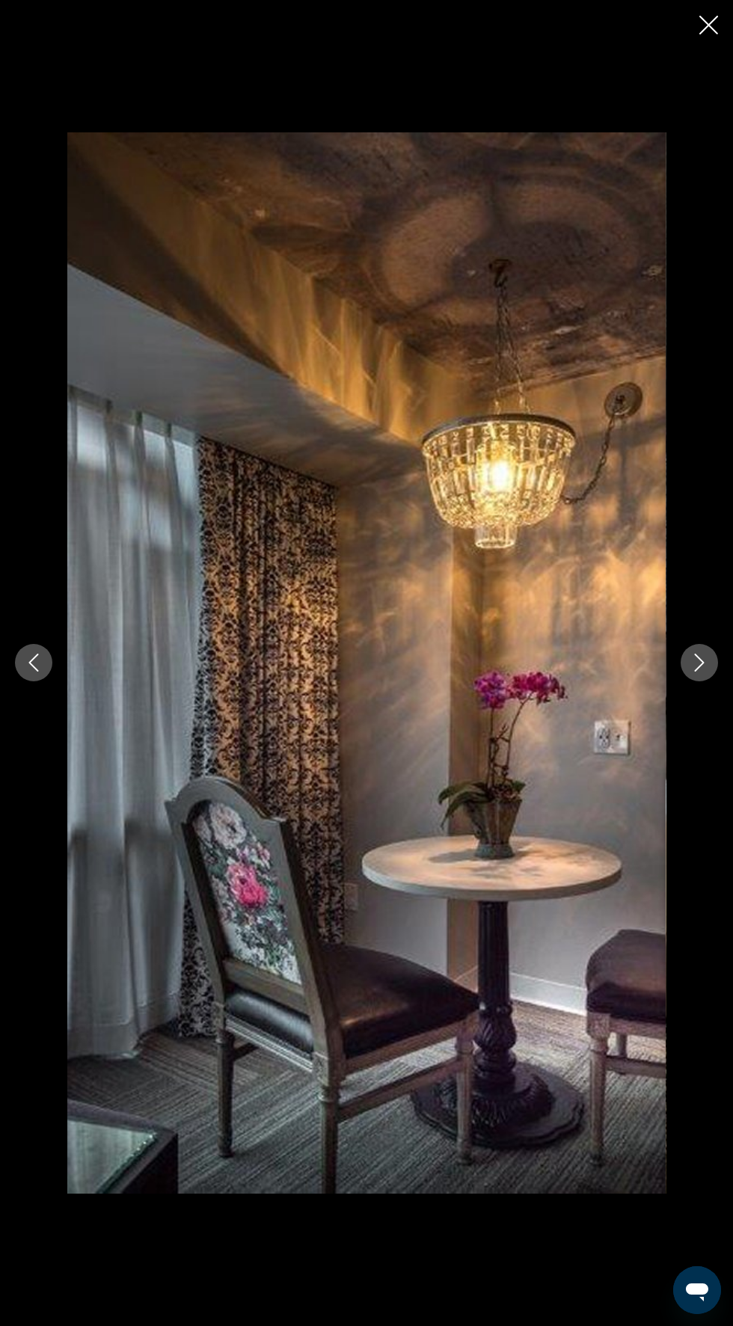
click at [717, 32] on icon "Close slideshow" at bounding box center [708, 25] width 19 height 19
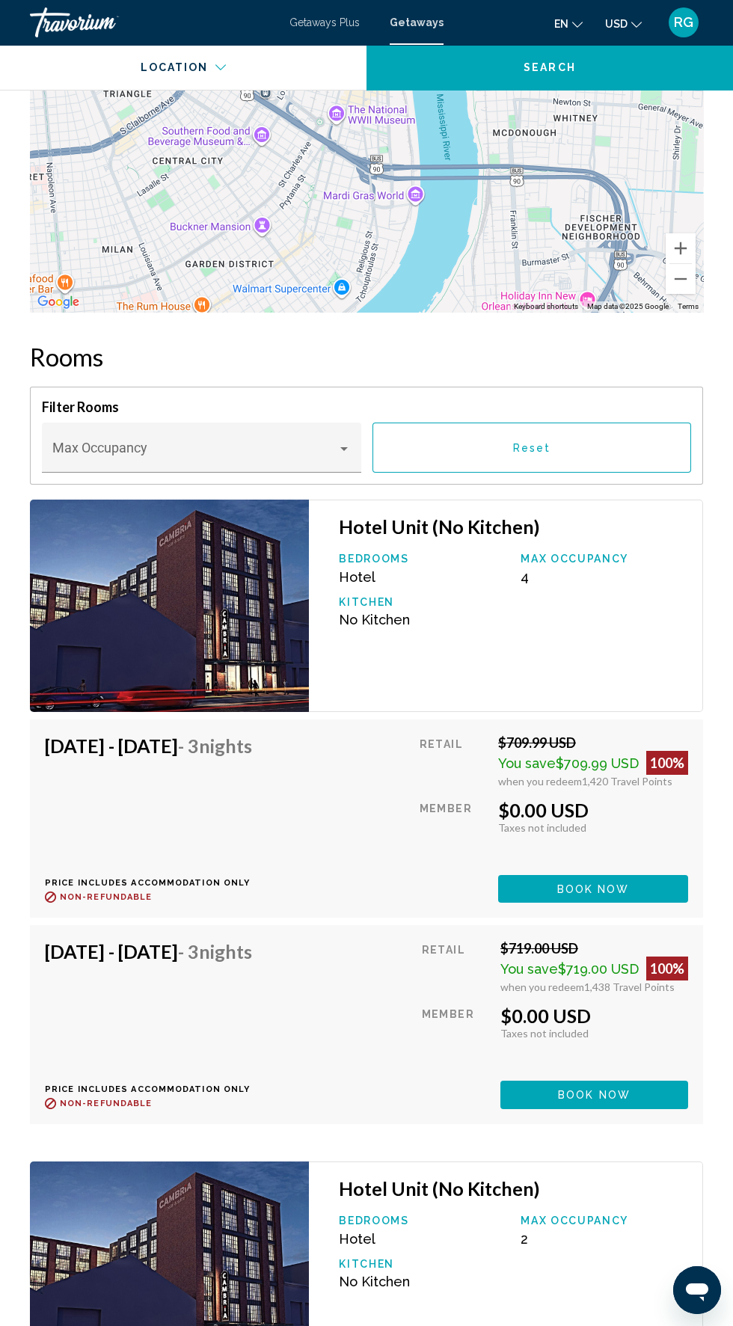
scroll to position [2185, 0]
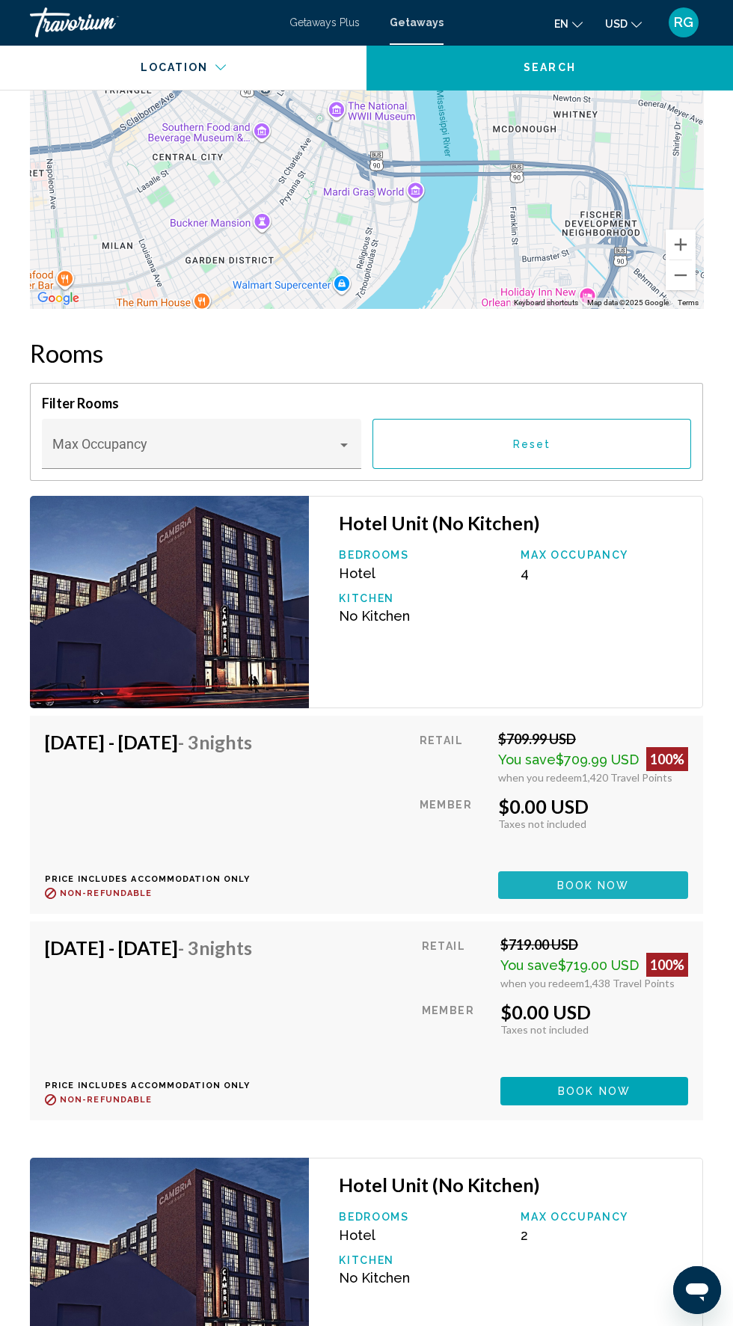
click at [651, 871] on button "Book now" at bounding box center [593, 885] width 190 height 28
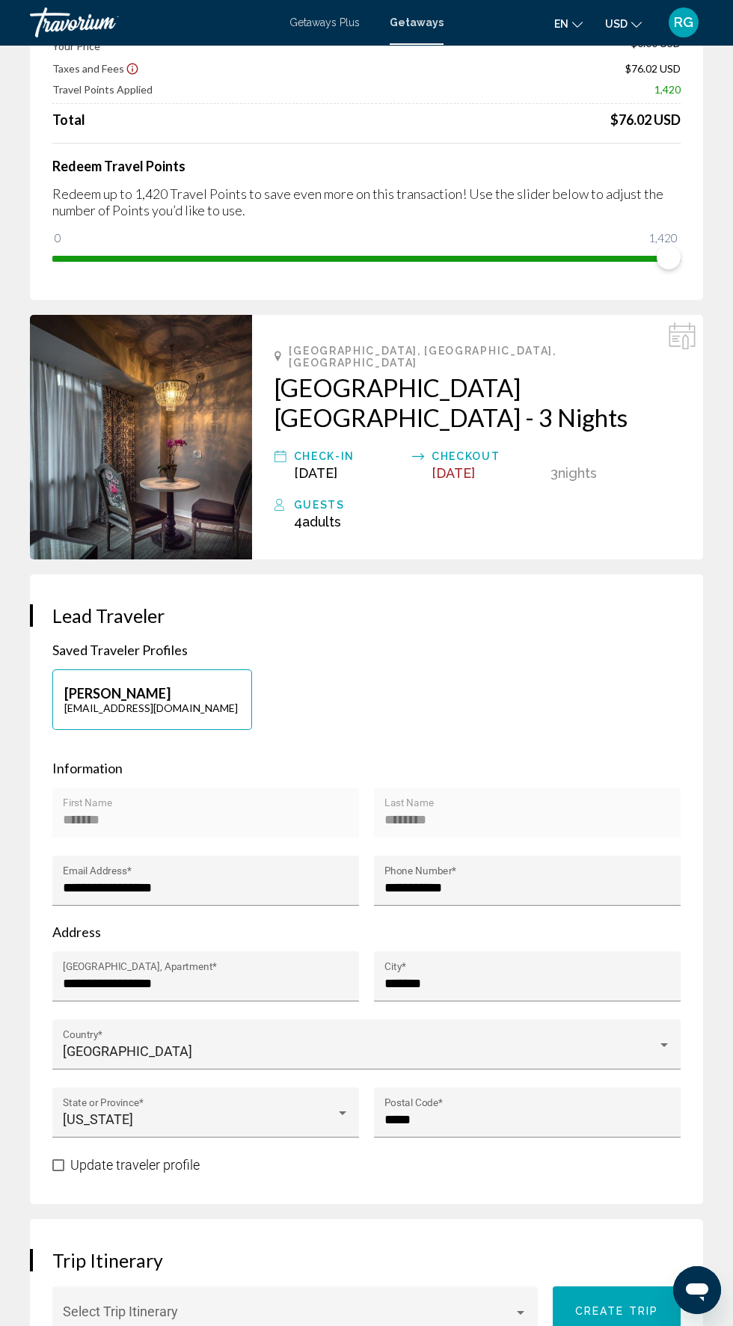
scroll to position [191, 0]
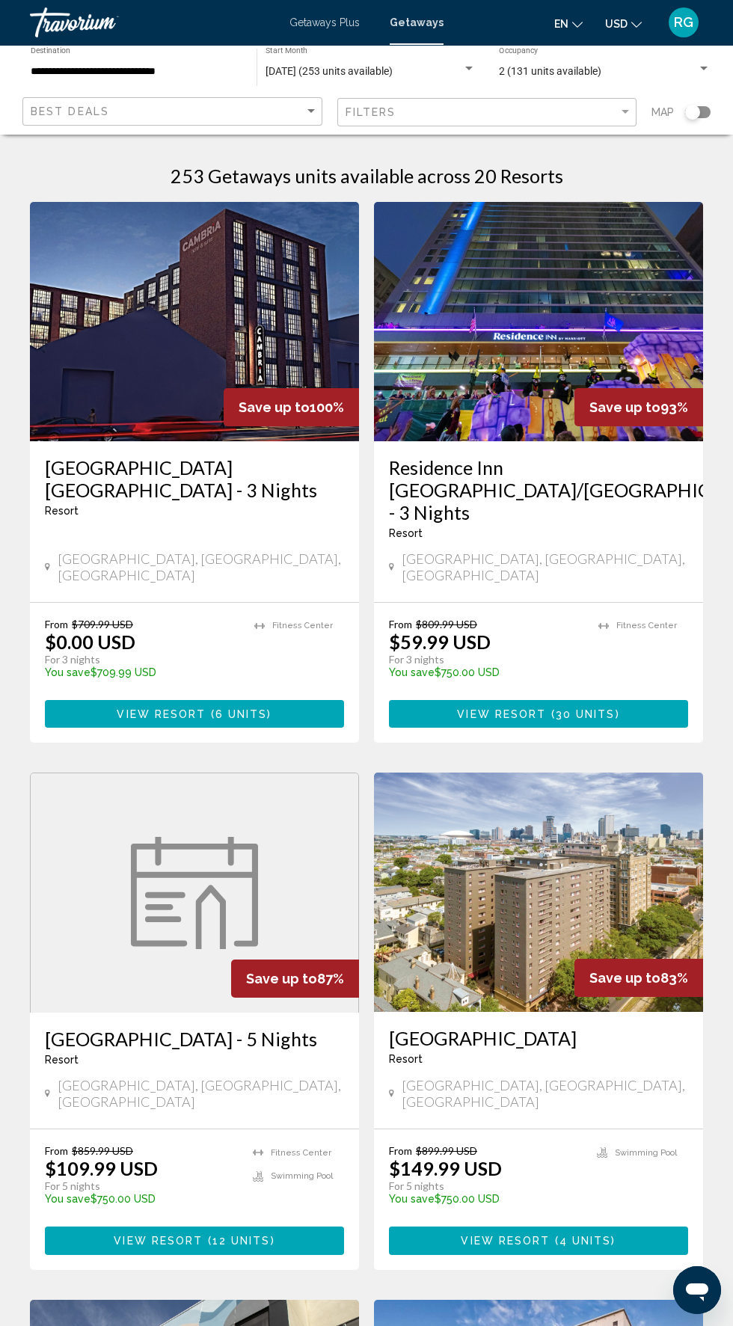
click at [161, 76] on input "**********" at bounding box center [136, 72] width 211 height 12
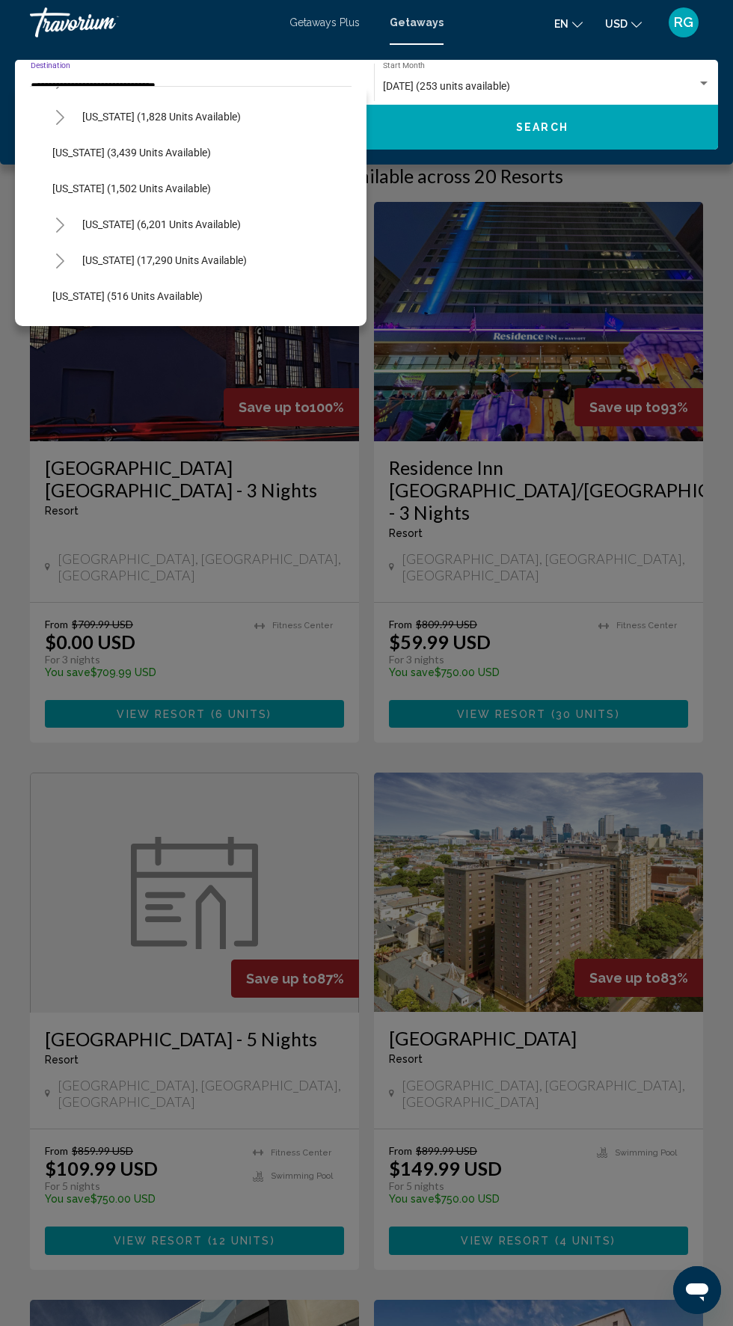
scroll to position [970, 0]
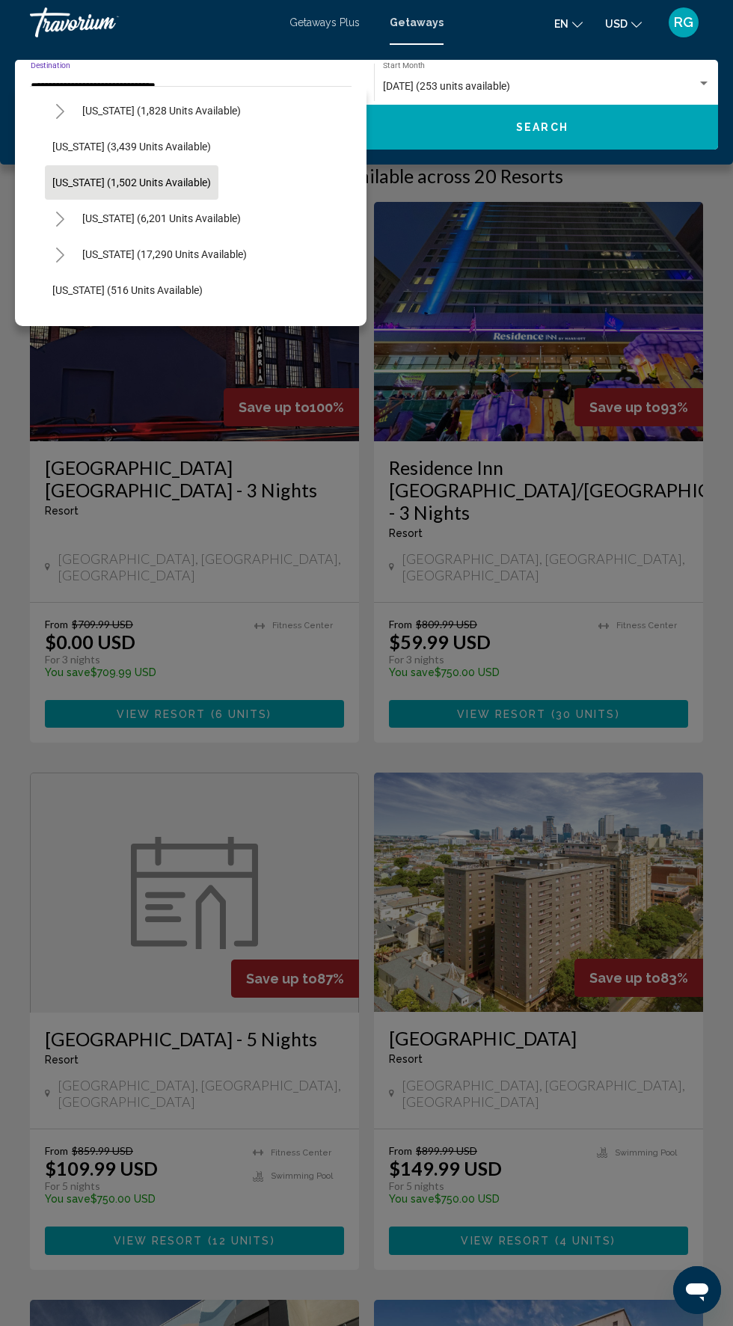
click at [218, 182] on button "[US_STATE] (1,502 units available)" at bounding box center [131, 182] width 173 height 34
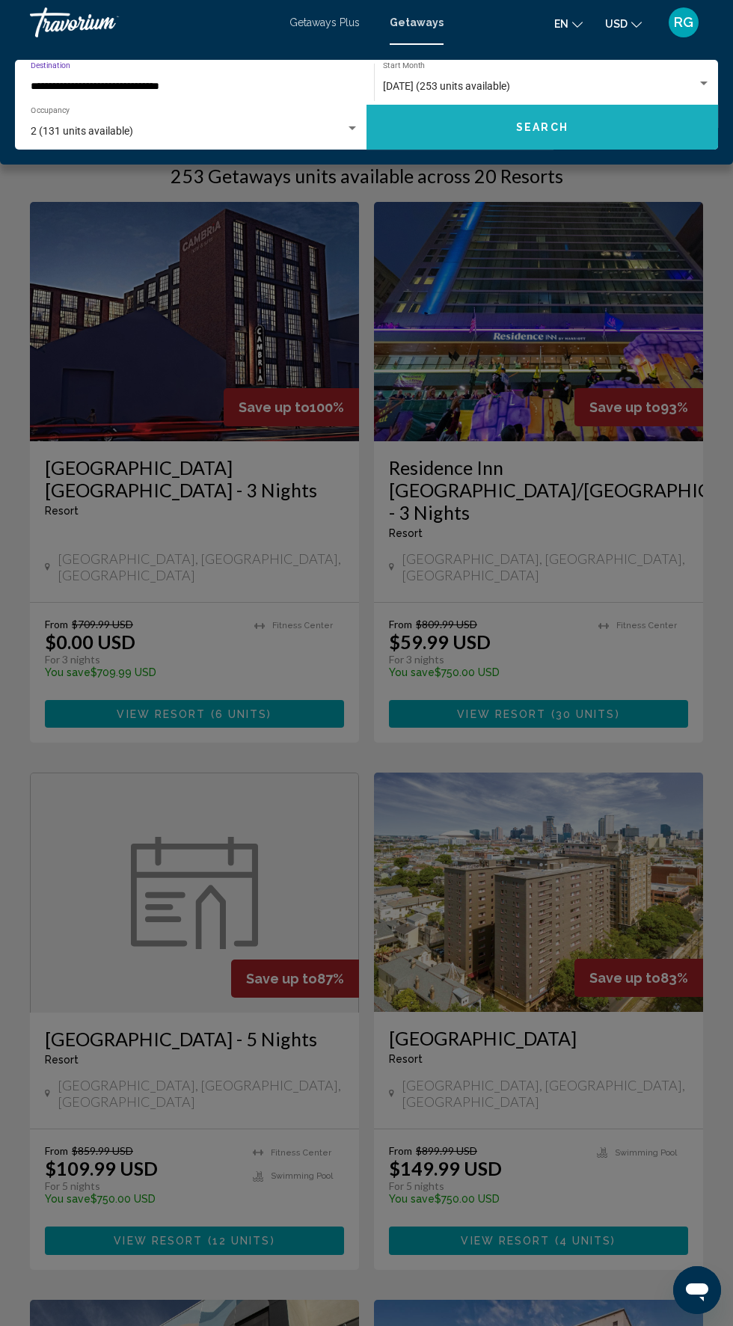
click at [567, 142] on button "Search" at bounding box center [541, 127] width 351 height 45
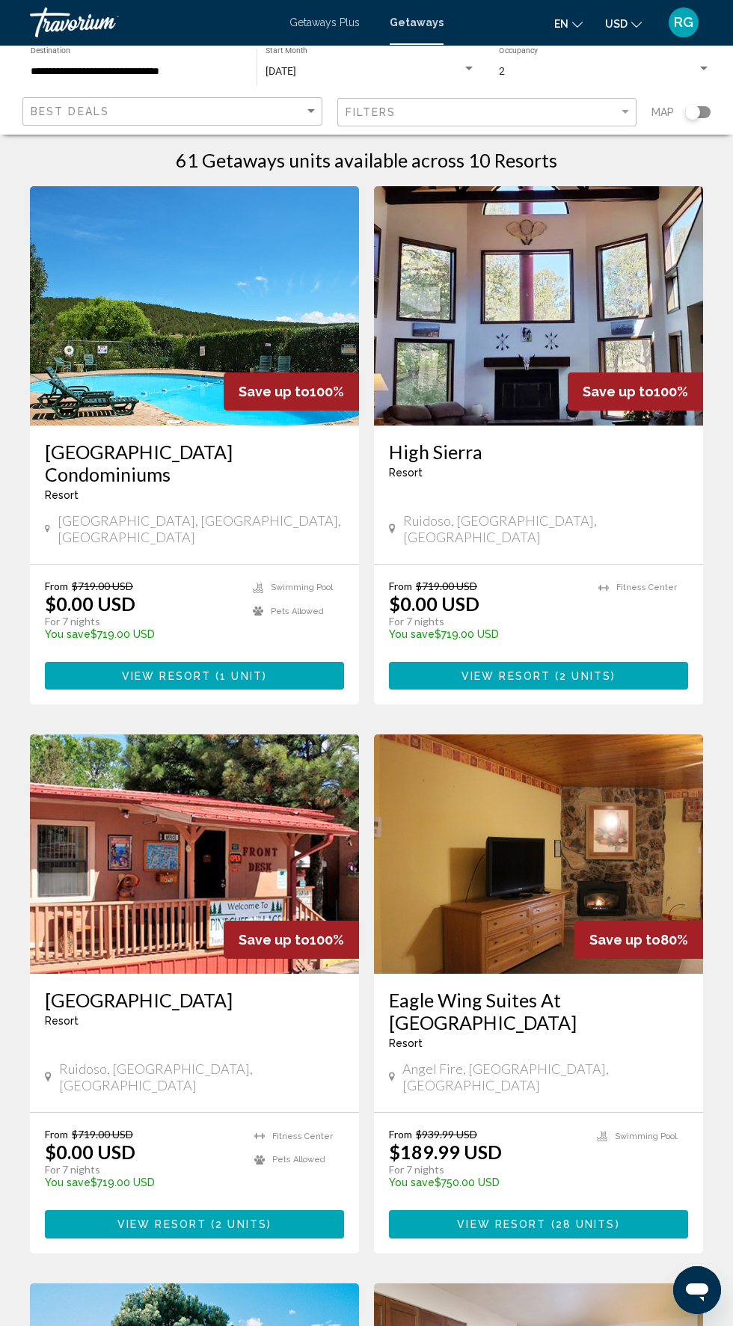
scroll to position [1, 0]
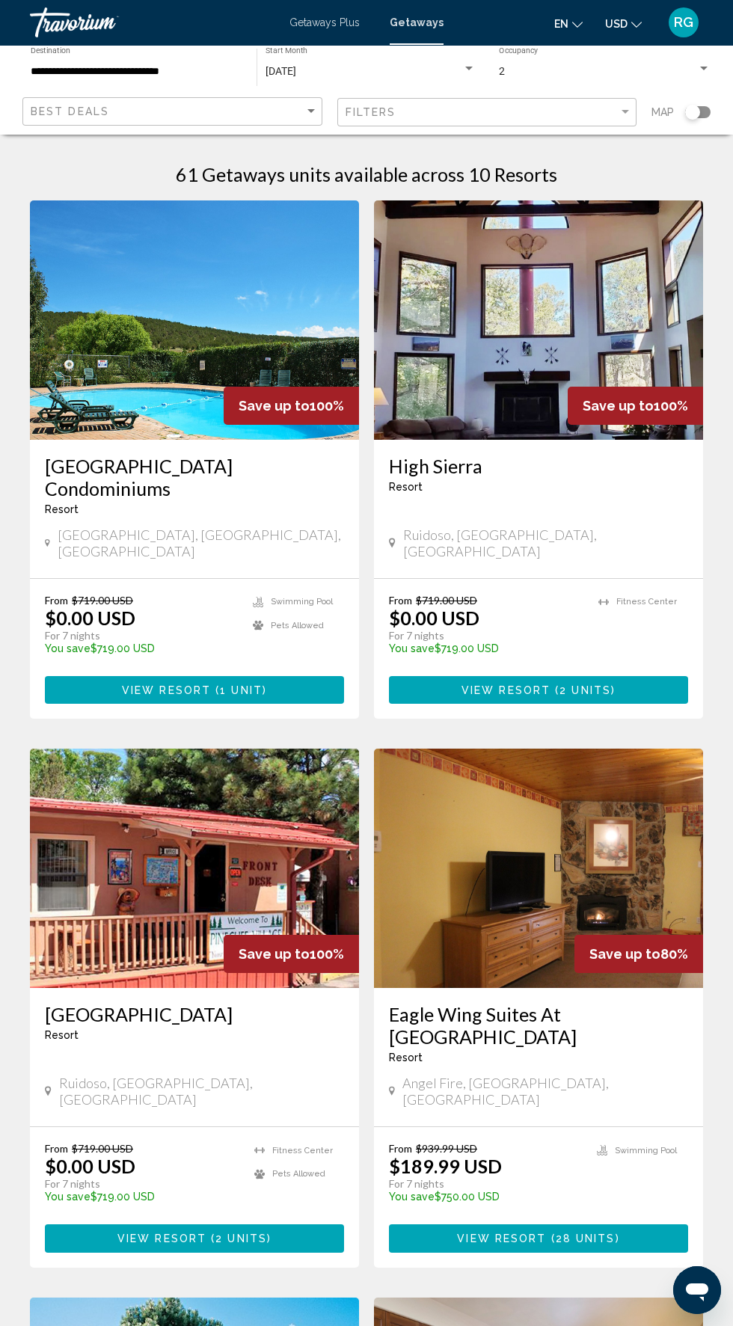
click at [171, 71] on input "**********" at bounding box center [136, 72] width 211 height 12
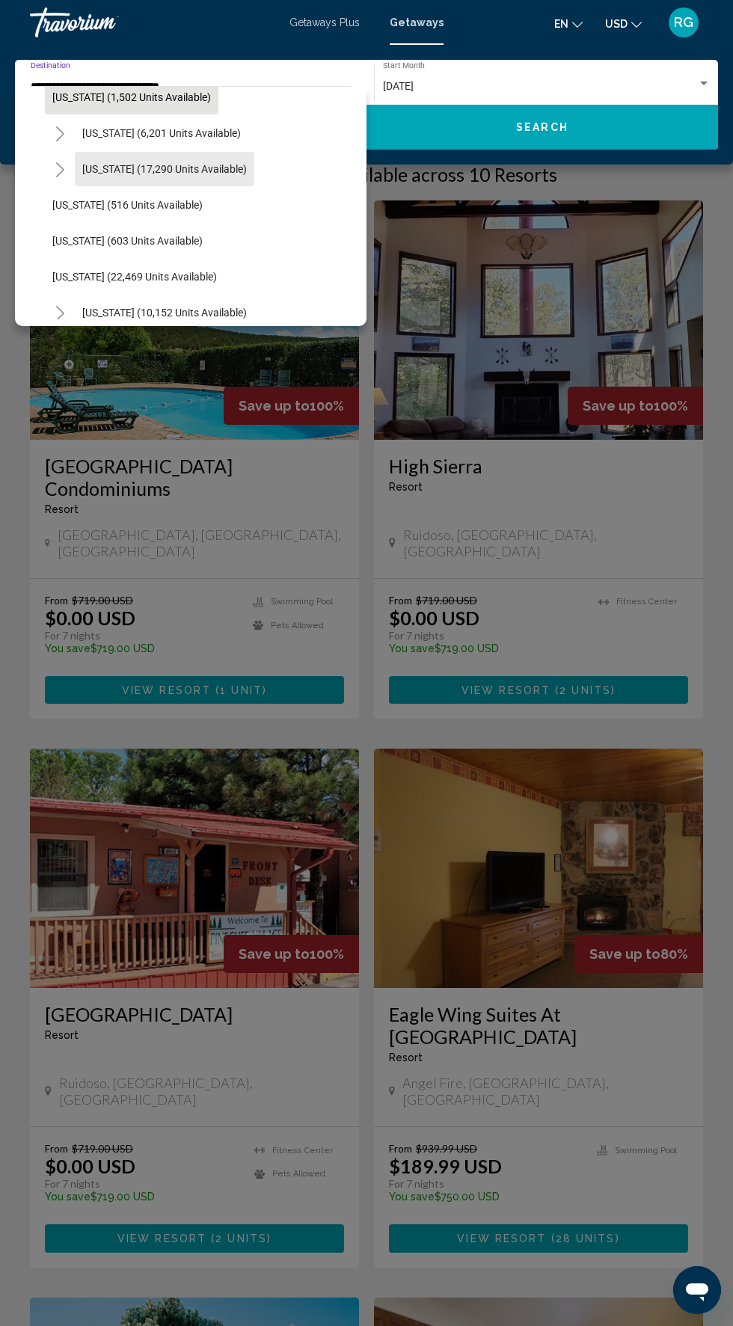
scroll to position [1063, 0]
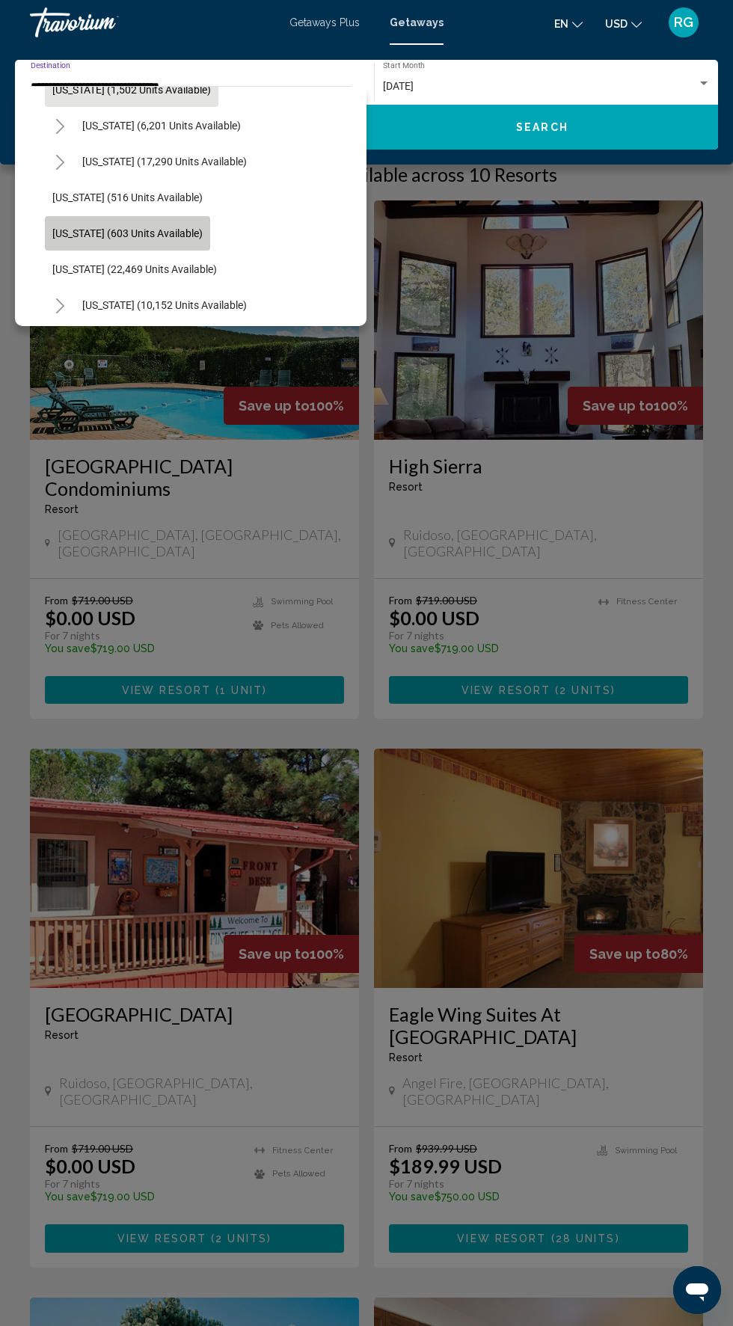
click at [197, 233] on span "[US_STATE] (603 units available)" at bounding box center [127, 233] width 150 height 12
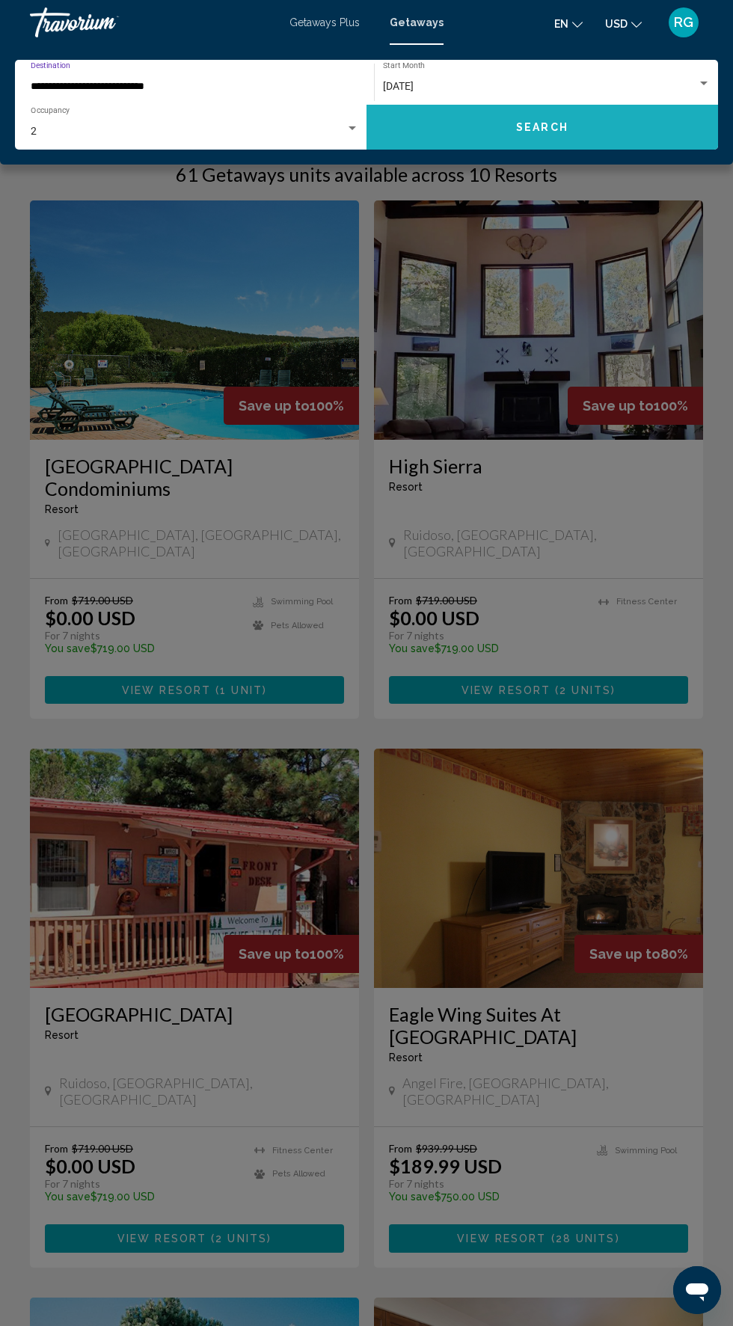
click at [535, 147] on button "Search" at bounding box center [541, 127] width 351 height 45
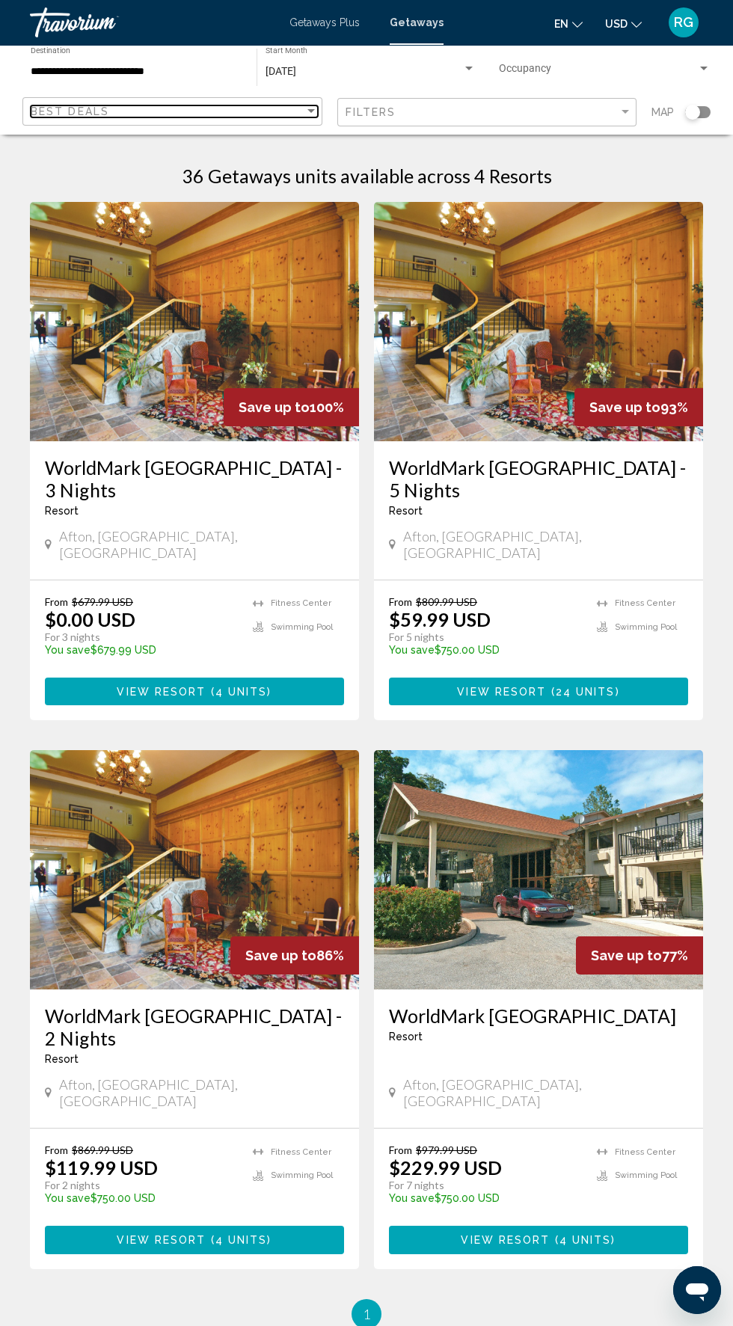
click at [169, 111] on div "Best Deals" at bounding box center [168, 111] width 274 height 12
click at [152, 75] on div at bounding box center [366, 663] width 733 height 1326
click at [149, 71] on input "**********" at bounding box center [136, 72] width 211 height 12
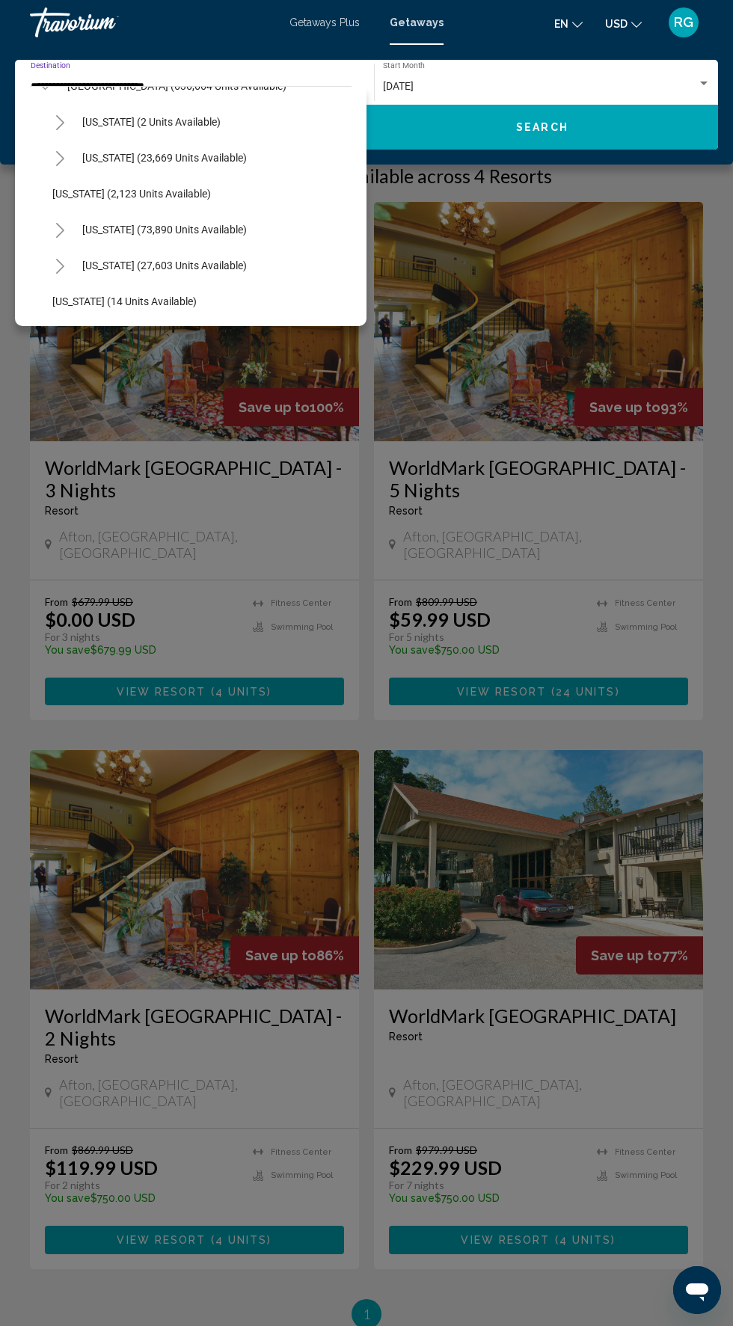
scroll to position [63, 0]
click at [206, 264] on span "[US_STATE] (27,603 units available)" at bounding box center [164, 265] width 164 height 12
type input "**********"
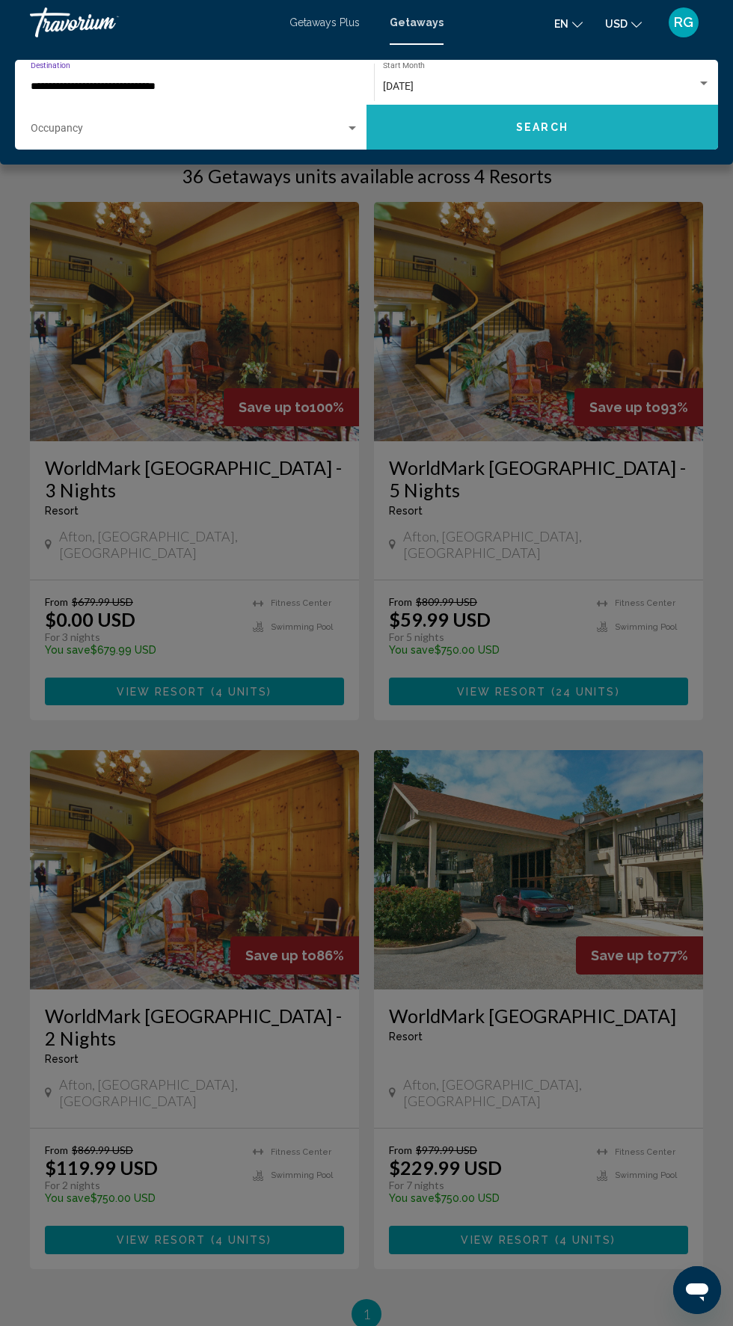
click at [552, 130] on span "Search" at bounding box center [542, 128] width 52 height 12
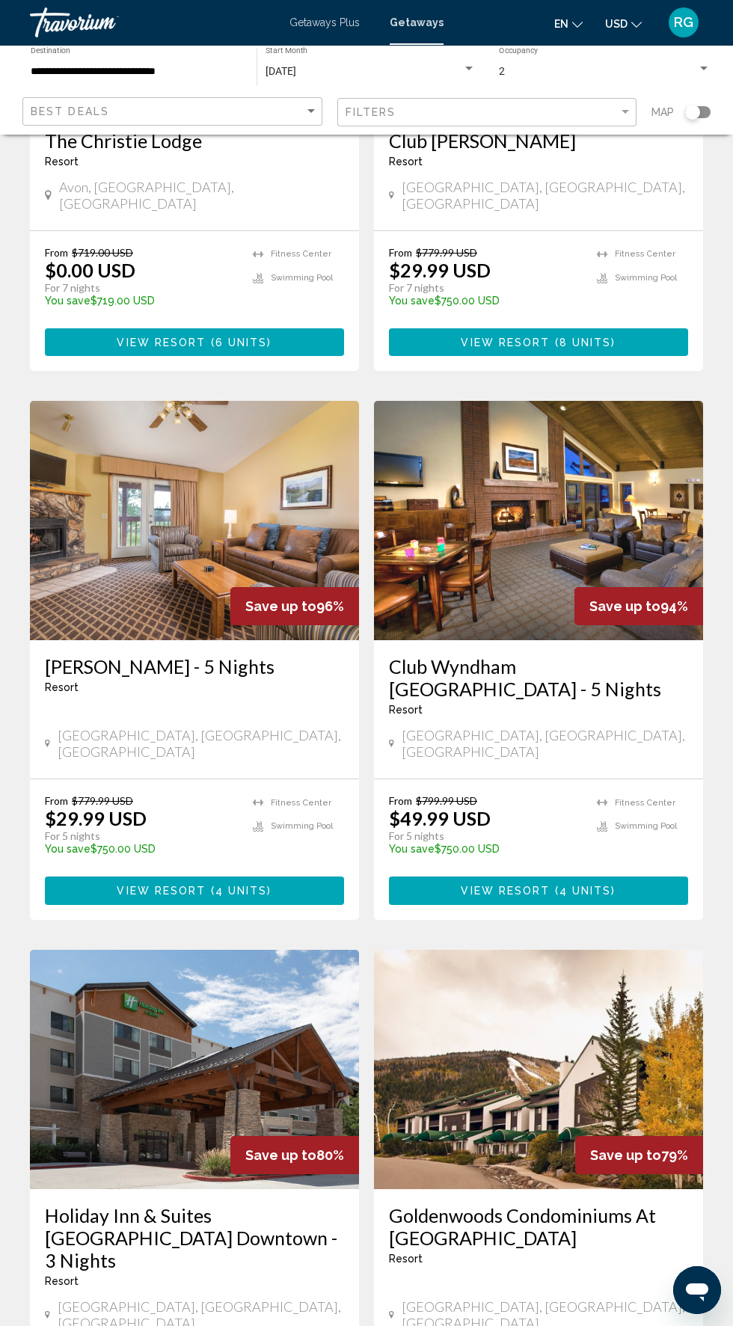
scroll to position [2149, 0]
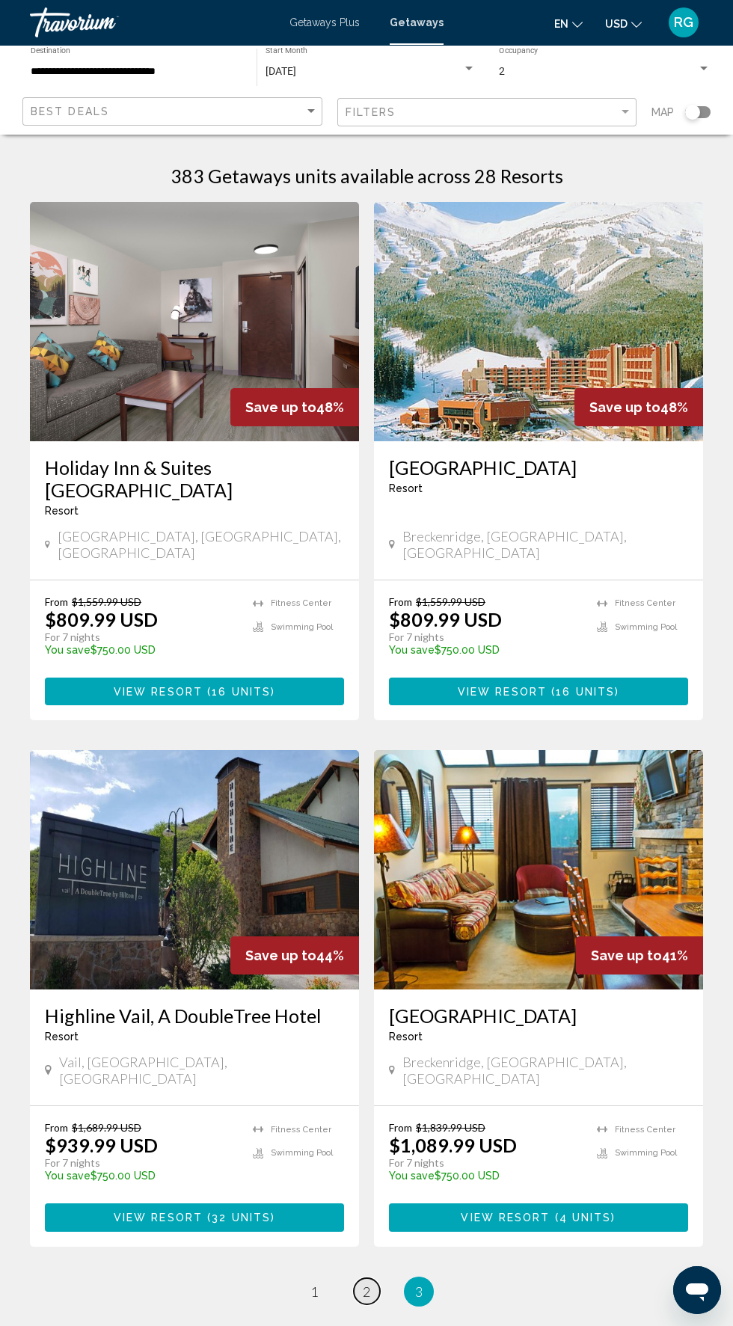
click at [370, 1283] on span "2" at bounding box center [366, 1291] width 7 height 16
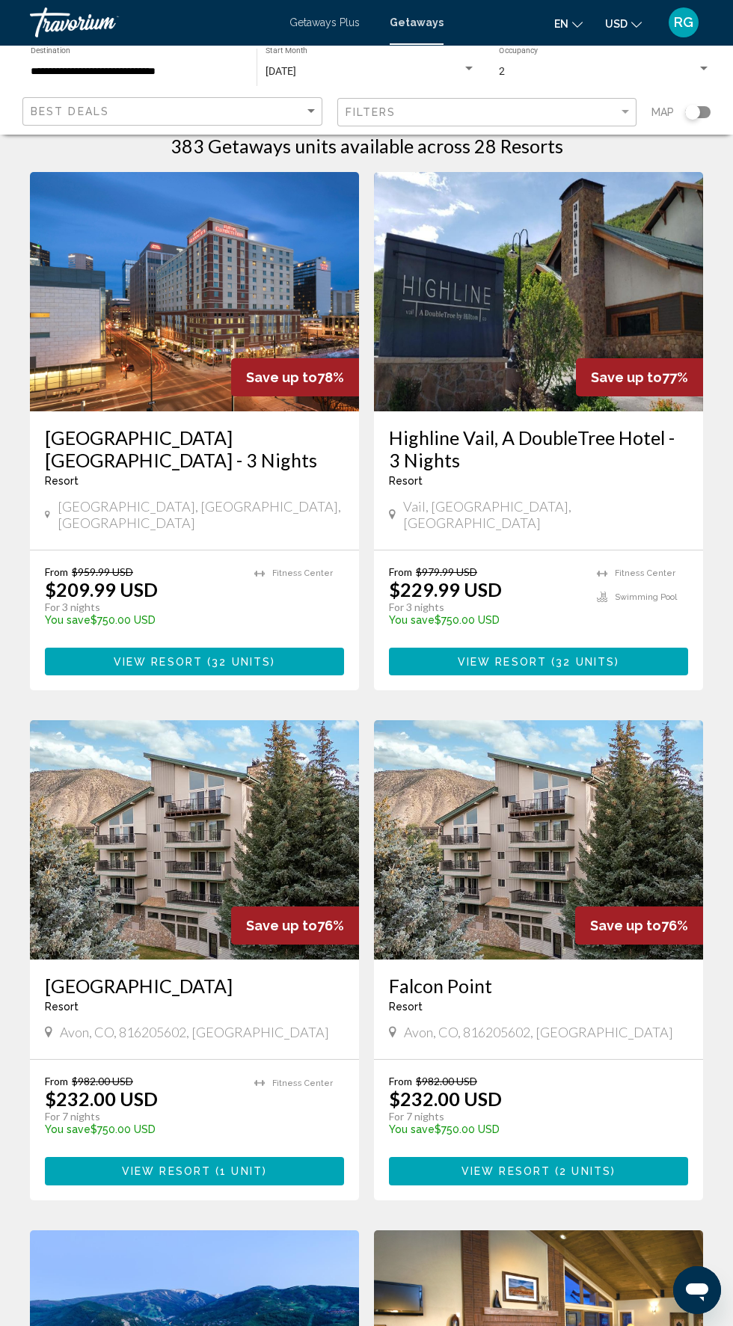
scroll to position [24, 0]
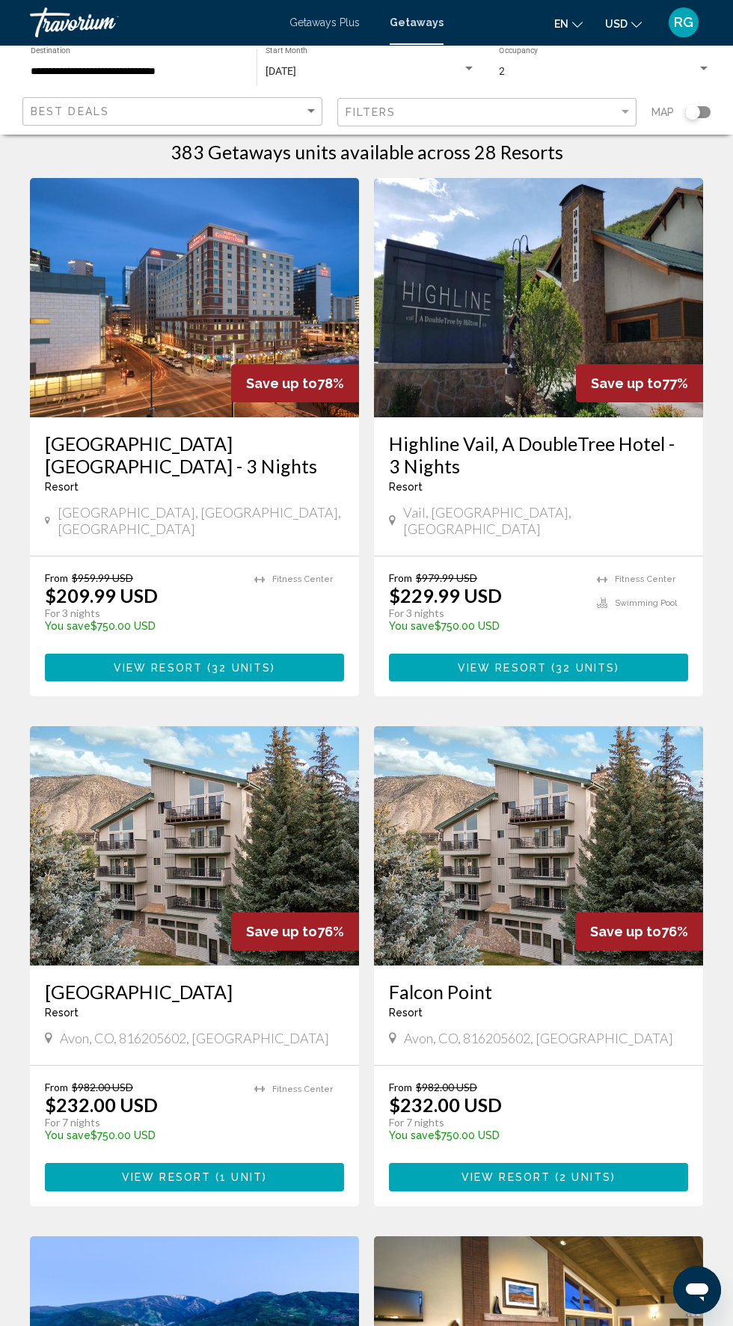
click at [244, 323] on img "Main content" at bounding box center [194, 297] width 329 height 239
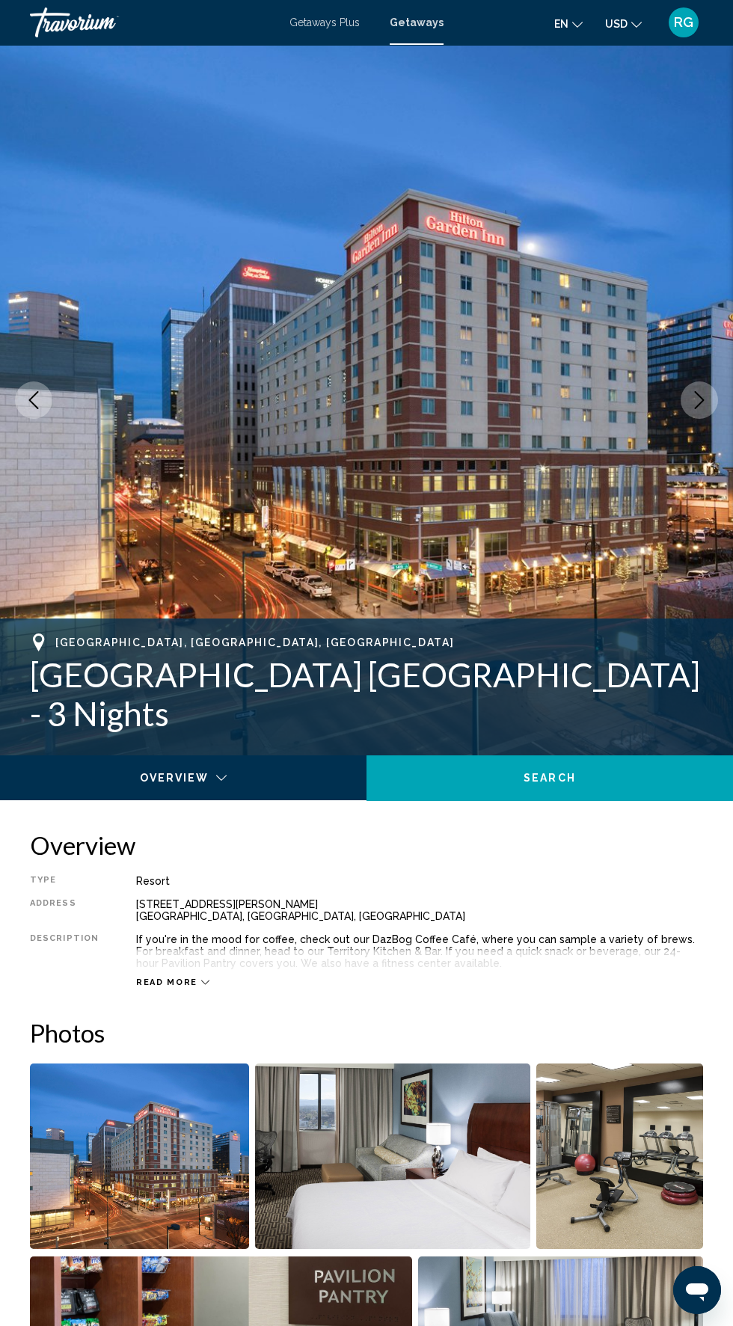
click at [687, 398] on button "Next image" at bounding box center [698, 399] width 37 height 37
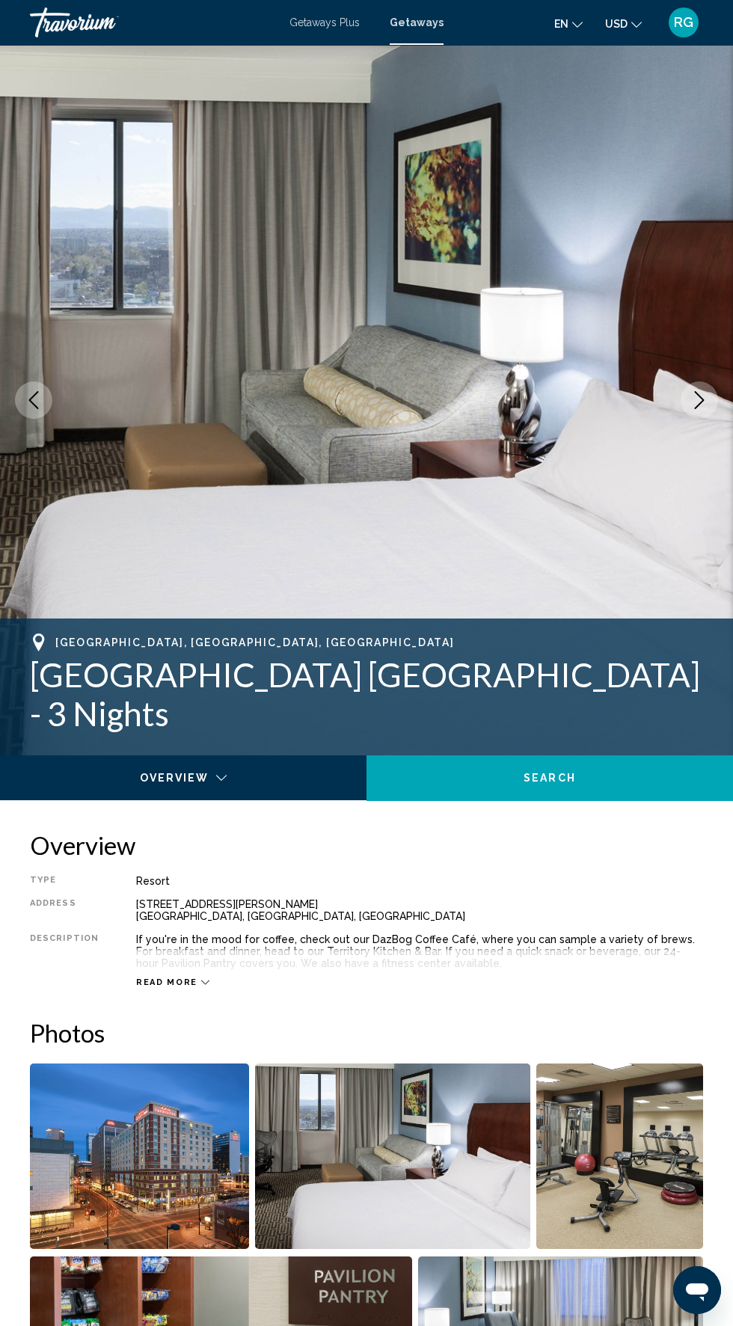
click at [699, 400] on icon "Next image" at bounding box center [699, 400] width 18 height 18
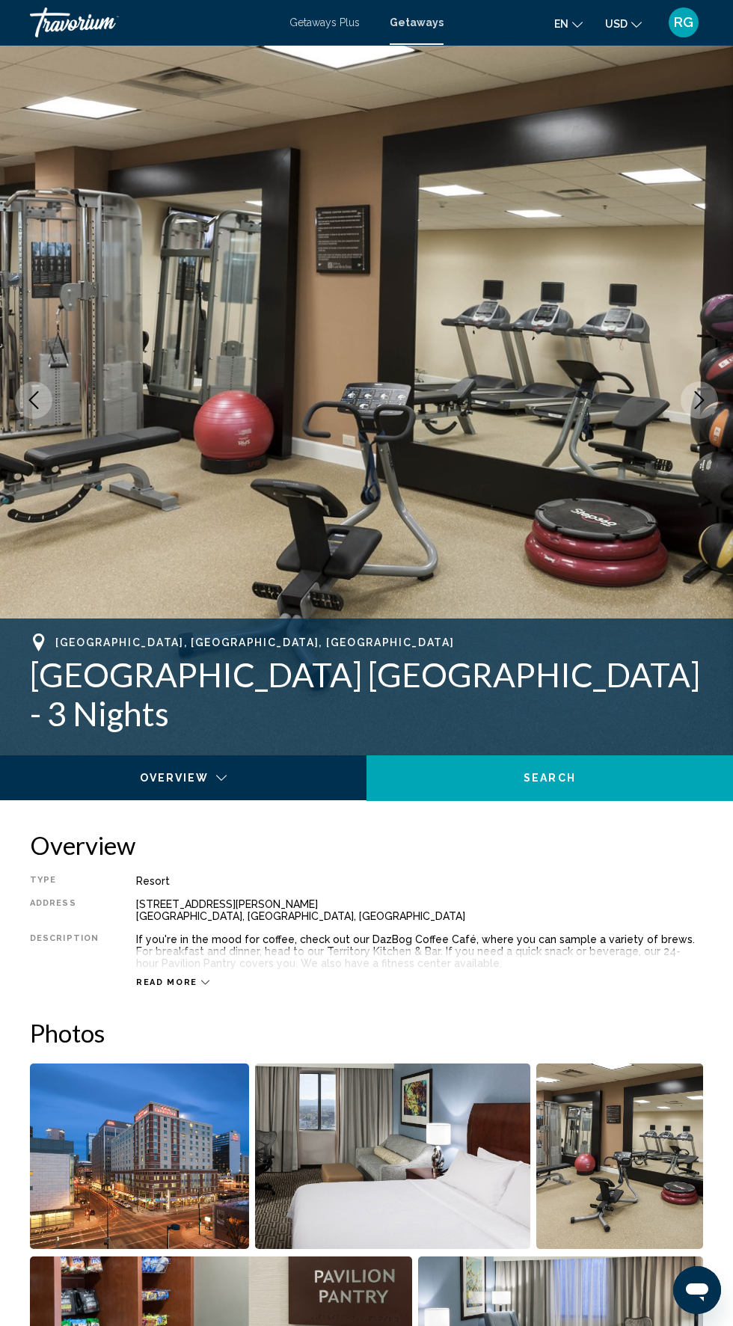
click at [699, 400] on icon "Next image" at bounding box center [699, 400] width 18 height 18
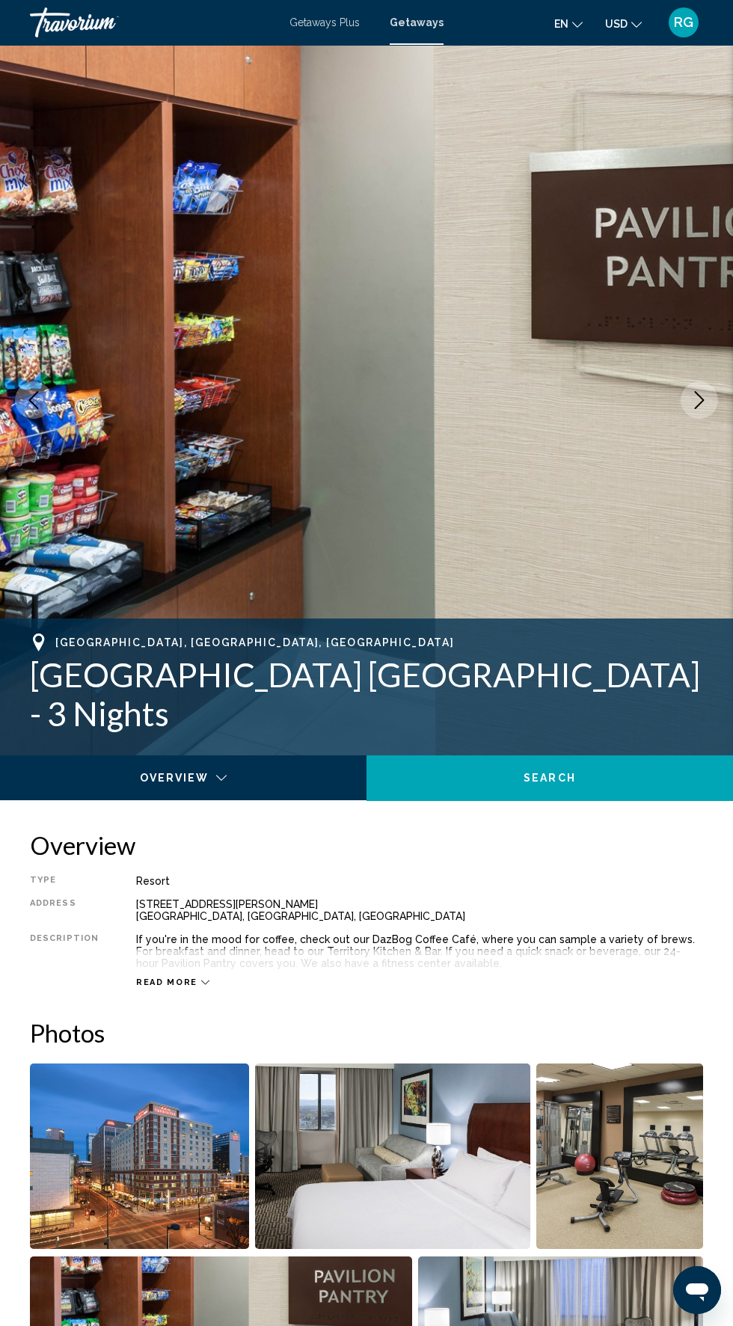
click at [690, 405] on icon "Next image" at bounding box center [699, 400] width 18 height 18
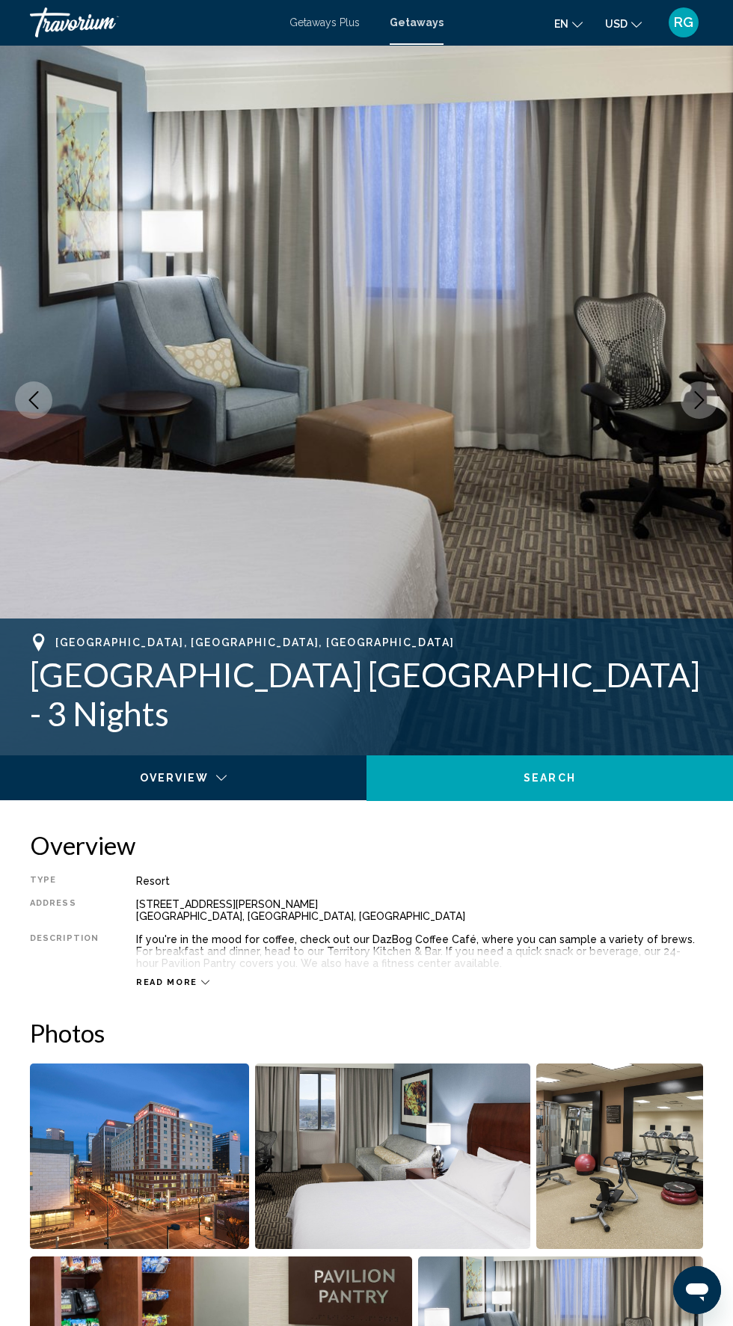
click at [695, 412] on button "Next image" at bounding box center [698, 399] width 37 height 37
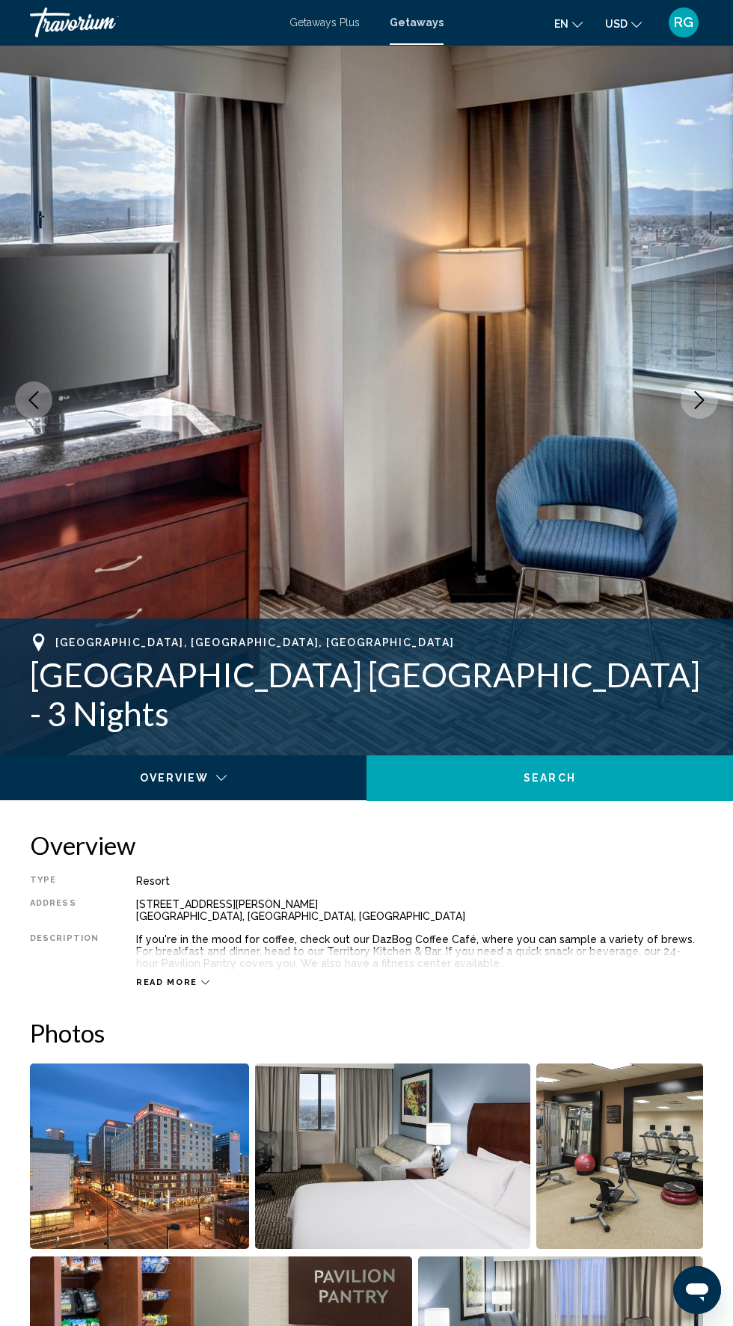
click at [699, 400] on icon "Next image" at bounding box center [699, 400] width 18 height 18
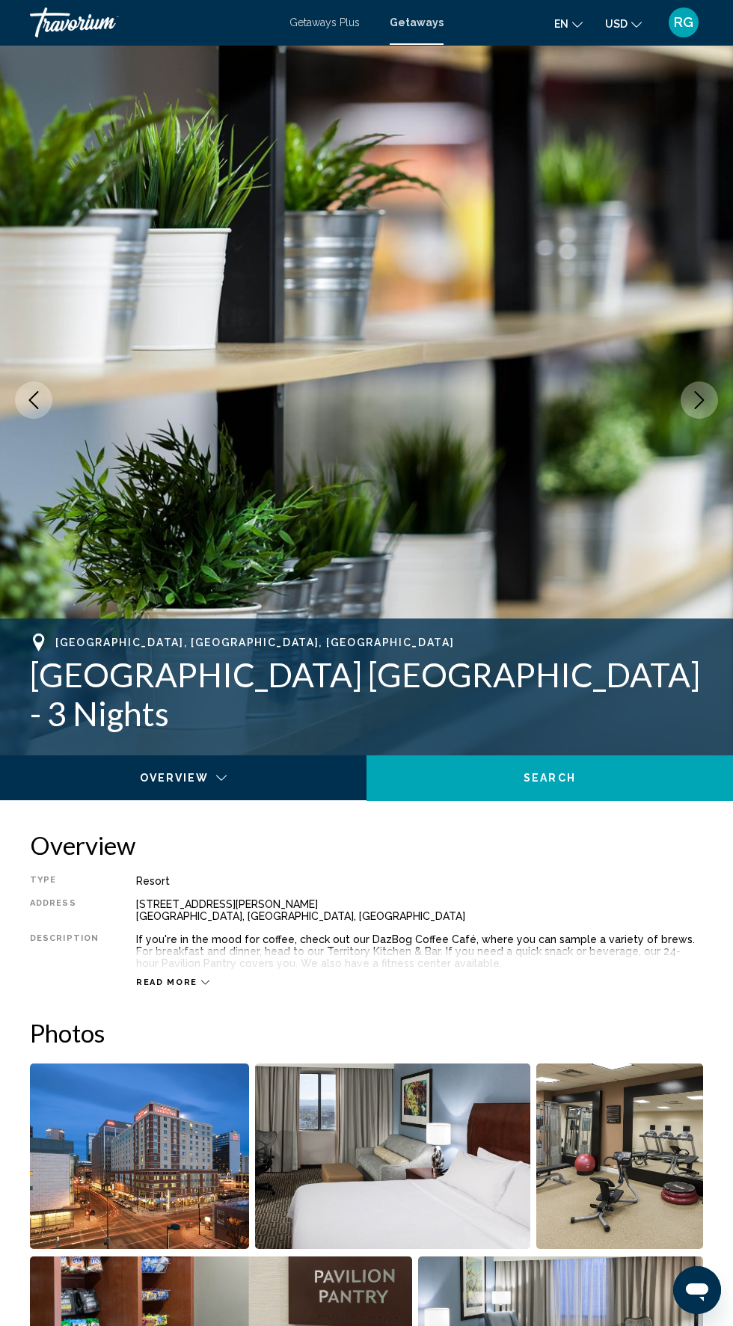
click at [696, 413] on button "Next image" at bounding box center [698, 399] width 37 height 37
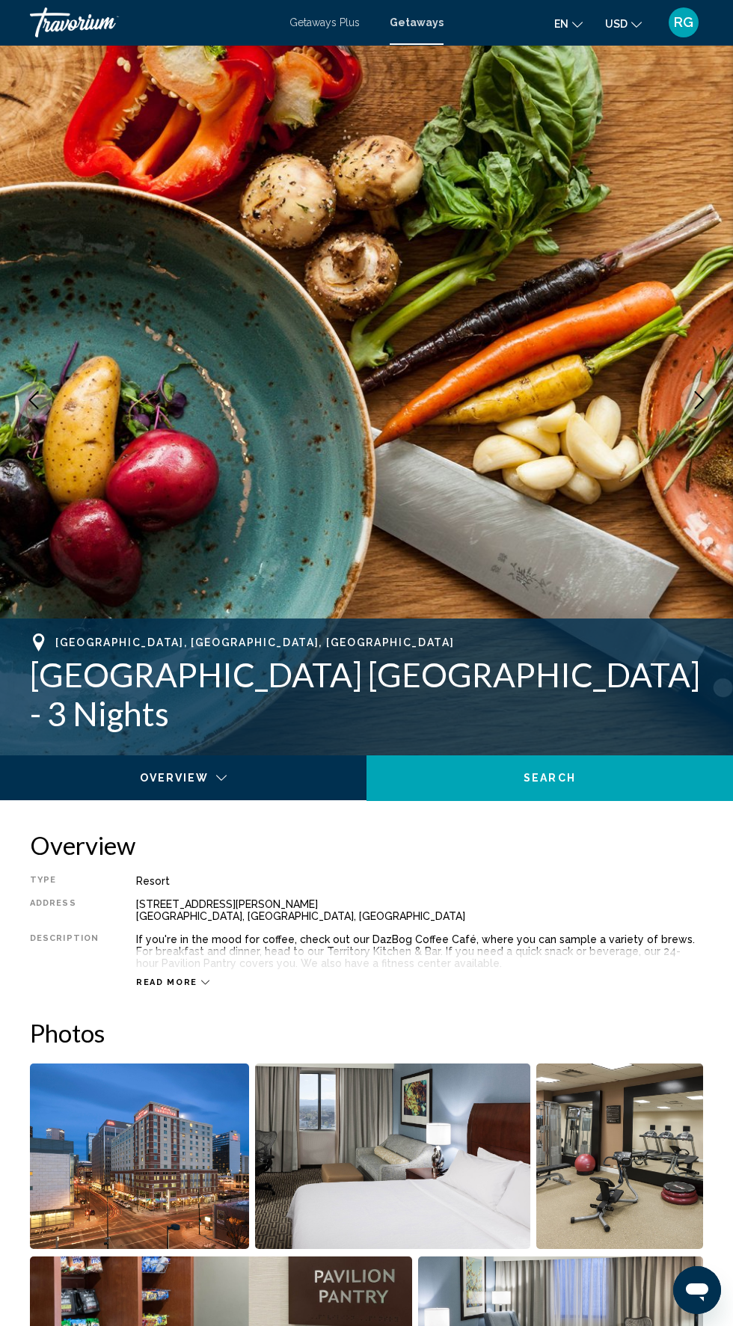
click at [687, 439] on img "Main content" at bounding box center [366, 400] width 733 height 710
click at [701, 417] on button "Next image" at bounding box center [698, 399] width 37 height 37
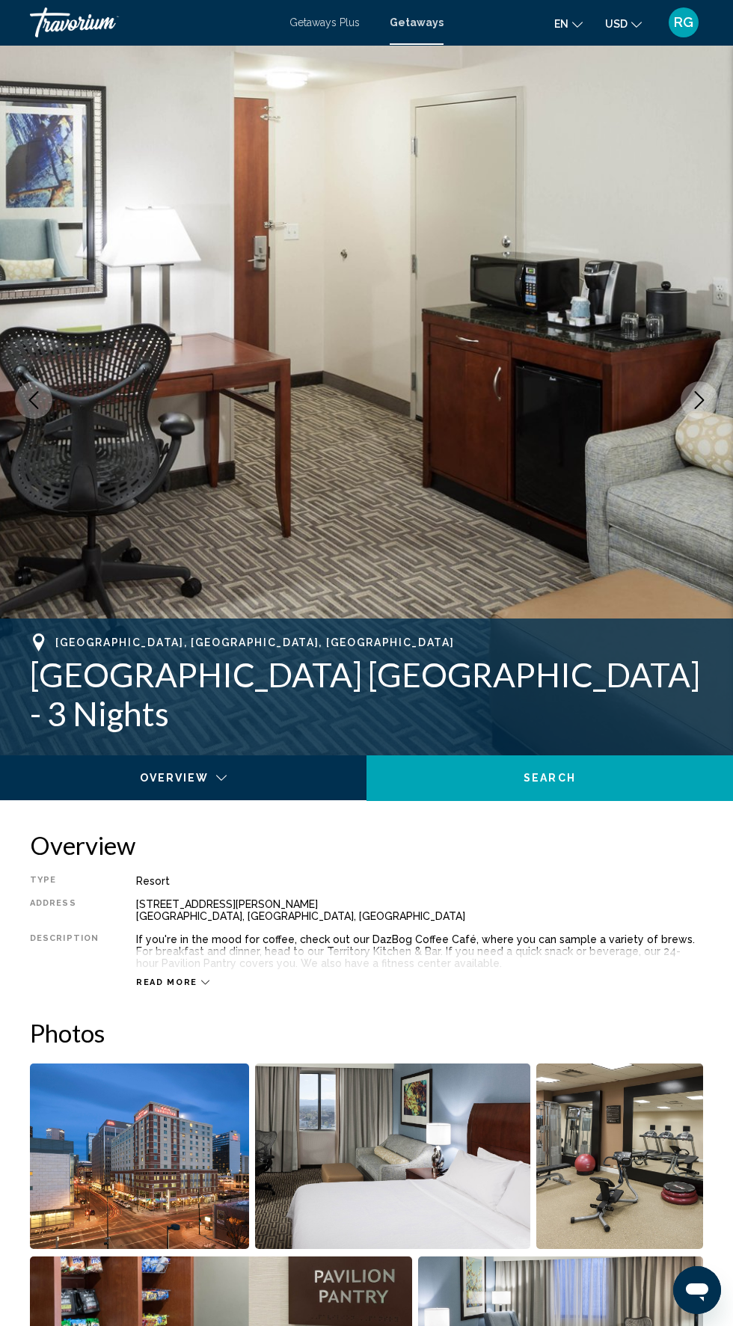
click at [699, 400] on icon "Next image" at bounding box center [699, 400] width 18 height 18
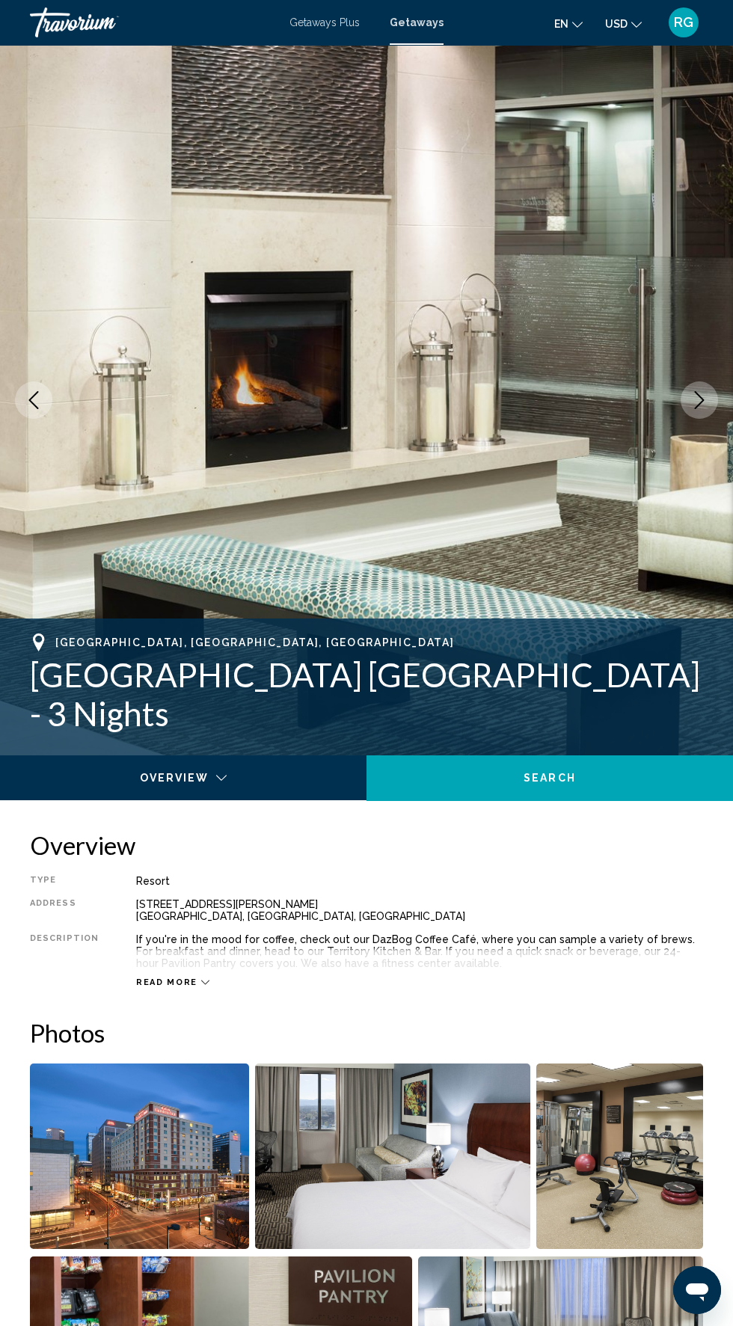
click at [698, 400] on icon "Next image" at bounding box center [699, 400] width 18 height 18
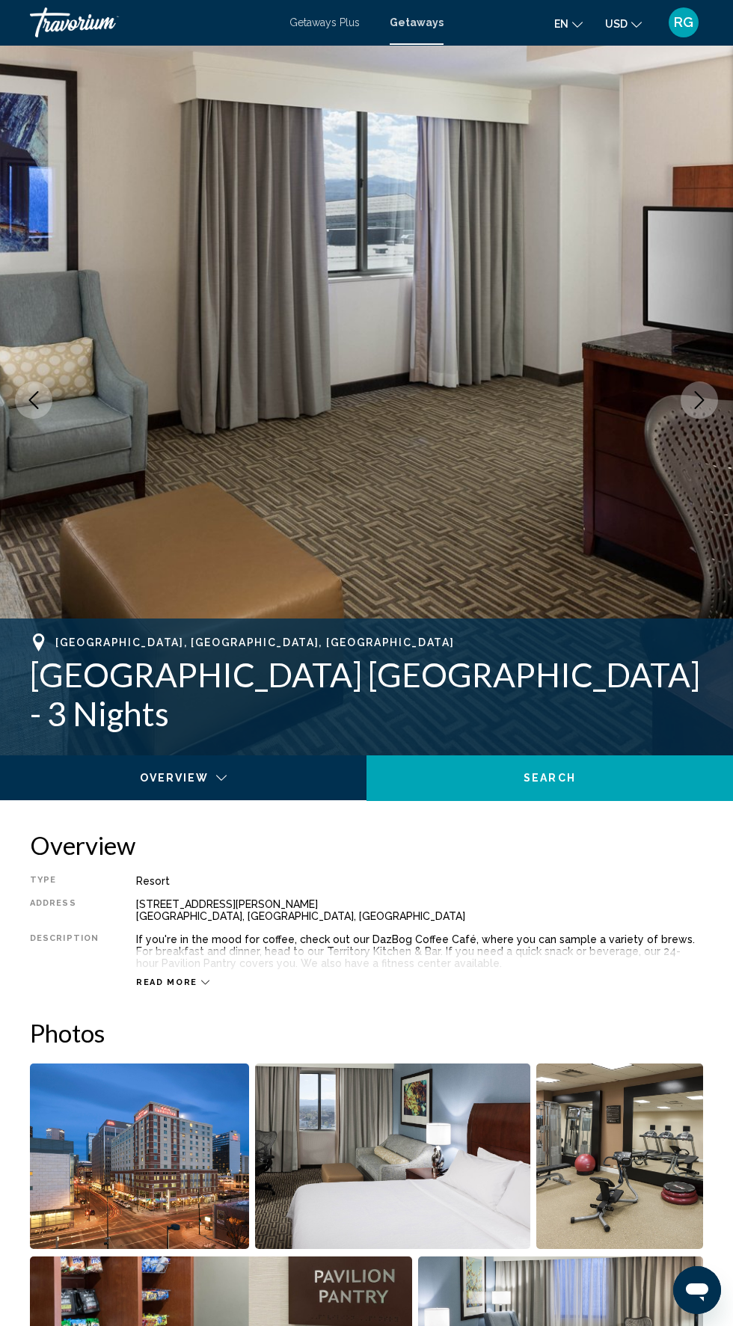
click at [699, 402] on icon "Next image" at bounding box center [699, 400] width 18 height 18
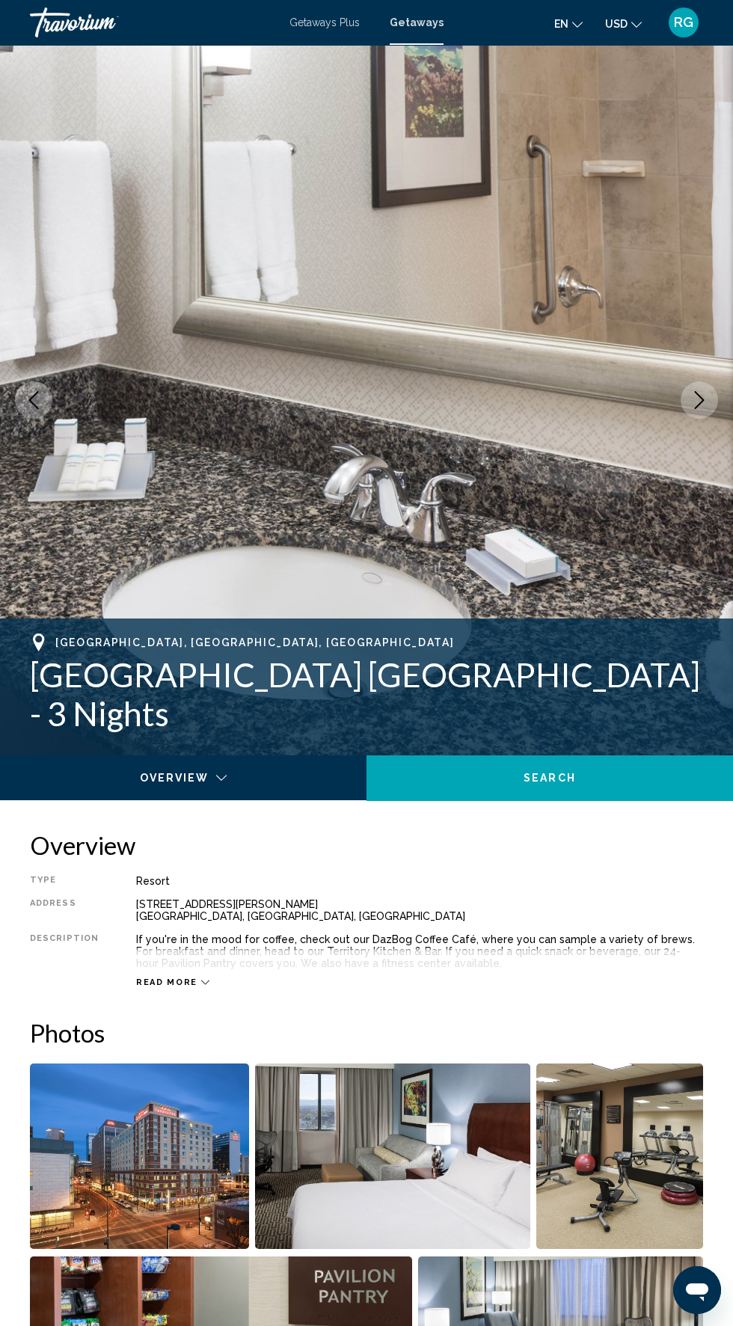
click at [695, 400] on icon "Next image" at bounding box center [699, 400] width 18 height 18
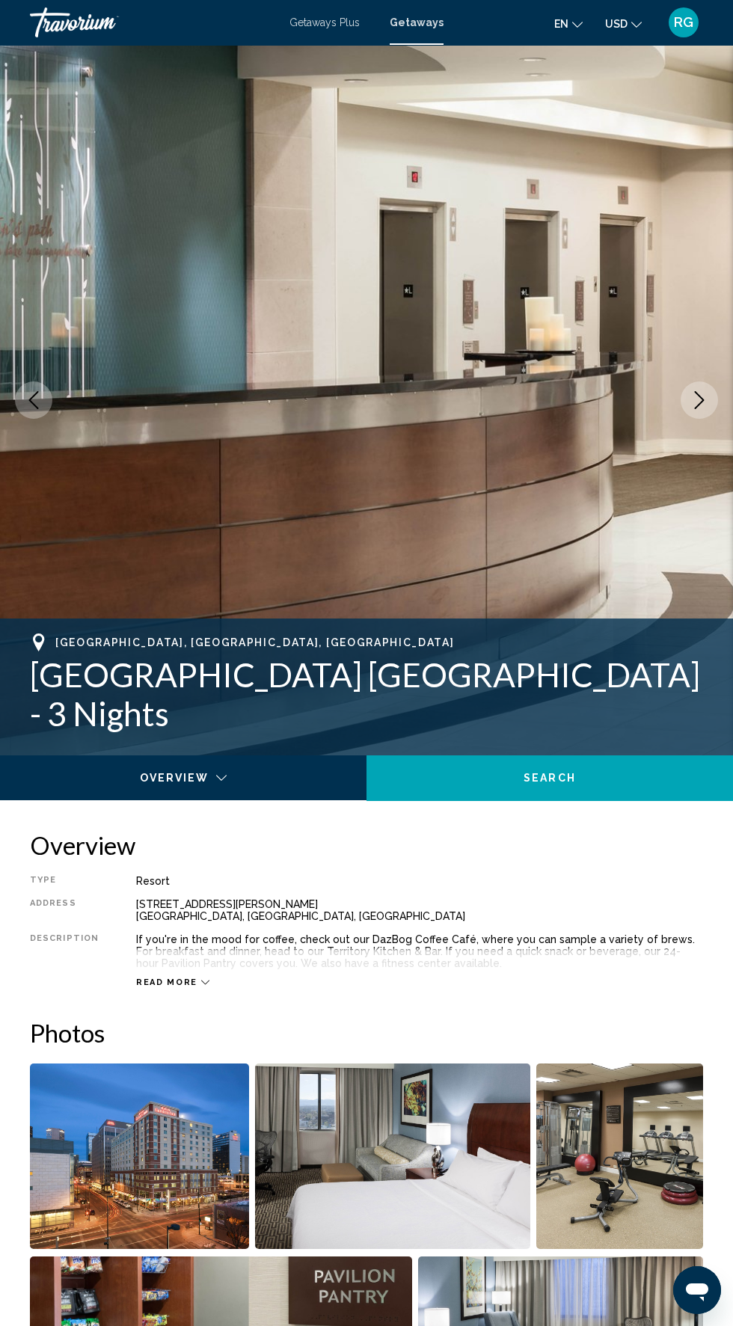
click at [699, 400] on icon "Next image" at bounding box center [699, 400] width 18 height 18
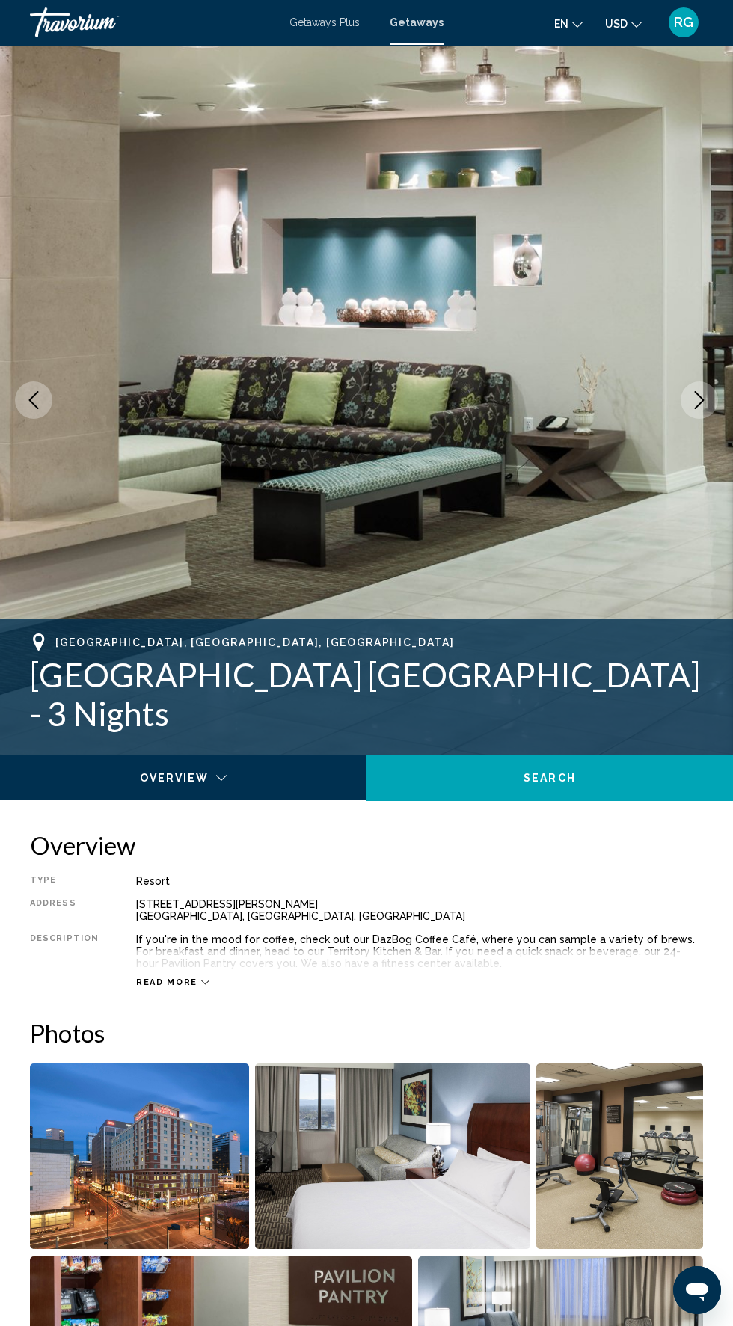
click at [691, 405] on icon "Next image" at bounding box center [699, 400] width 18 height 18
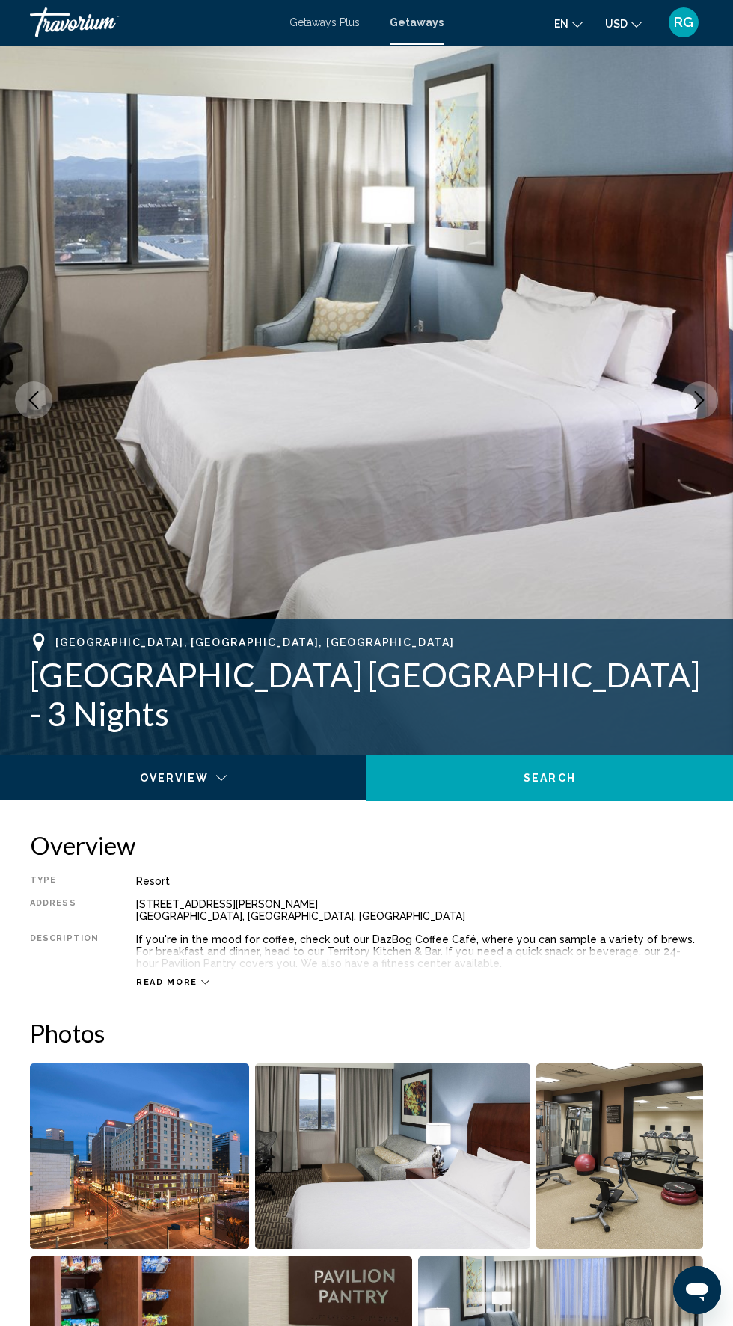
click at [692, 400] on icon "Next image" at bounding box center [699, 400] width 18 height 18
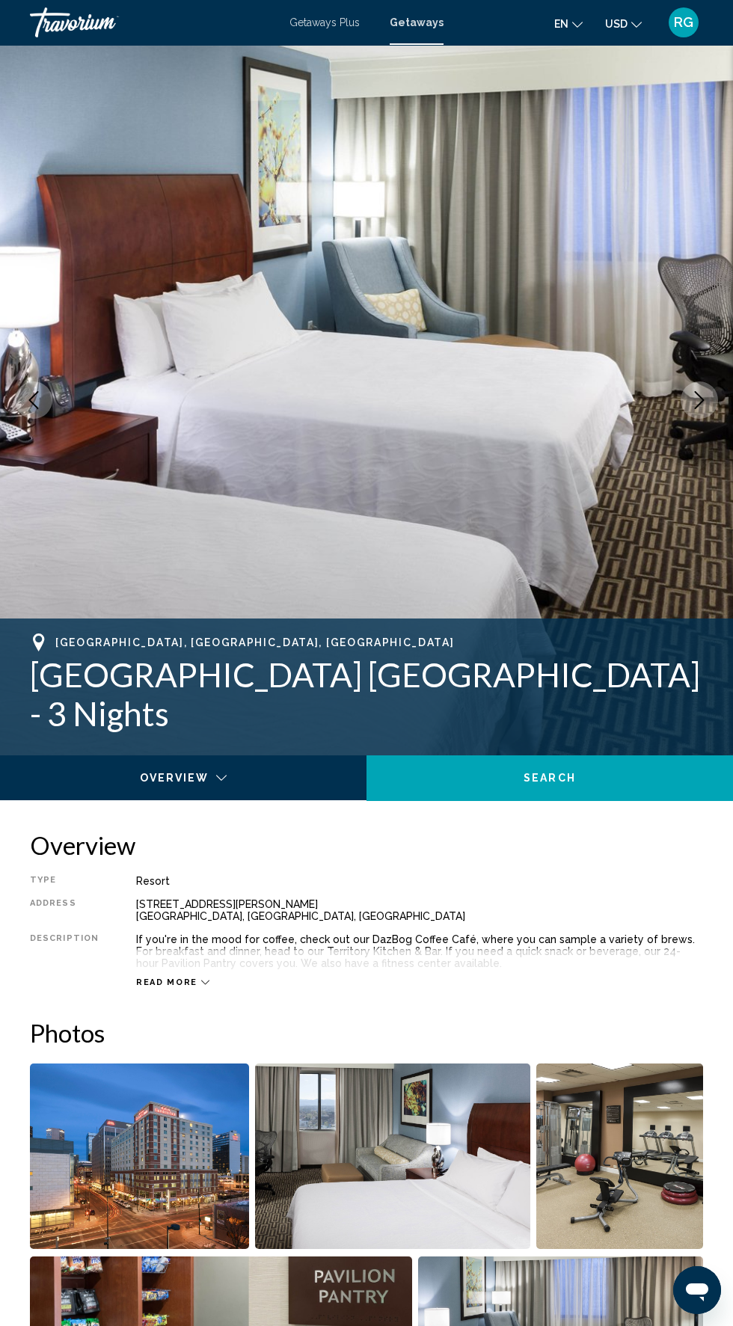
click at [703, 400] on icon "Next image" at bounding box center [700, 400] width 10 height 18
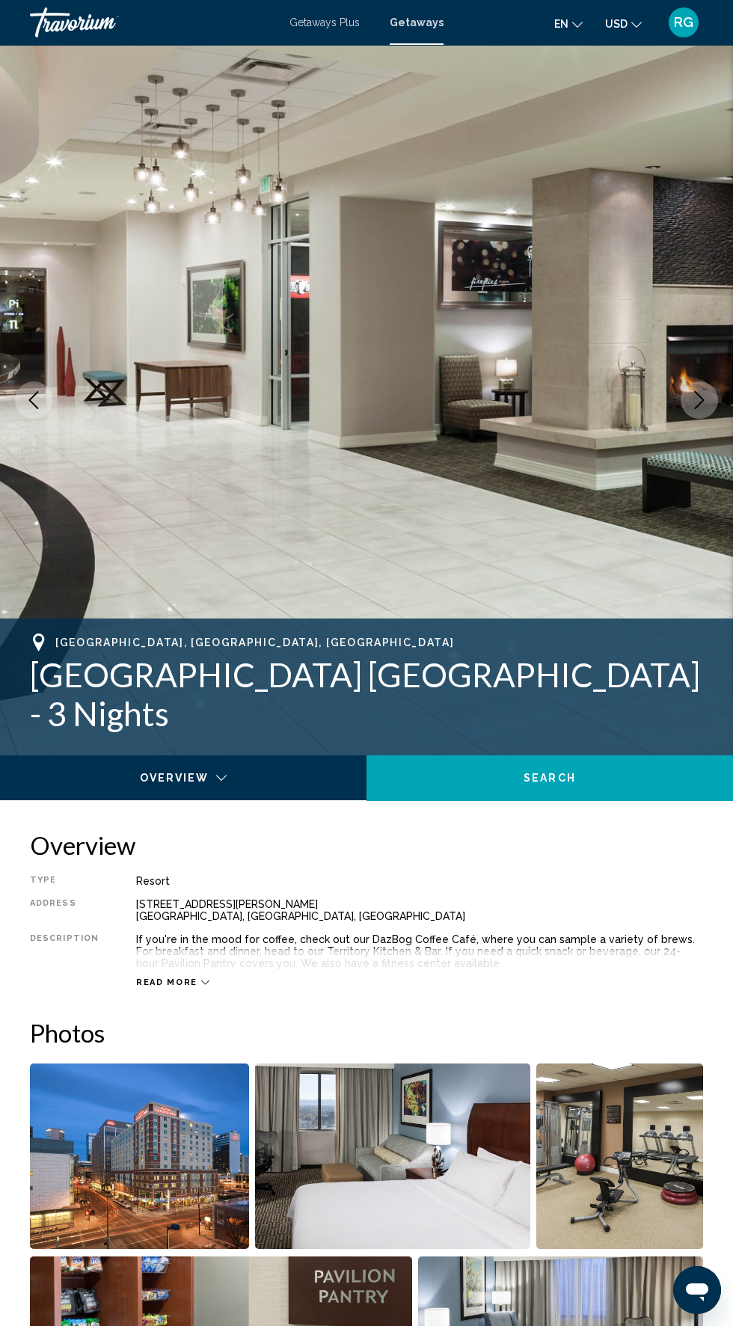
click at [698, 400] on icon "Next image" at bounding box center [699, 400] width 18 height 18
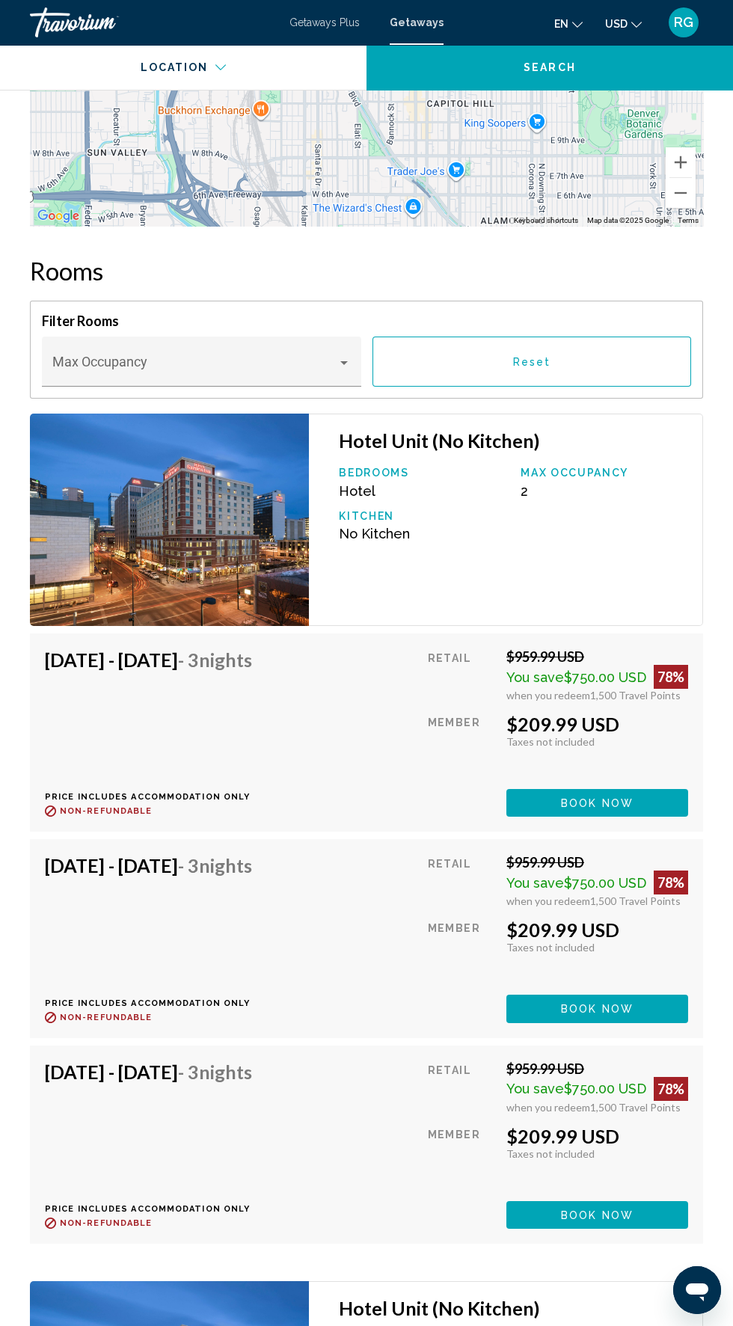
scroll to position [2402, 0]
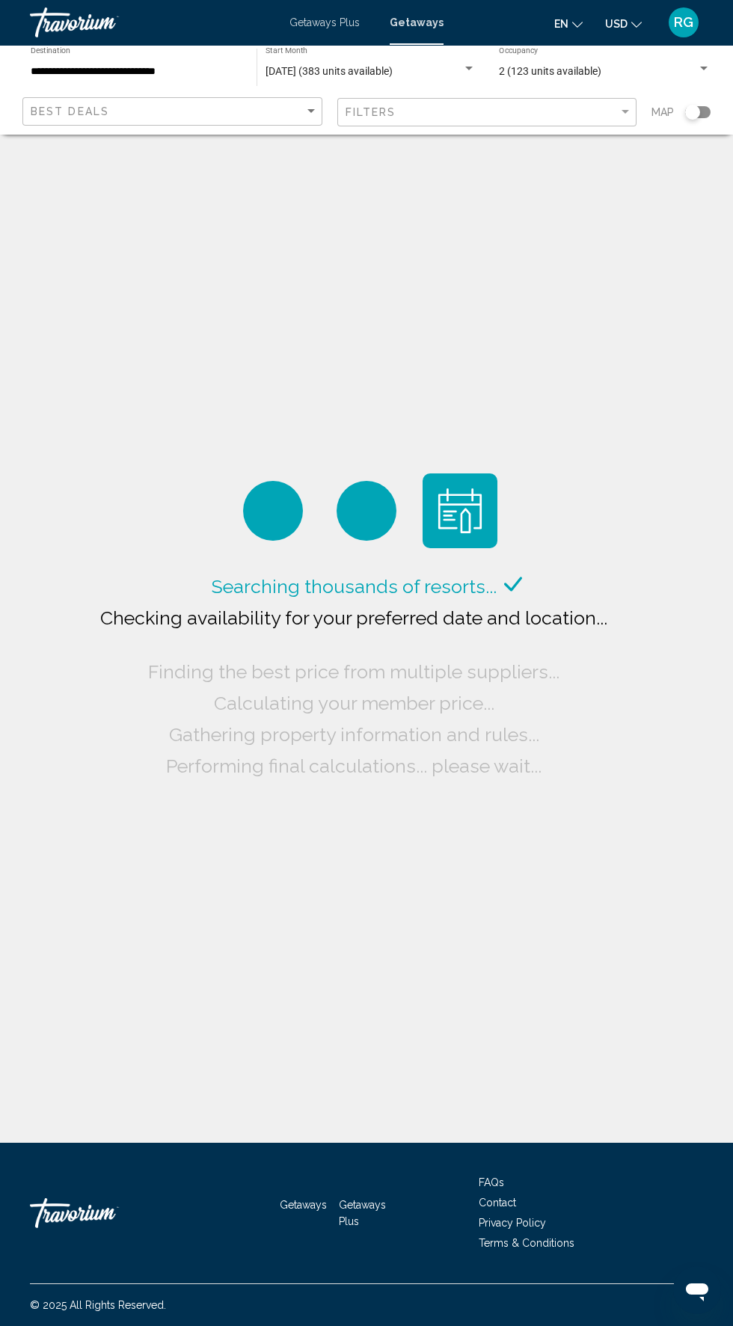
click at [171, 70] on input "**********" at bounding box center [136, 72] width 211 height 12
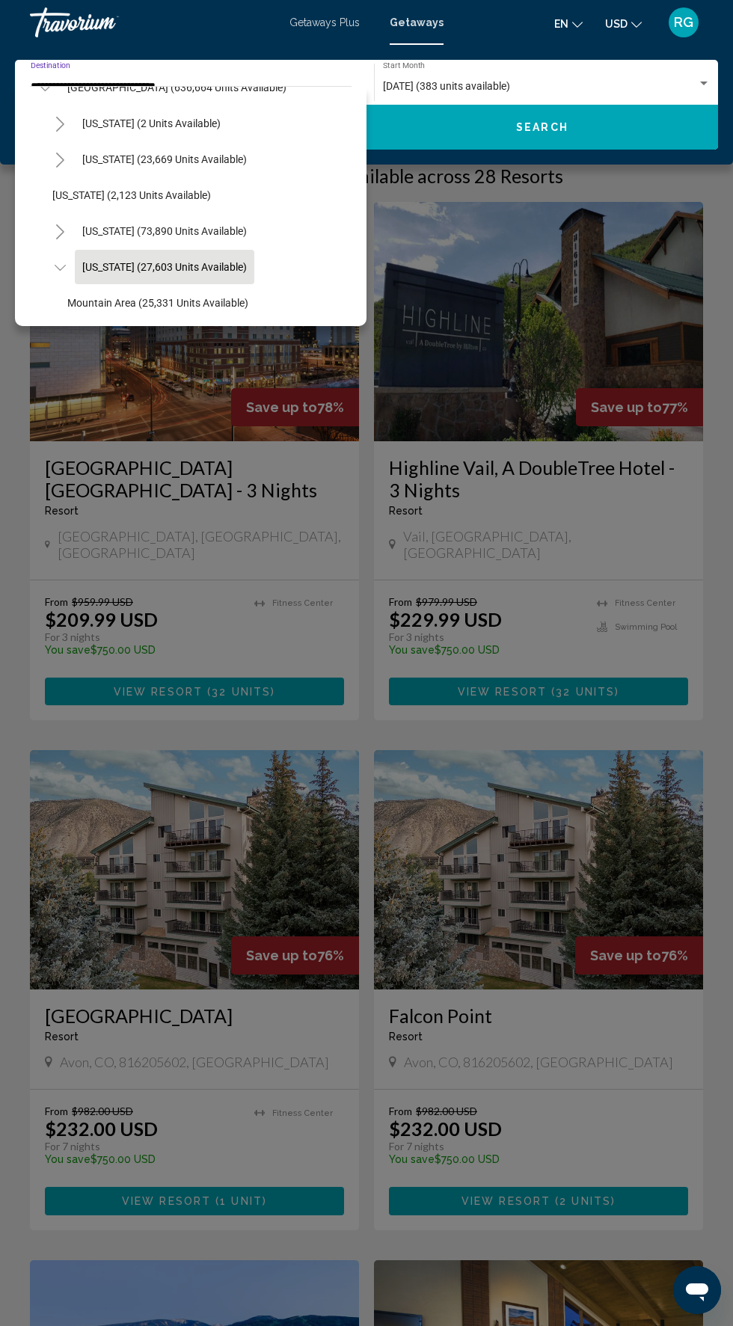
scroll to position [61, 0]
click at [207, 233] on span "[US_STATE] (73,890 units available)" at bounding box center [164, 230] width 164 height 12
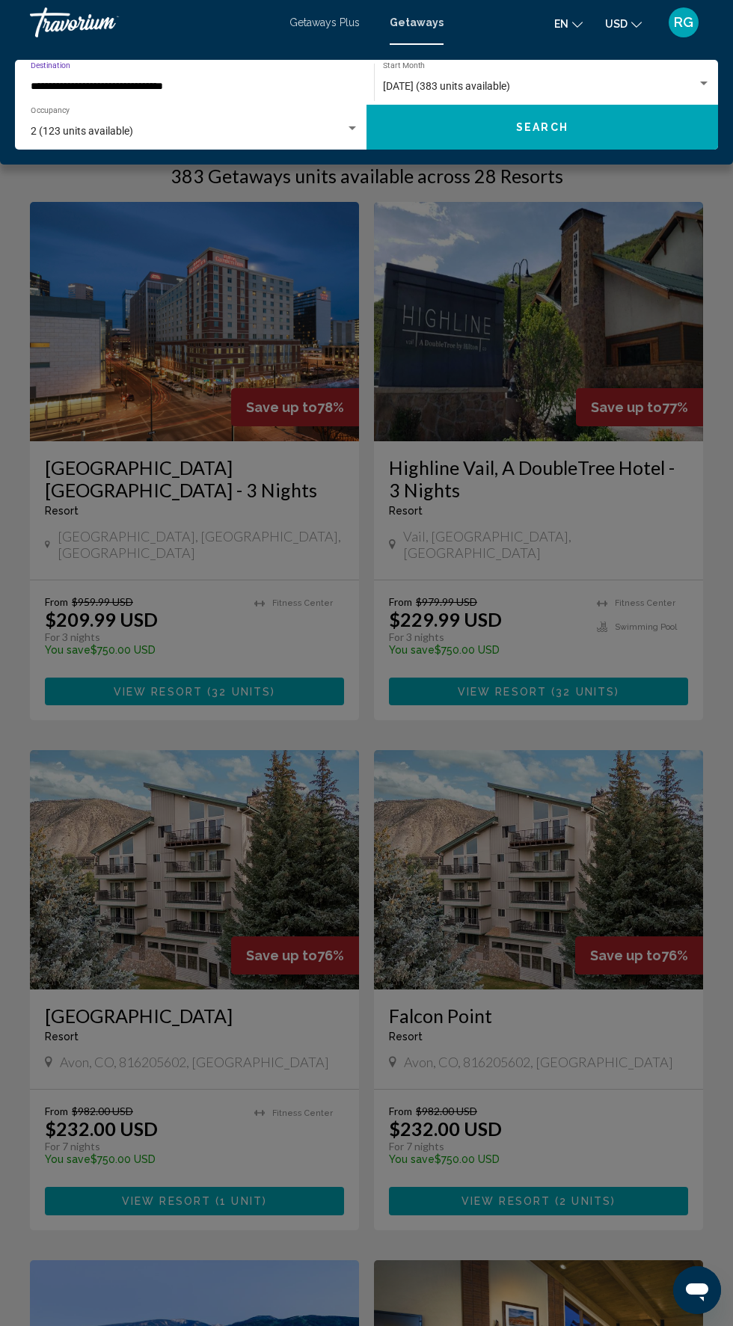
click at [249, 84] on input "**********" at bounding box center [187, 87] width 313 height 12
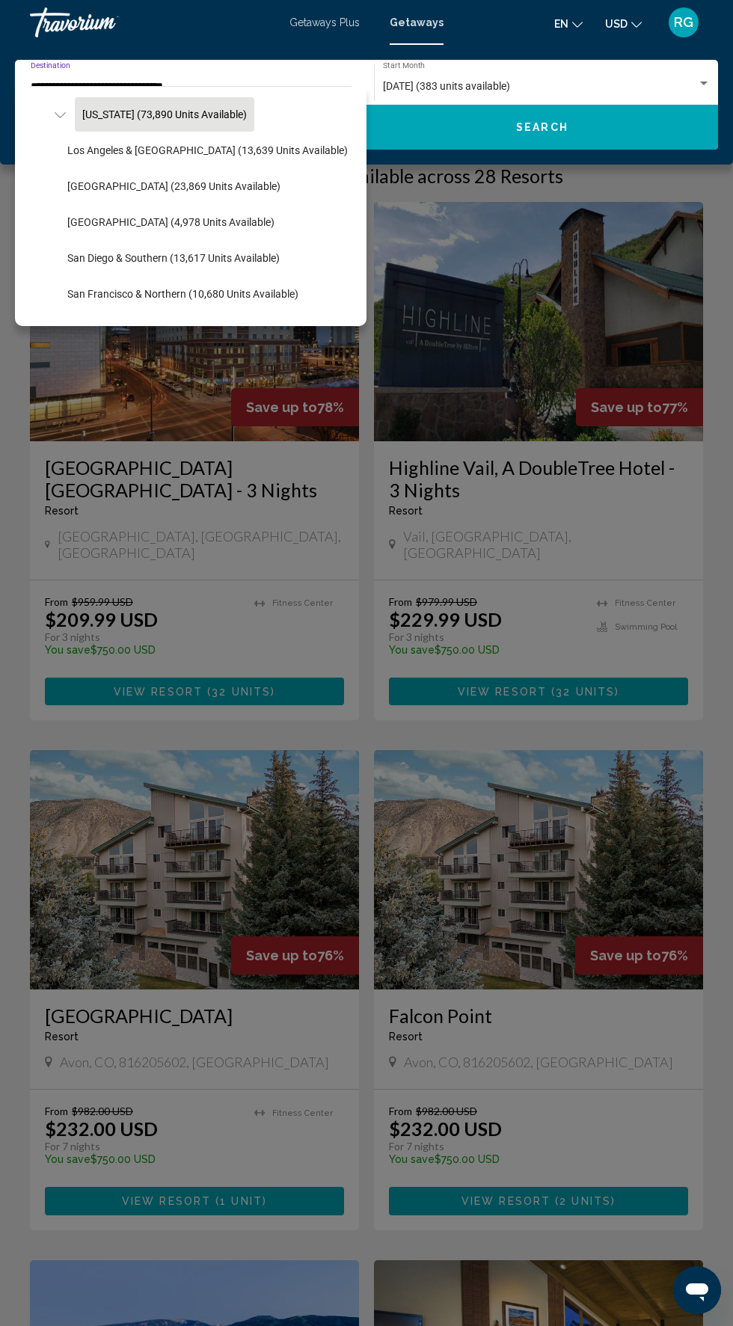
scroll to position [177, 0]
click at [224, 231] on button "[GEOGRAPHIC_DATA] (4,978 units available)" at bounding box center [171, 222] width 222 height 34
type input "**********"
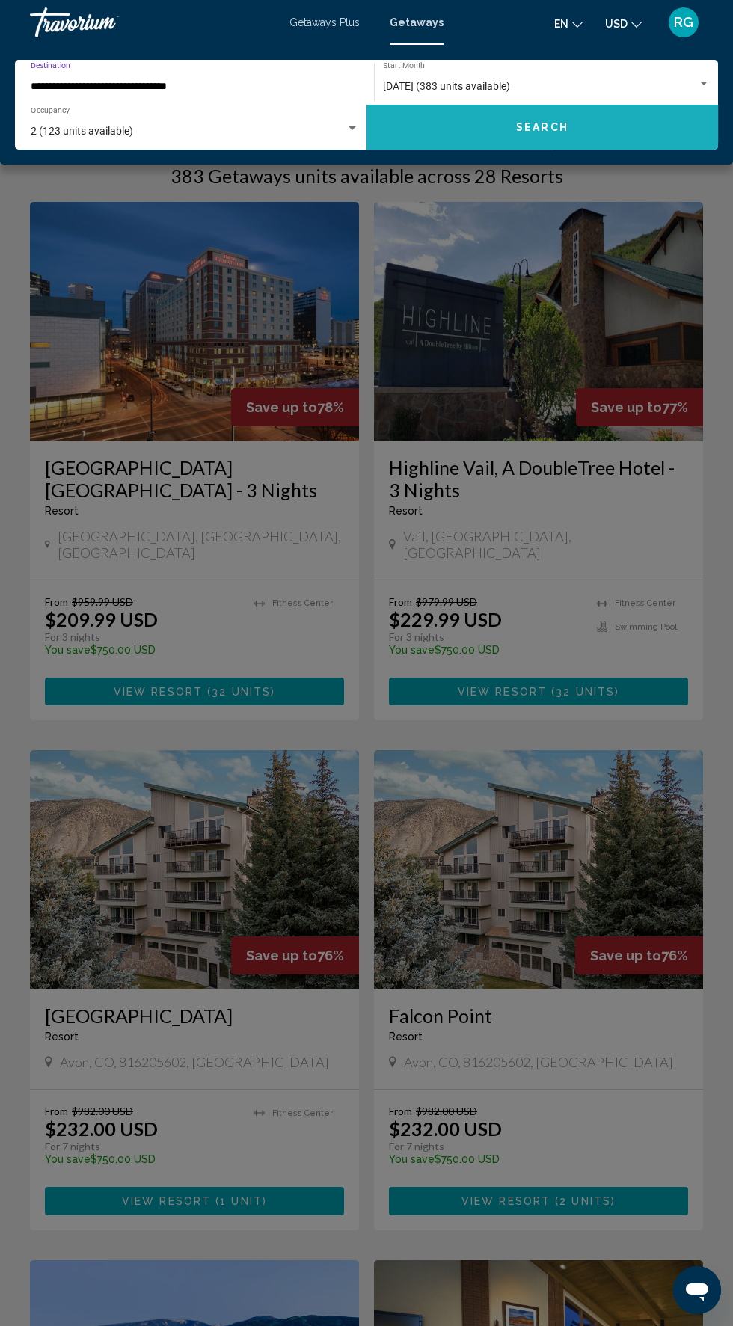
click at [553, 143] on button "Search" at bounding box center [541, 127] width 351 height 45
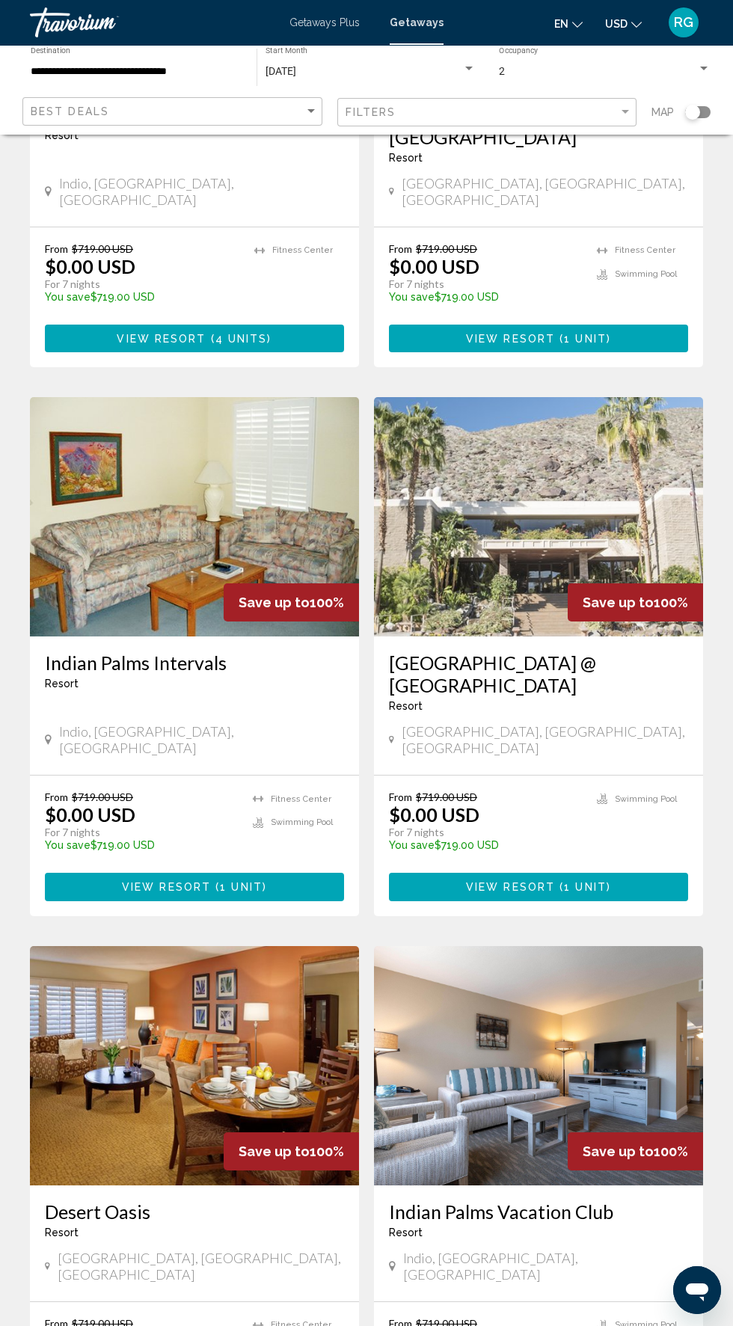
scroll to position [2105, 0]
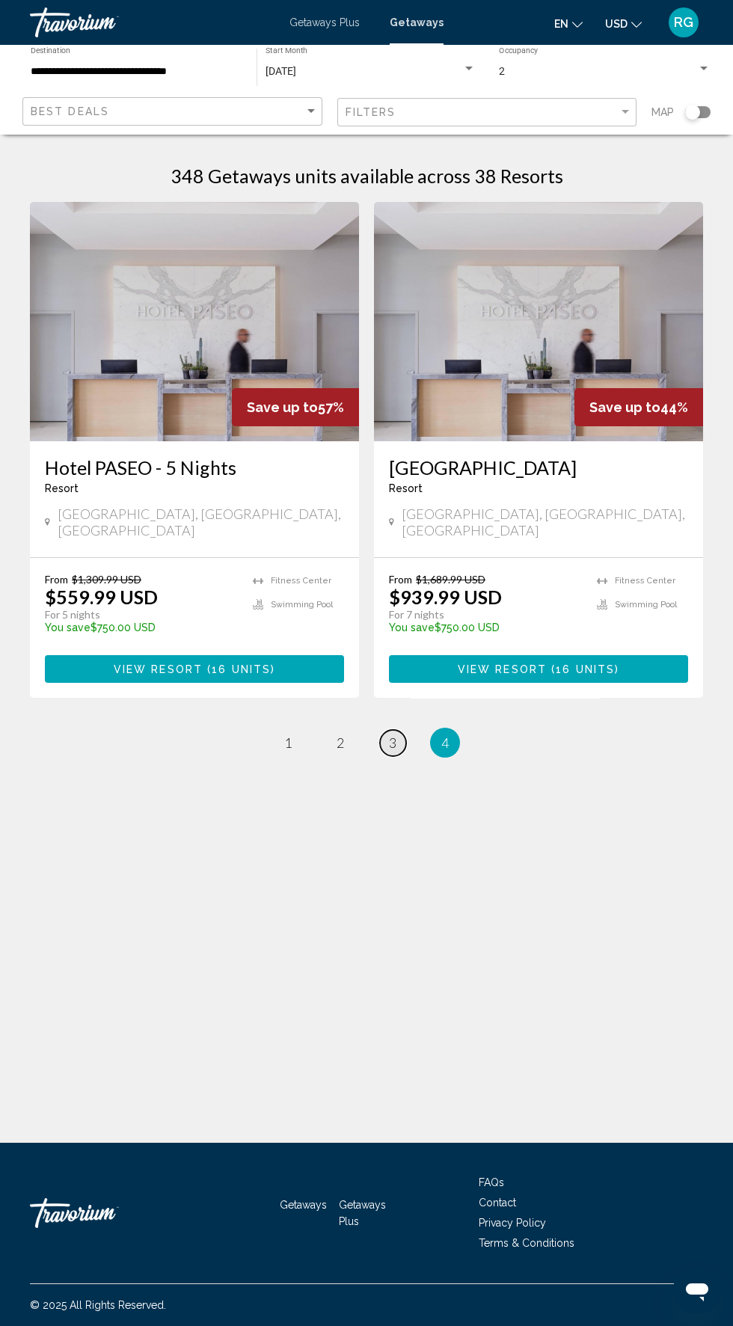
click at [392, 734] on span "3" at bounding box center [392, 742] width 7 height 16
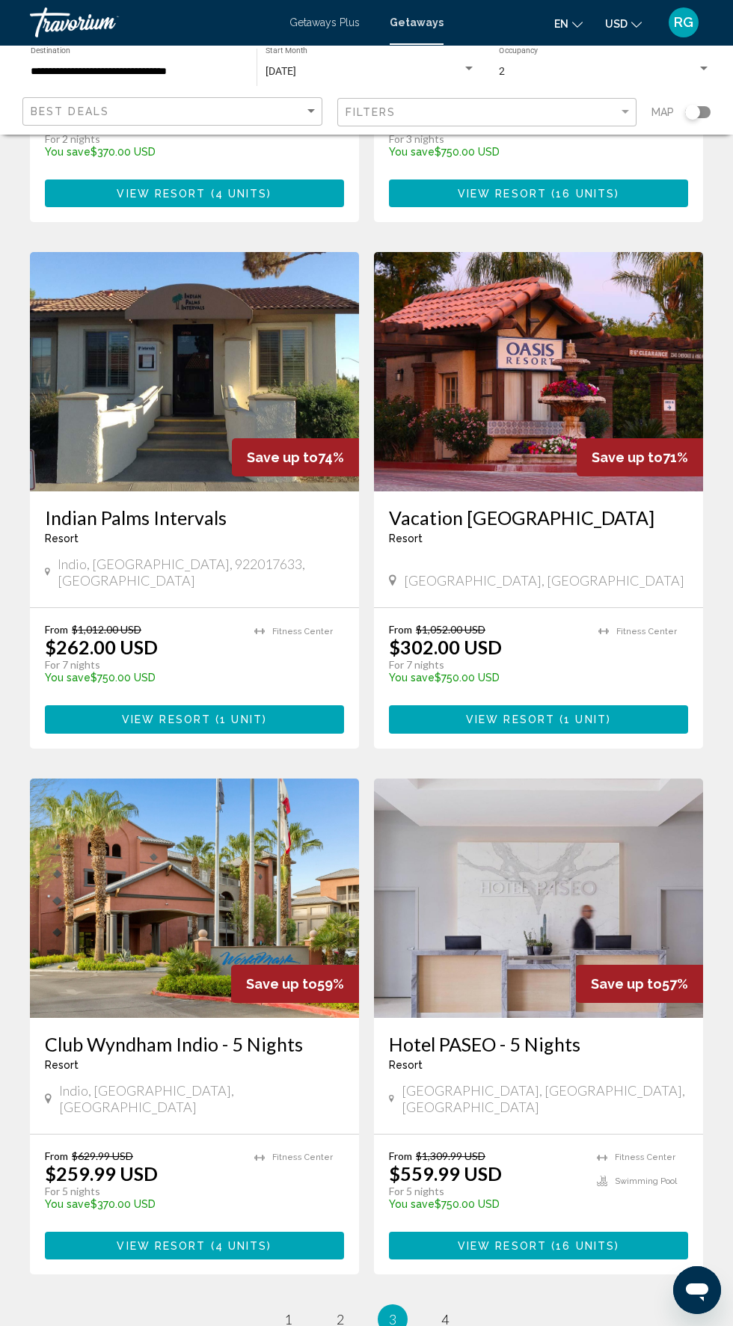
scroll to position [2161, 0]
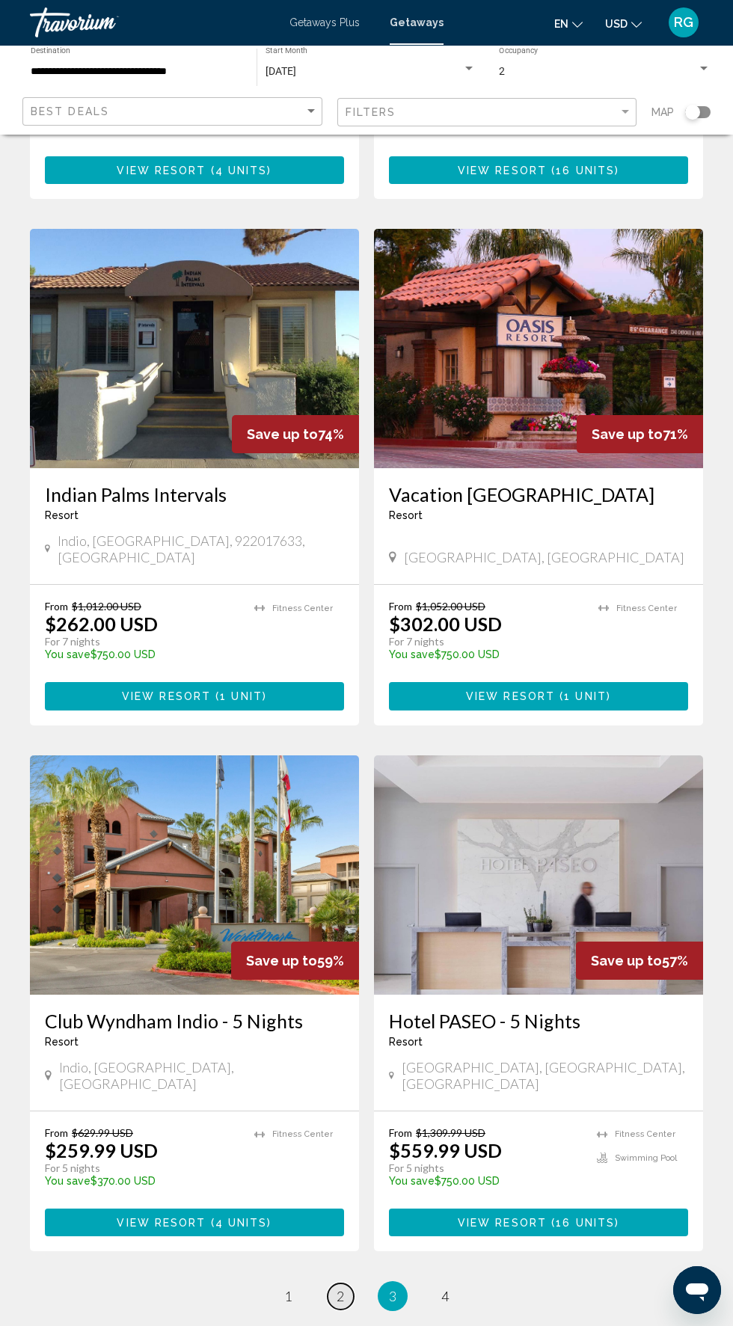
click at [341, 1287] on span "2" at bounding box center [339, 1295] width 7 height 16
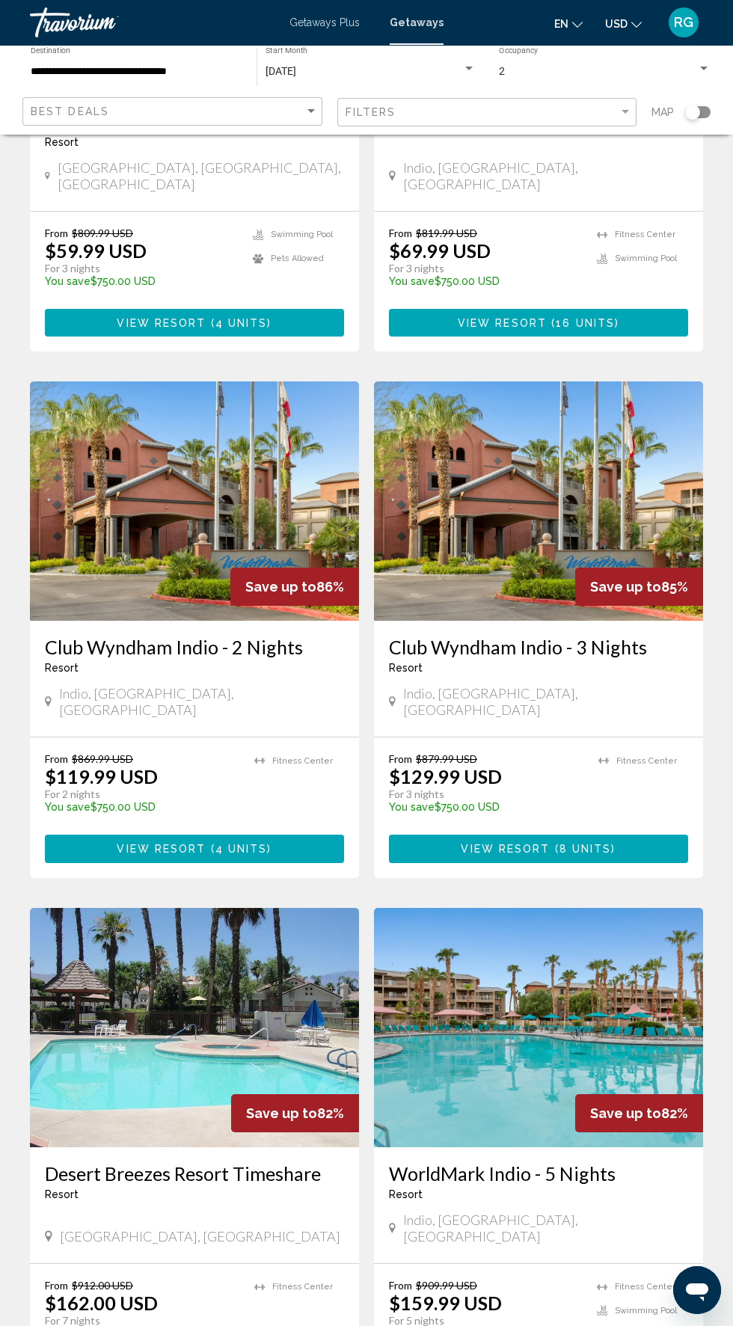
scroll to position [2019, 0]
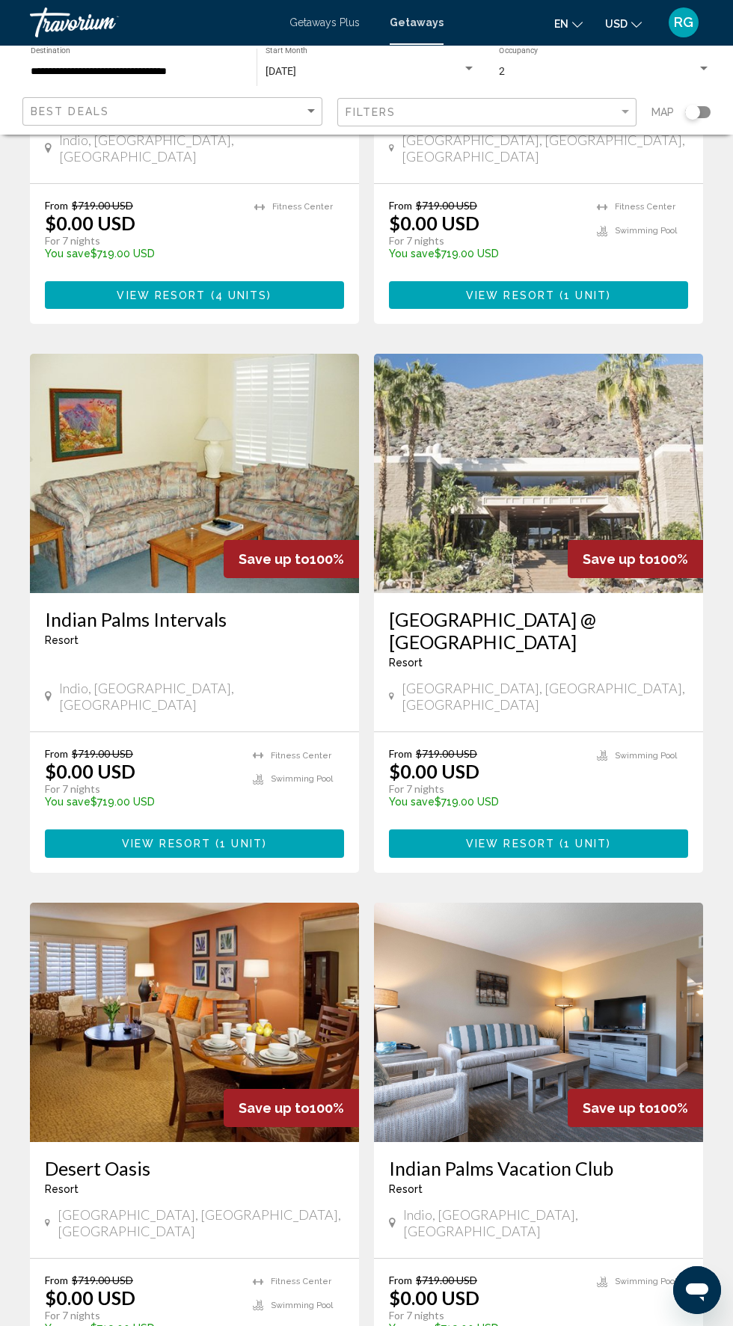
scroll to position [2024, 0]
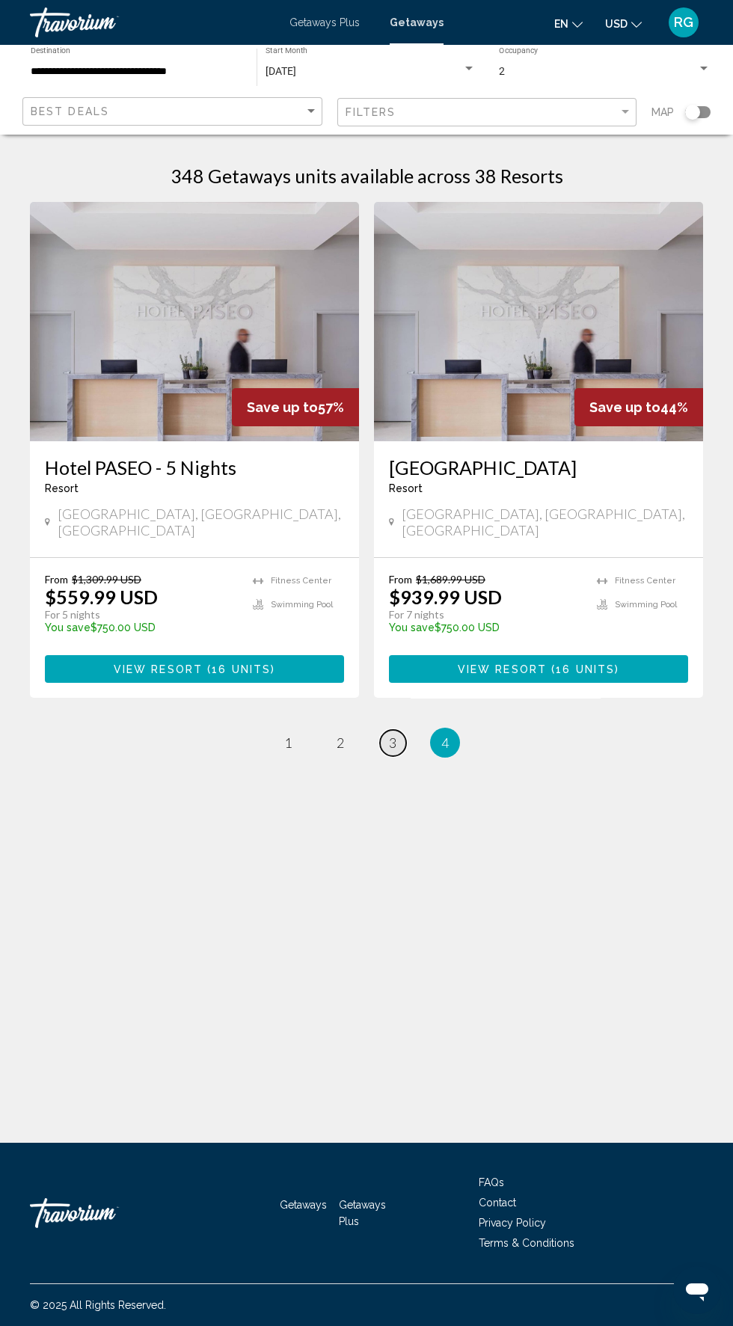
click at [392, 734] on span "3" at bounding box center [392, 742] width 7 height 16
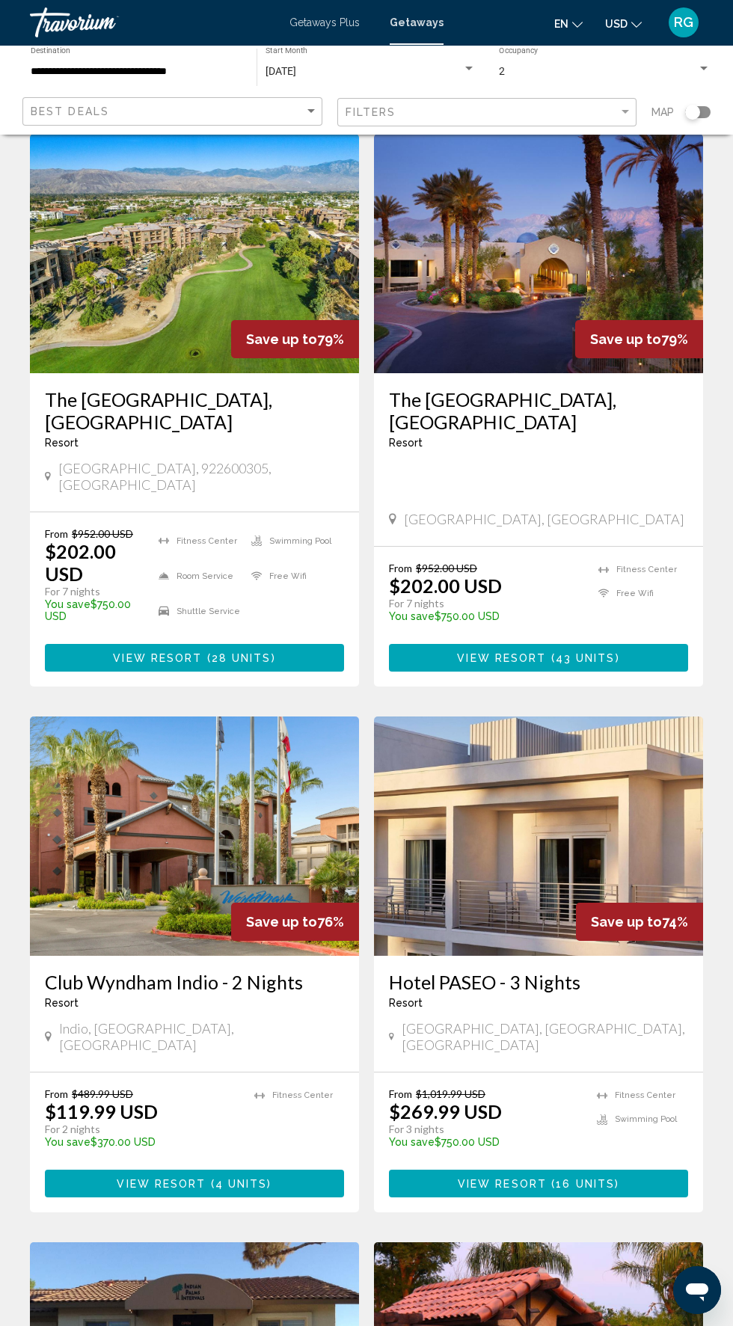
scroll to position [1193, 0]
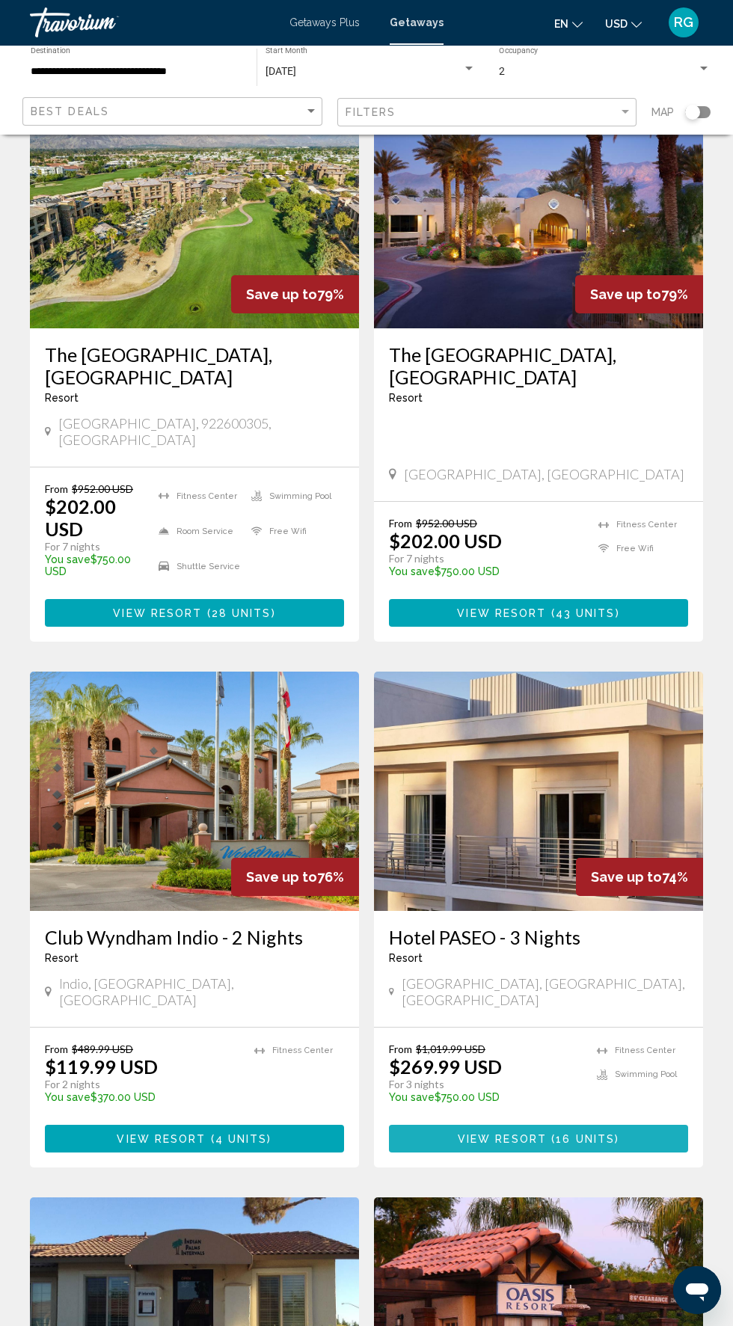
click at [615, 1133] on span "( 16 units )" at bounding box center [583, 1139] width 73 height 12
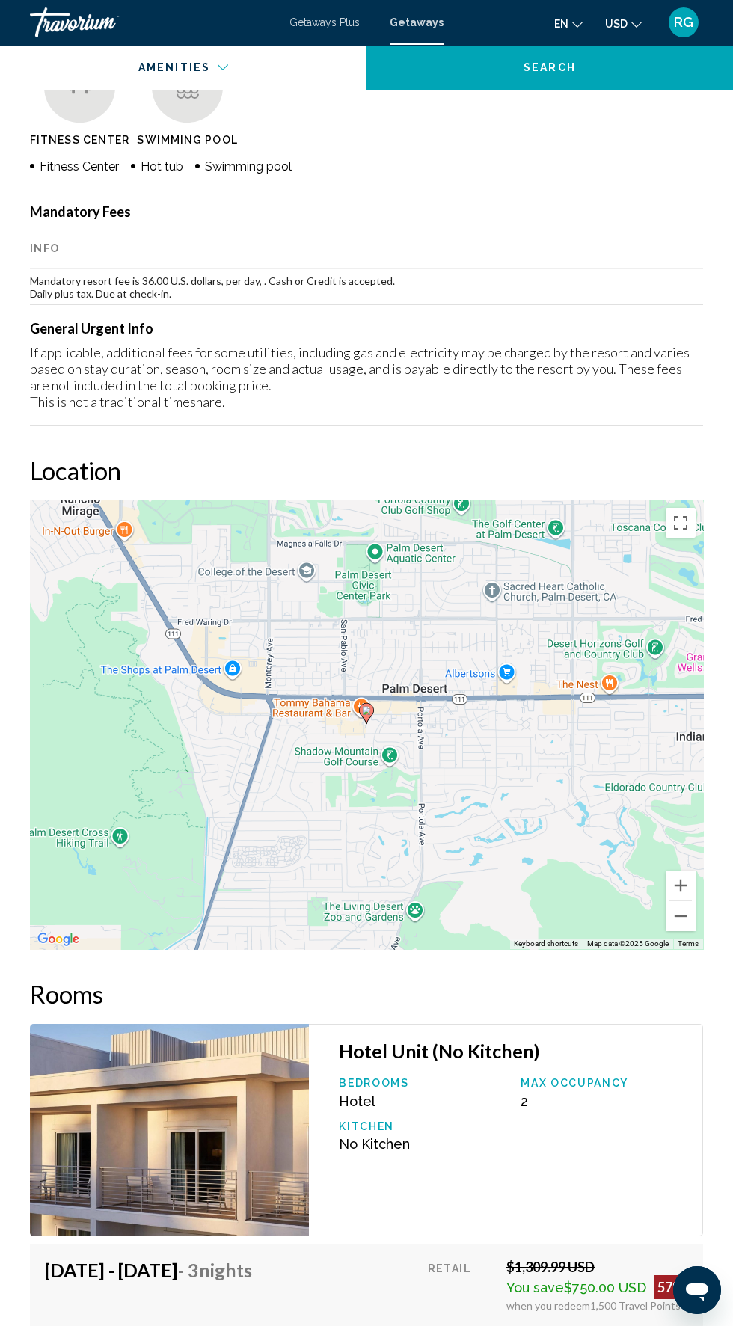
scroll to position [1691, 0]
